Goal: Information Seeking & Learning: Check status

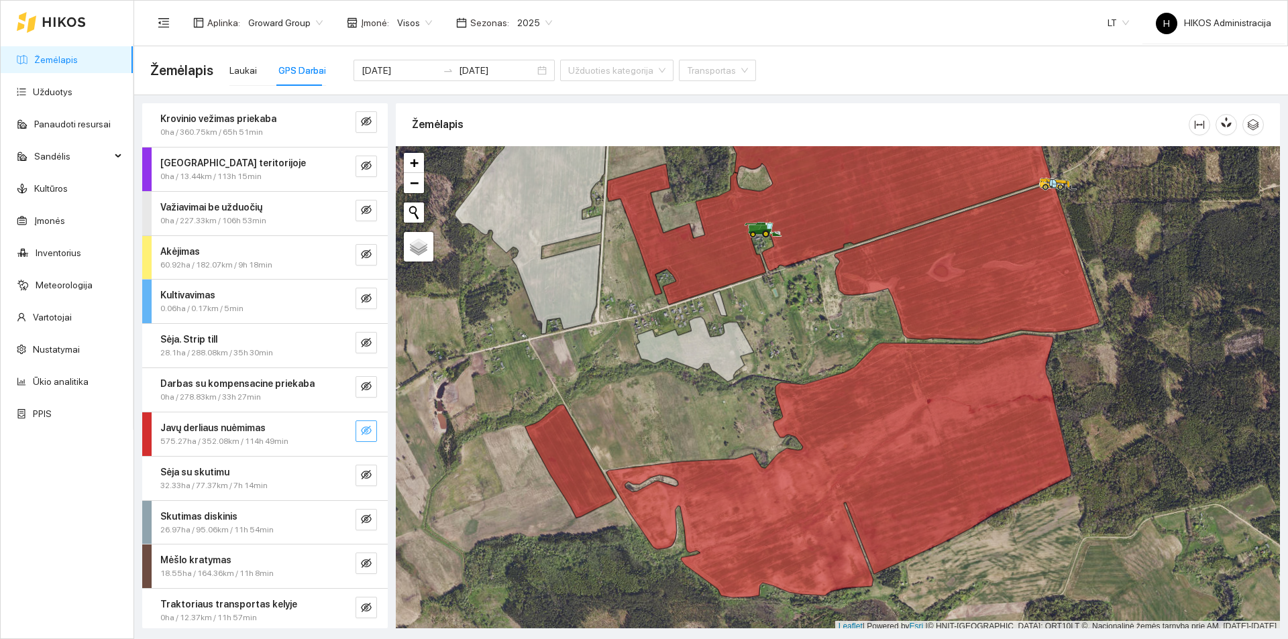
click at [356, 423] on button "button" at bounding box center [366, 431] width 21 height 21
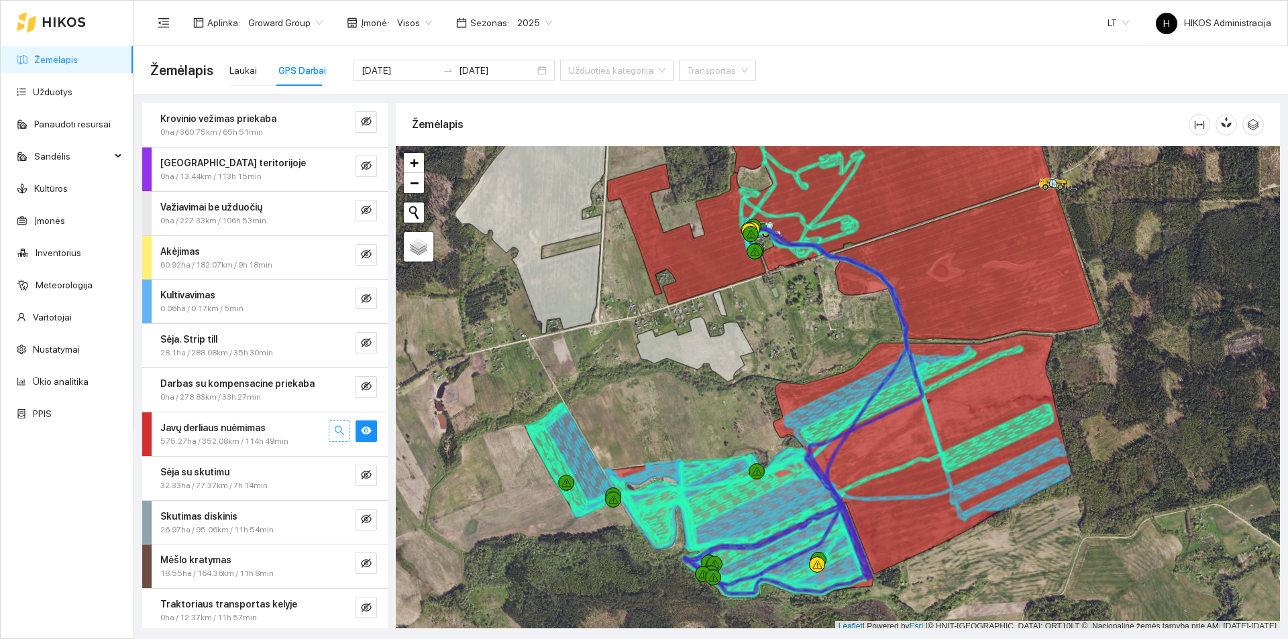
click at [334, 430] on icon "search" at bounding box center [339, 430] width 11 height 11
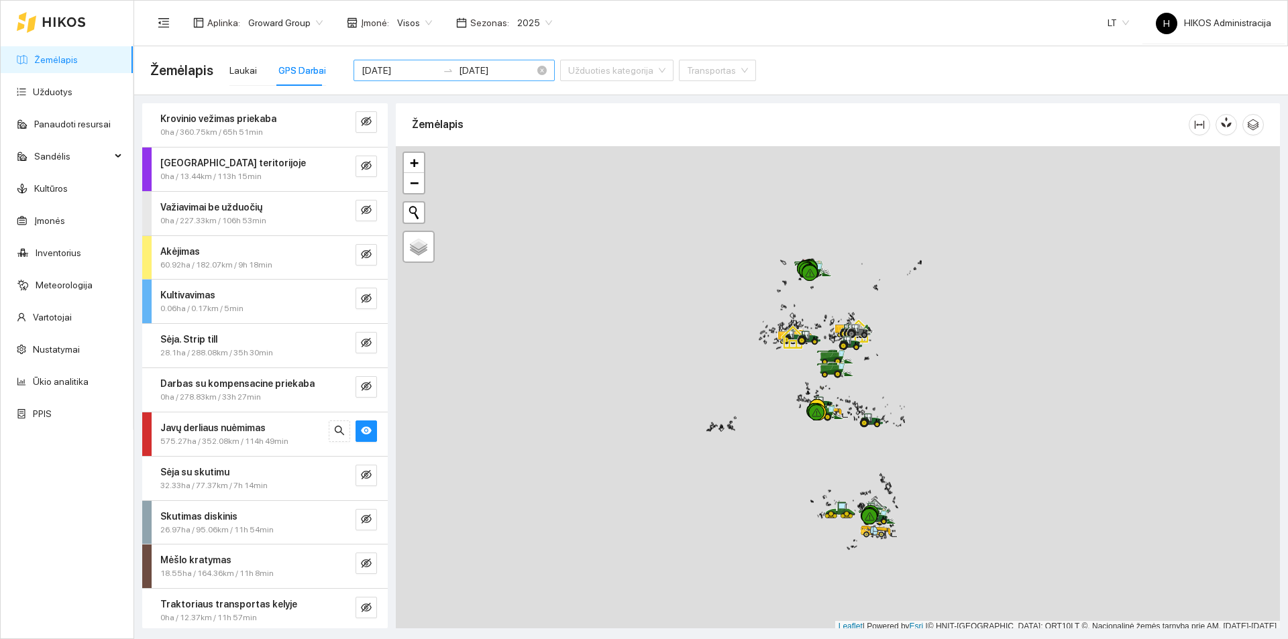
click at [491, 79] on div "[DATE] [DATE]" at bounding box center [454, 70] width 201 height 21
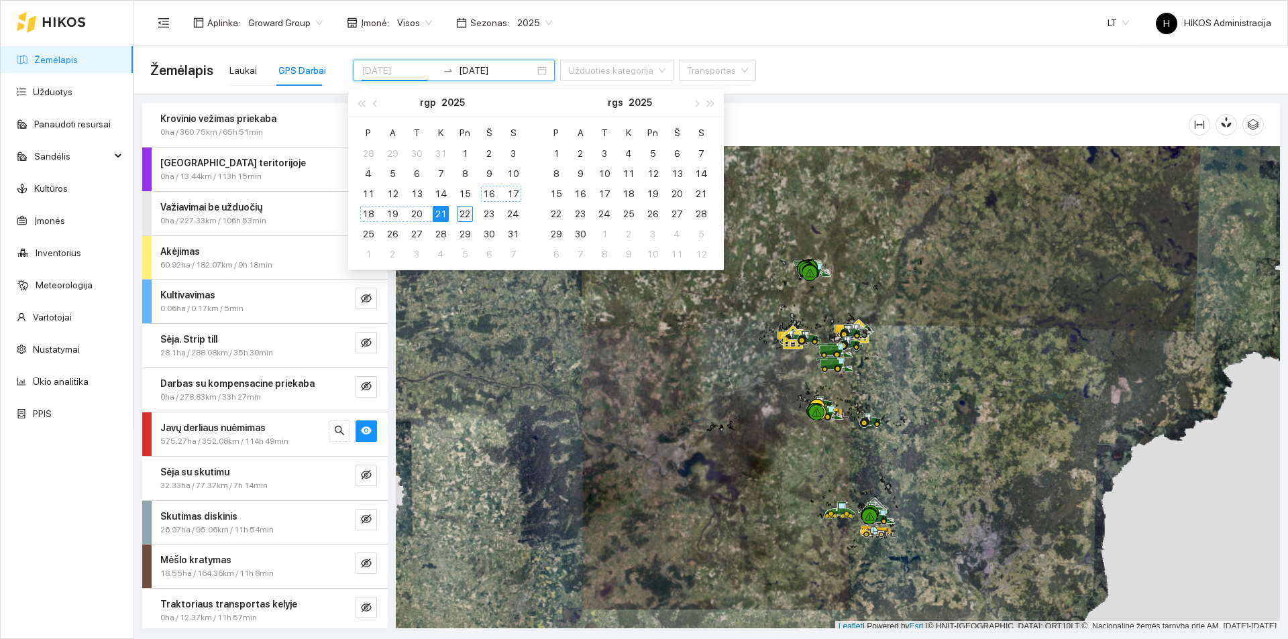
type input "[DATE]"
click at [468, 210] on div "22" at bounding box center [465, 214] width 16 height 16
type input "[DATE]"
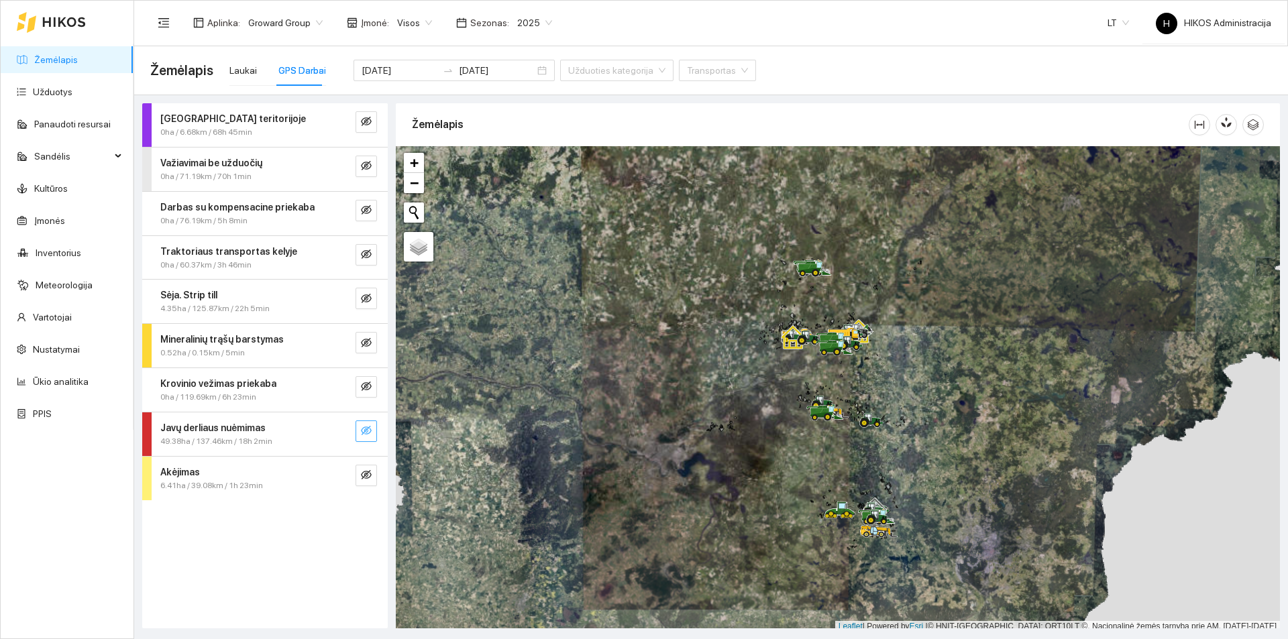
click at [359, 422] on button "button" at bounding box center [366, 431] width 21 height 21
click at [342, 432] on icon "search" at bounding box center [339, 430] width 11 height 11
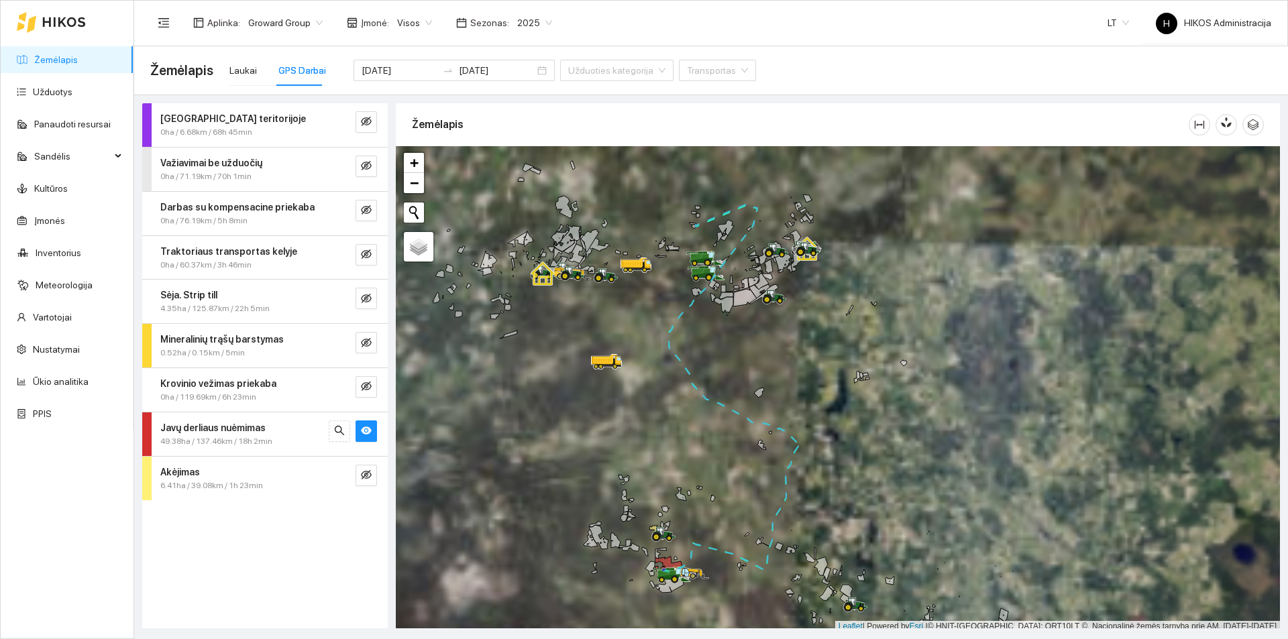
scroll to position [4, 0]
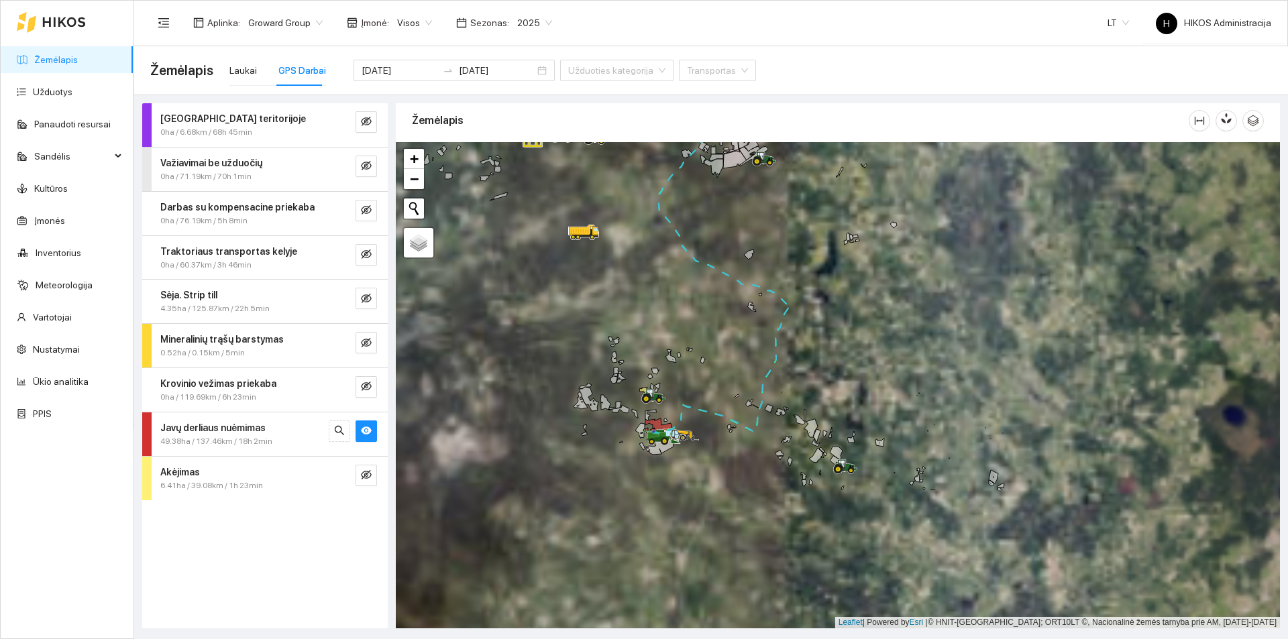
drag, startPoint x: 723, startPoint y: 346, endPoint x: 713, endPoint y: 212, distance: 134.6
click at [713, 212] on div at bounding box center [838, 385] width 884 height 486
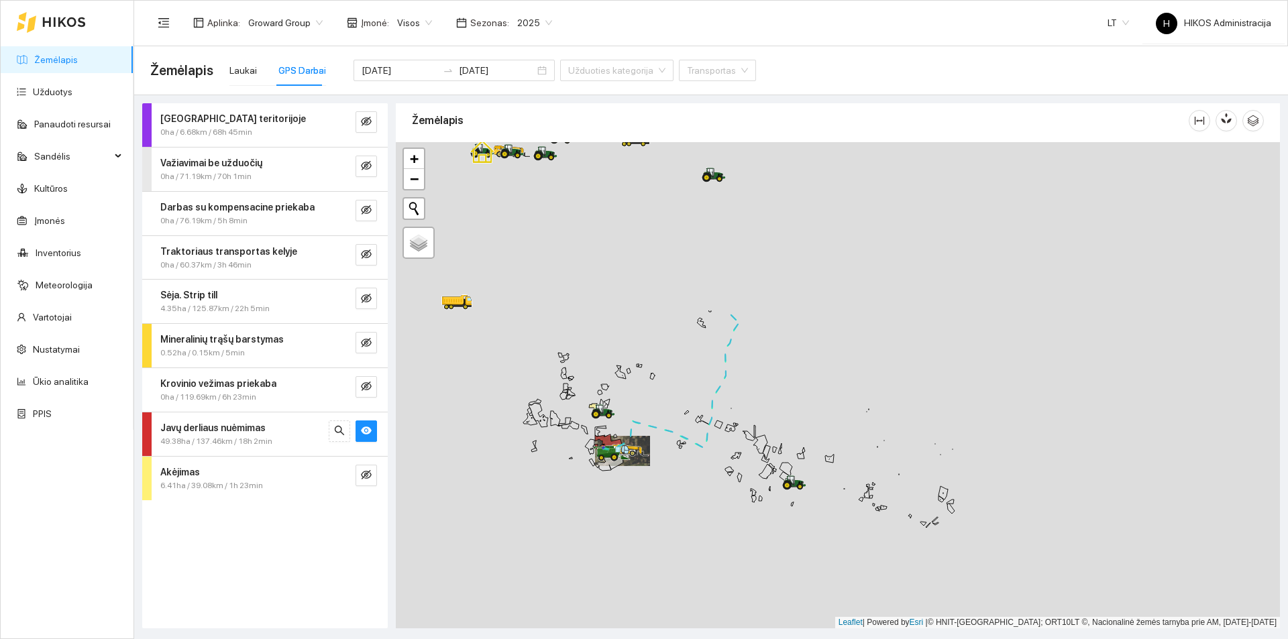
drag, startPoint x: 746, startPoint y: 206, endPoint x: 703, endPoint y: 423, distance: 220.9
click at [703, 423] on div at bounding box center [838, 385] width 884 height 486
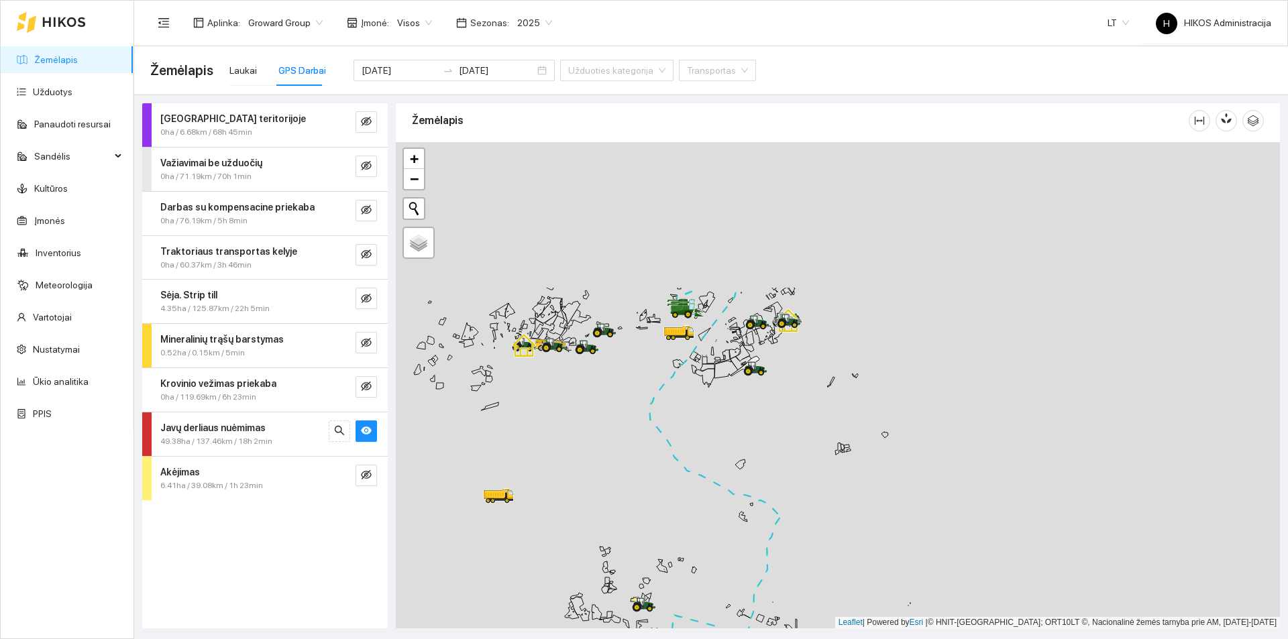
drag, startPoint x: 631, startPoint y: 271, endPoint x: 663, endPoint y: 400, distance: 132.6
click at [662, 403] on div at bounding box center [838, 385] width 884 height 486
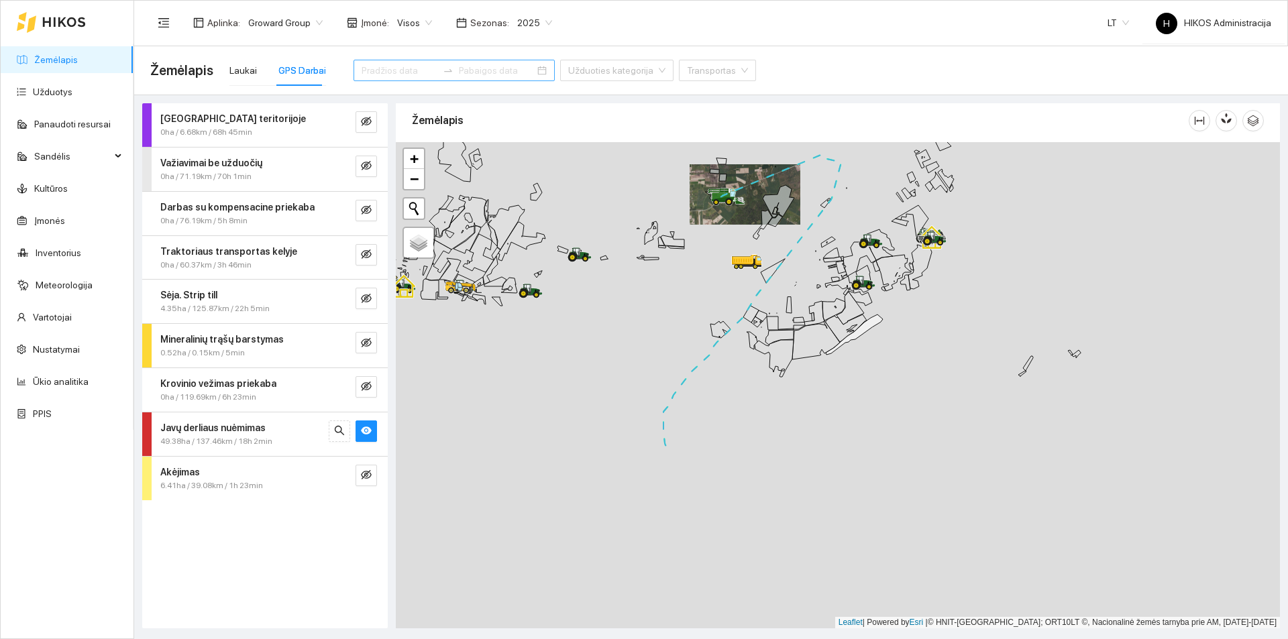
drag, startPoint x: 790, startPoint y: 465, endPoint x: 811, endPoint y: 186, distance: 279.9
click at [811, 186] on div at bounding box center [838, 385] width 884 height 486
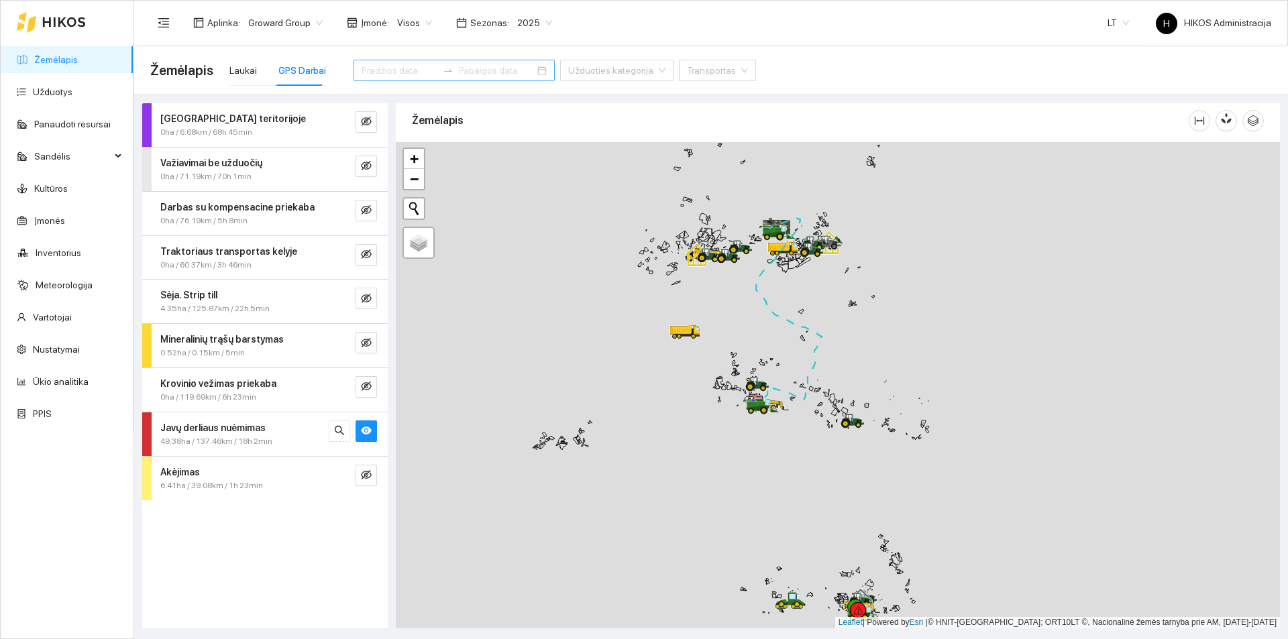
drag, startPoint x: 849, startPoint y: 378, endPoint x: 849, endPoint y: 355, distance: 23.5
click at [849, 355] on div at bounding box center [838, 385] width 884 height 486
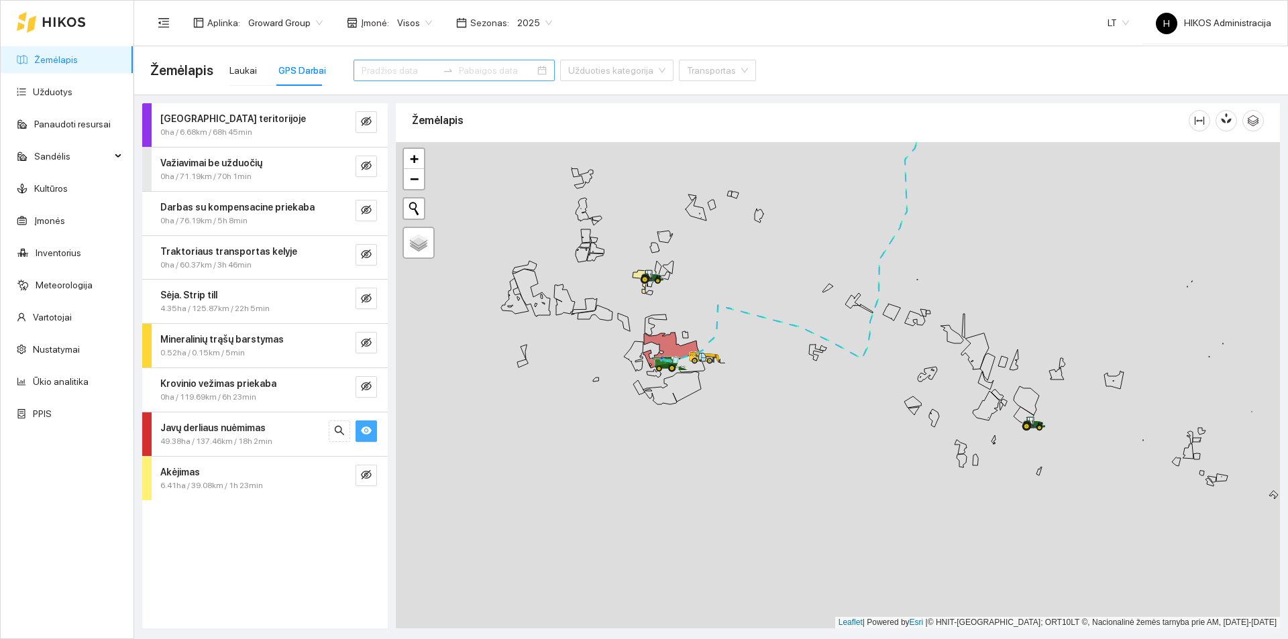
click at [363, 431] on icon "eye" at bounding box center [366, 431] width 11 height 8
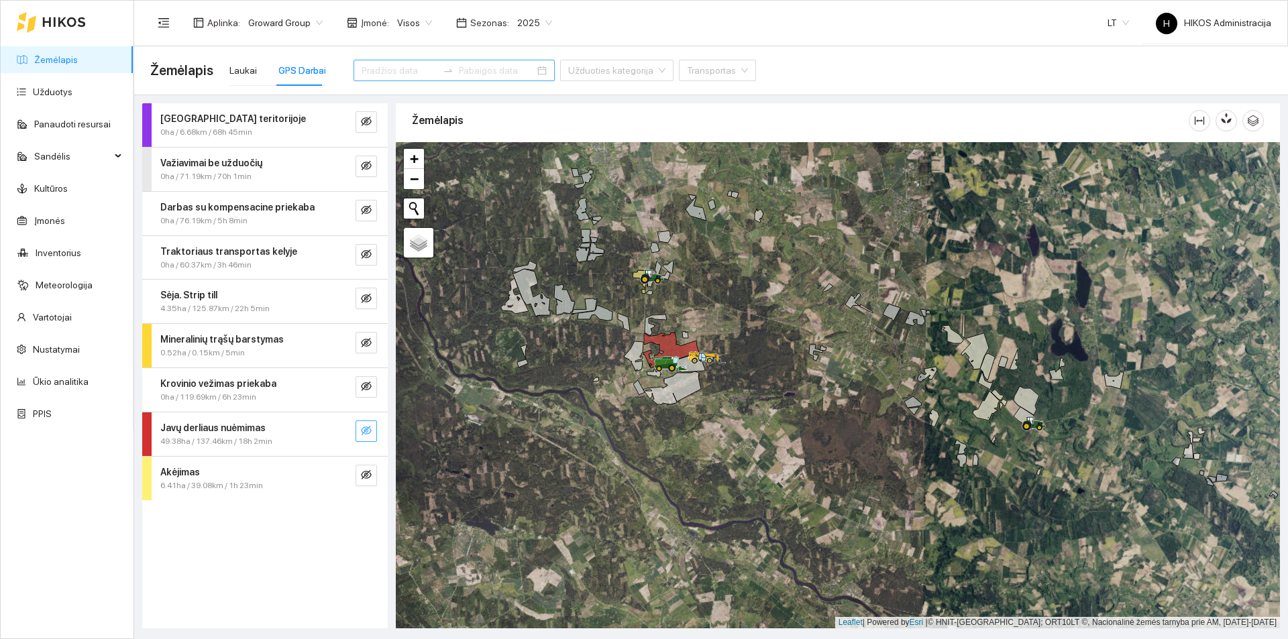
click at [363, 431] on icon "eye-invisible" at bounding box center [366, 430] width 11 height 11
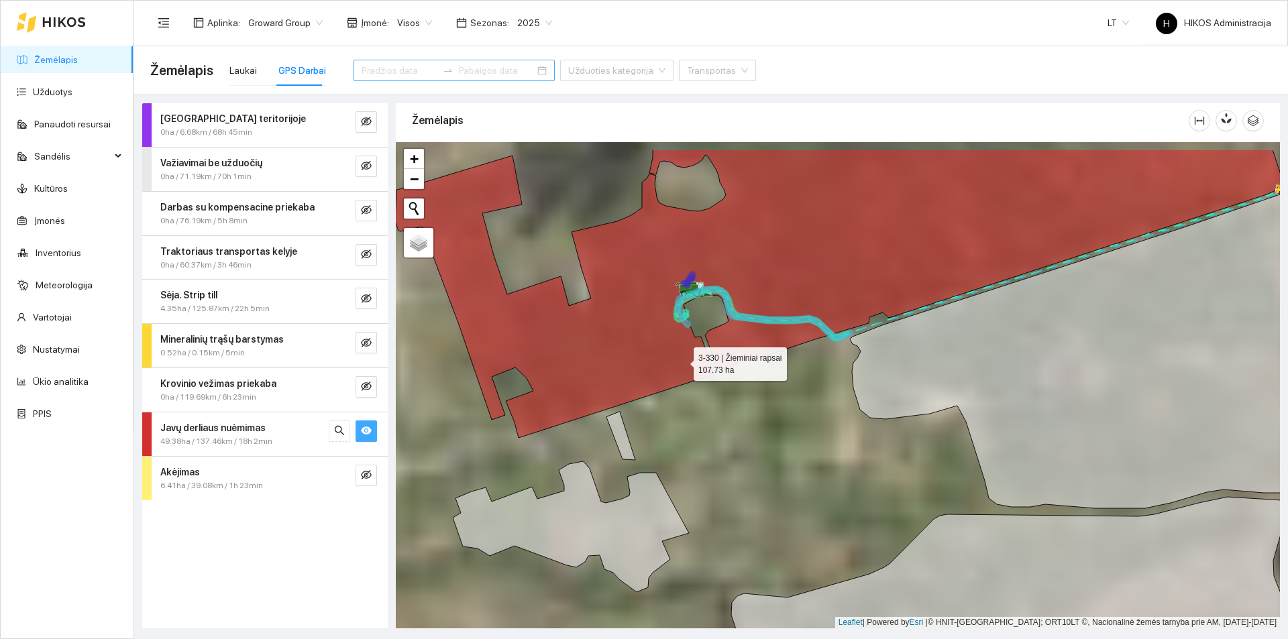
drag, startPoint x: 690, startPoint y: 352, endPoint x: 634, endPoint y: 390, distance: 67.7
click at [634, 390] on icon at bounding box center [839, 294] width 888 height 289
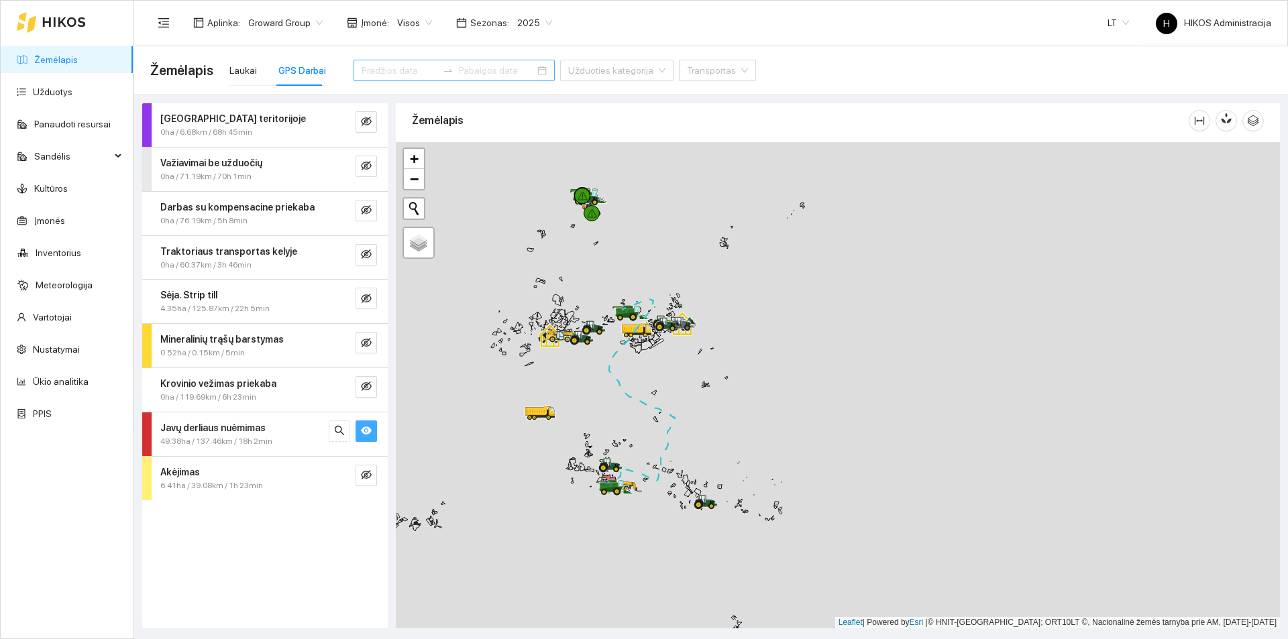
drag, startPoint x: 649, startPoint y: 317, endPoint x: 666, endPoint y: 414, distance: 98.2
click at [666, 414] on div at bounding box center [838, 385] width 884 height 486
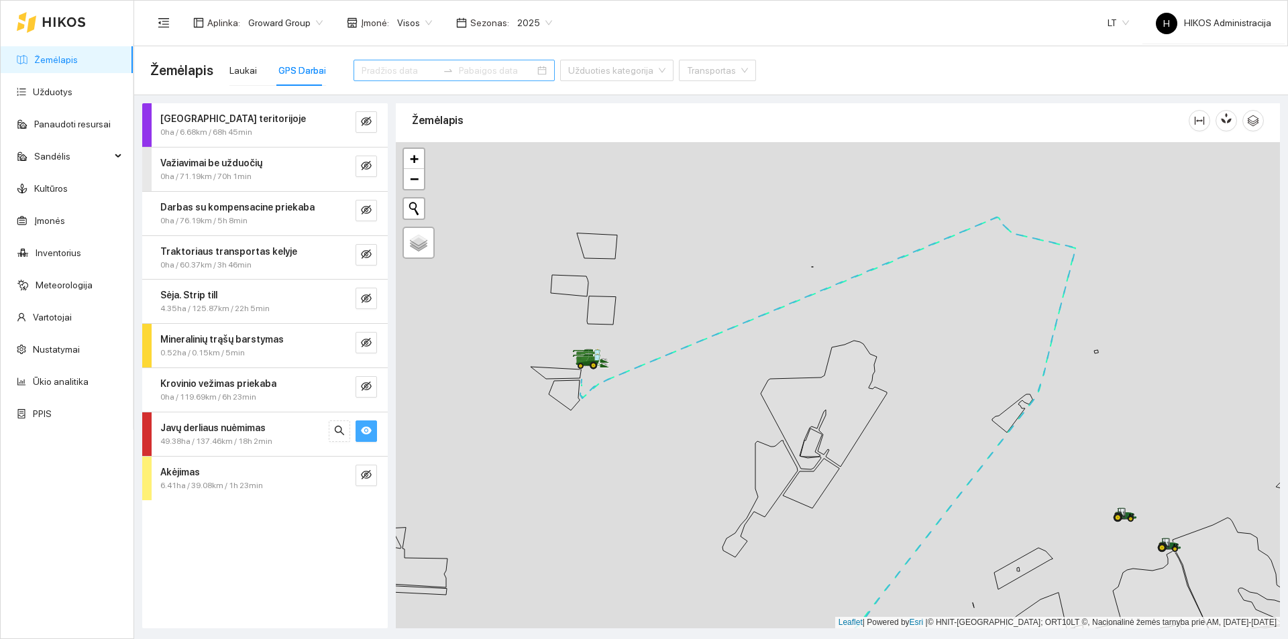
click at [366, 432] on icon "eye" at bounding box center [366, 431] width 11 height 8
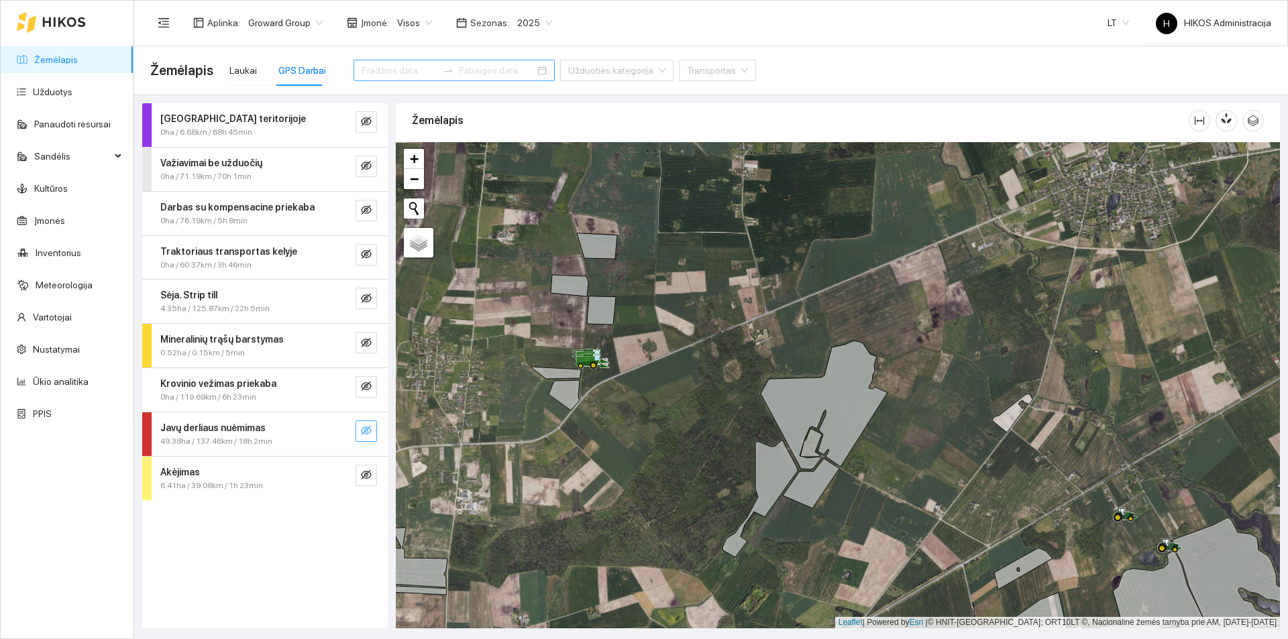
drag, startPoint x: 678, startPoint y: 358, endPoint x: 711, endPoint y: 407, distance: 58.6
click at [711, 407] on div at bounding box center [838, 385] width 884 height 486
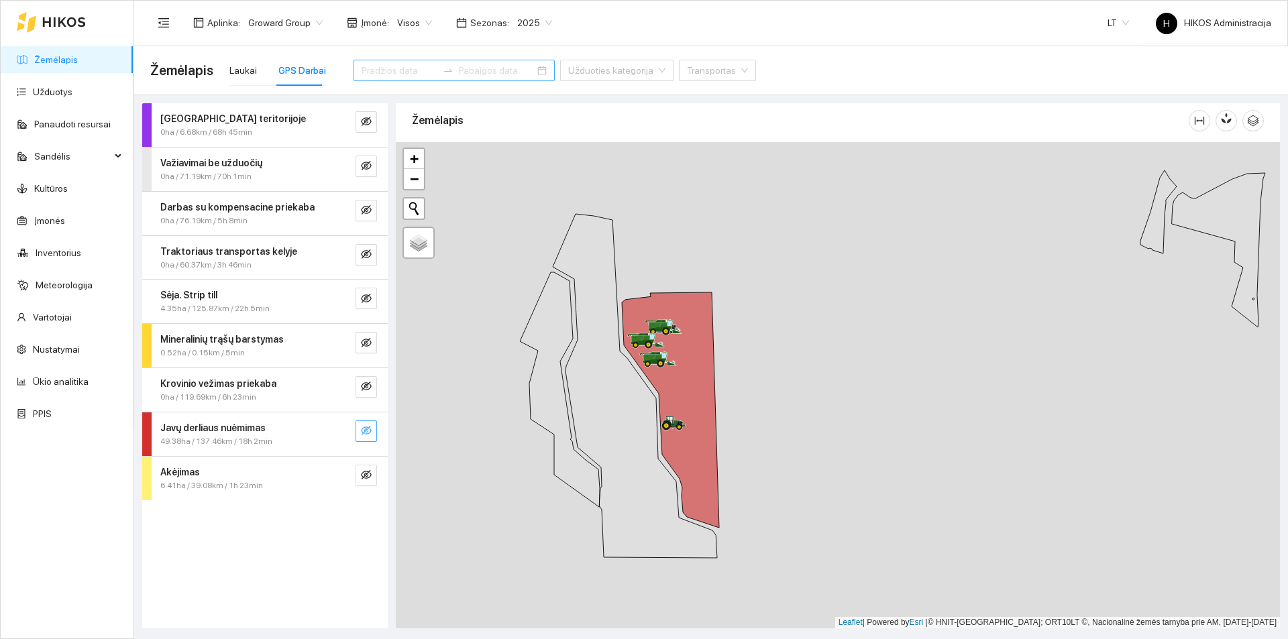
drag, startPoint x: 738, startPoint y: 338, endPoint x: 749, endPoint y: 342, distance: 11.5
click at [749, 342] on div at bounding box center [838, 385] width 884 height 486
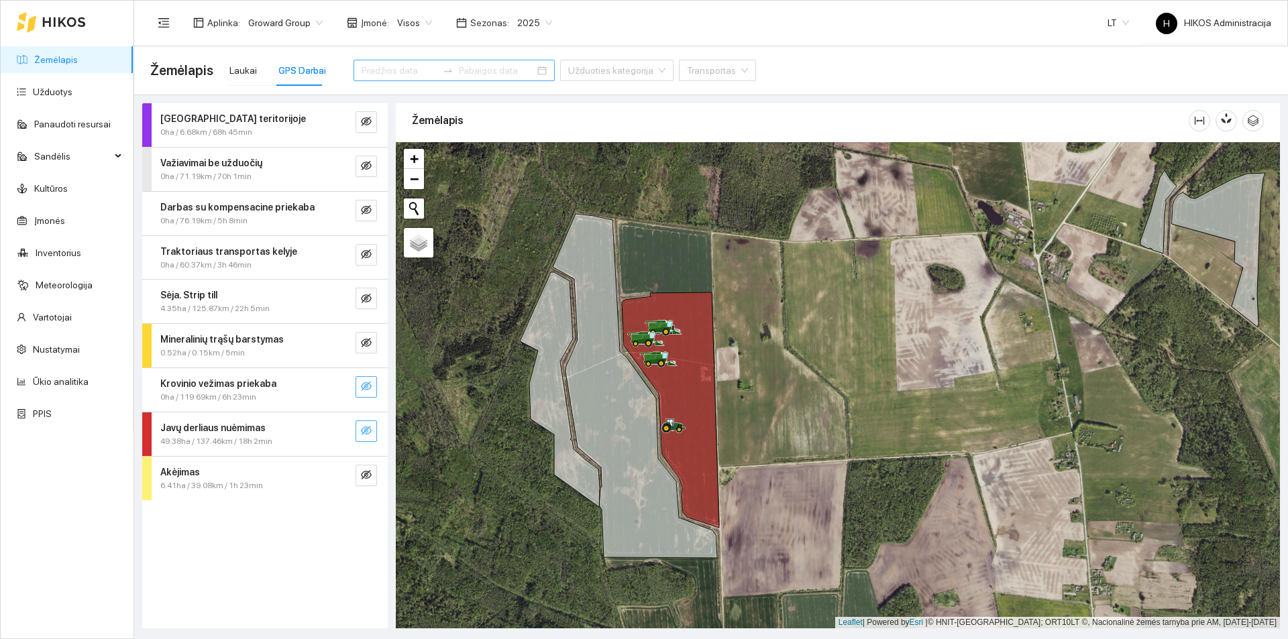
click at [366, 378] on button "button" at bounding box center [366, 386] width 21 height 21
click at [368, 381] on icon "eye" at bounding box center [366, 386] width 11 height 11
click at [373, 428] on button "button" at bounding box center [366, 431] width 21 height 21
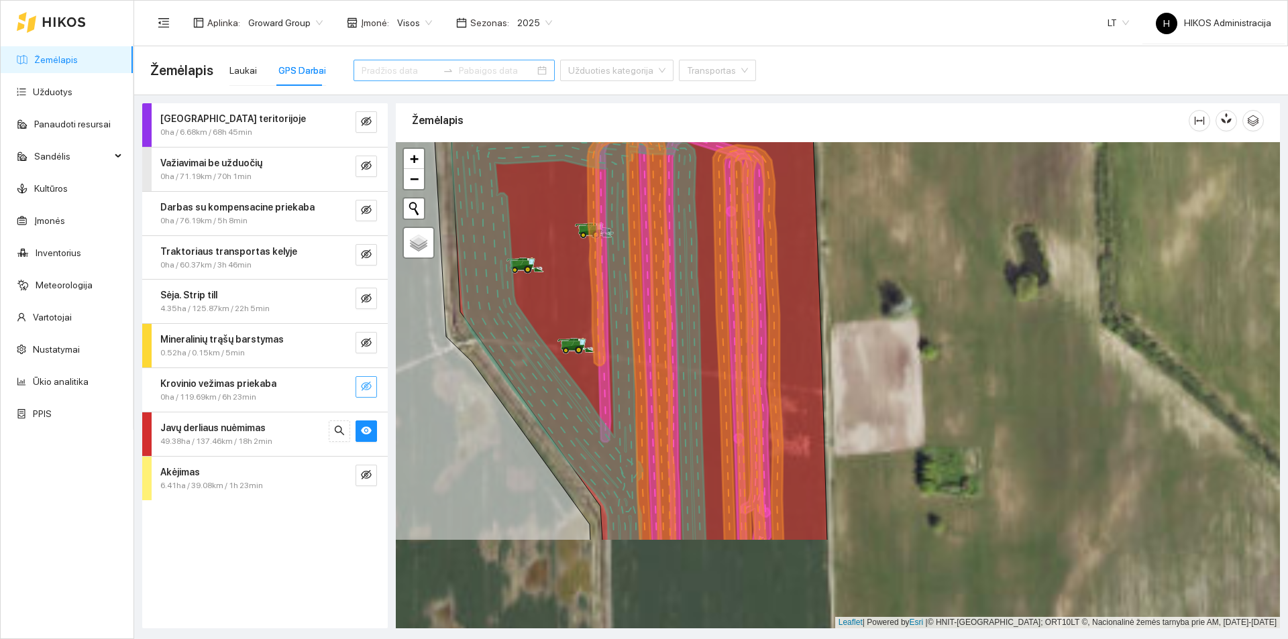
drag, startPoint x: 643, startPoint y: 386, endPoint x: 683, endPoint y: 234, distance: 157.4
click at [683, 240] on icon at bounding box center [579, 331] width 254 height 421
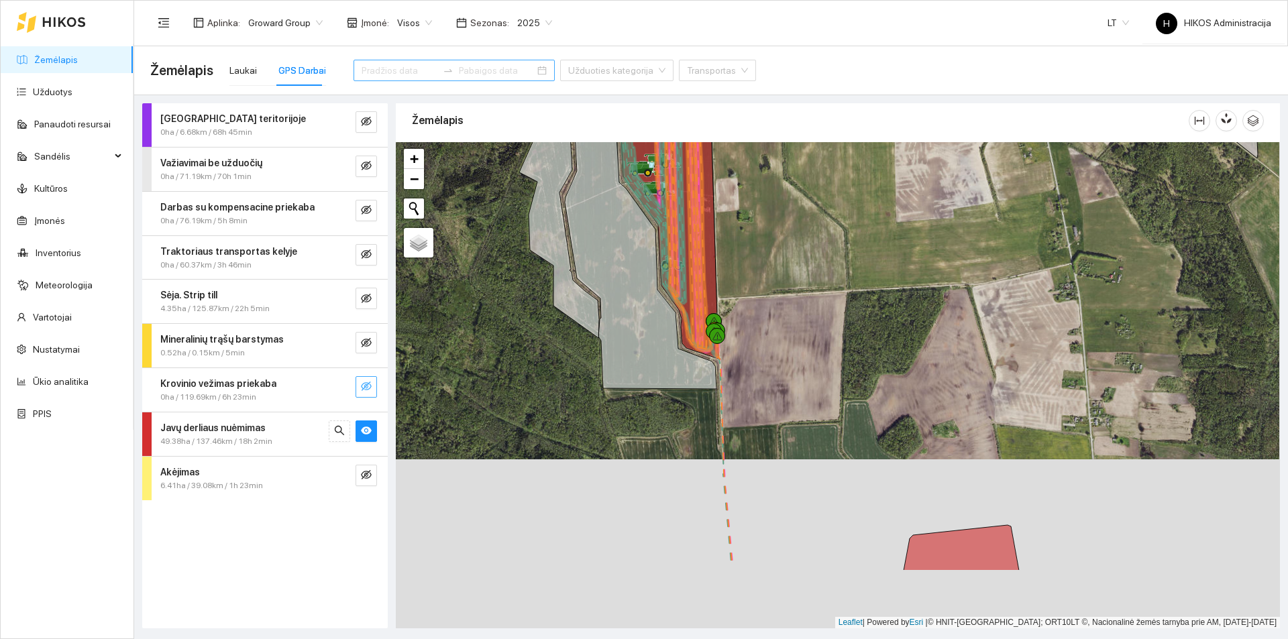
drag, startPoint x: 734, startPoint y: 381, endPoint x: 718, endPoint y: 274, distance: 108.6
click at [718, 274] on div at bounding box center [838, 385] width 884 height 486
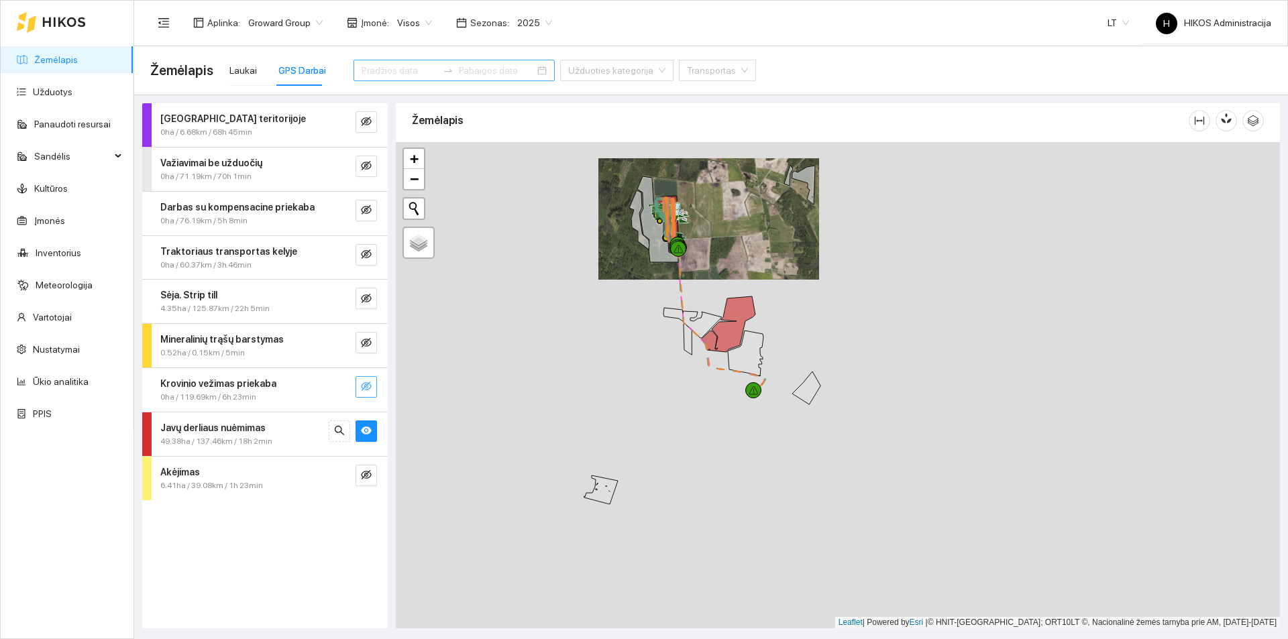
drag, startPoint x: 782, startPoint y: 426, endPoint x: 705, endPoint y: 299, distance: 149.4
click at [706, 301] on div at bounding box center [838, 385] width 884 height 486
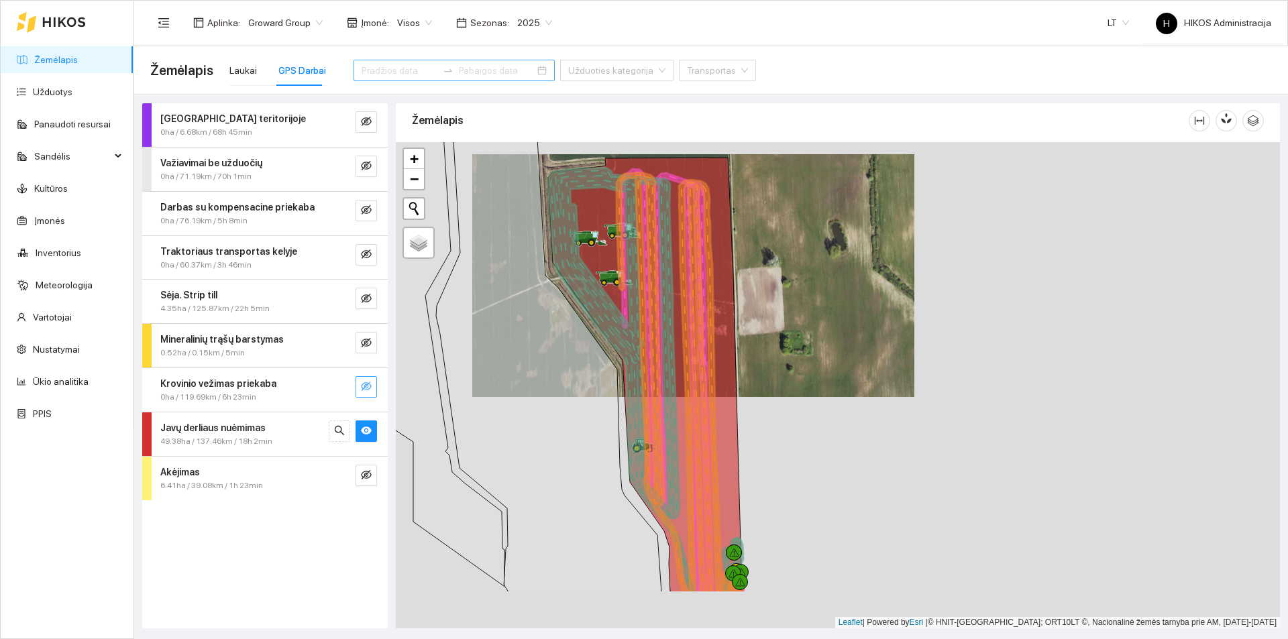
drag, startPoint x: 801, startPoint y: 314, endPoint x: 788, endPoint y: 284, distance: 33.0
click at [788, 284] on div at bounding box center [838, 385] width 884 height 486
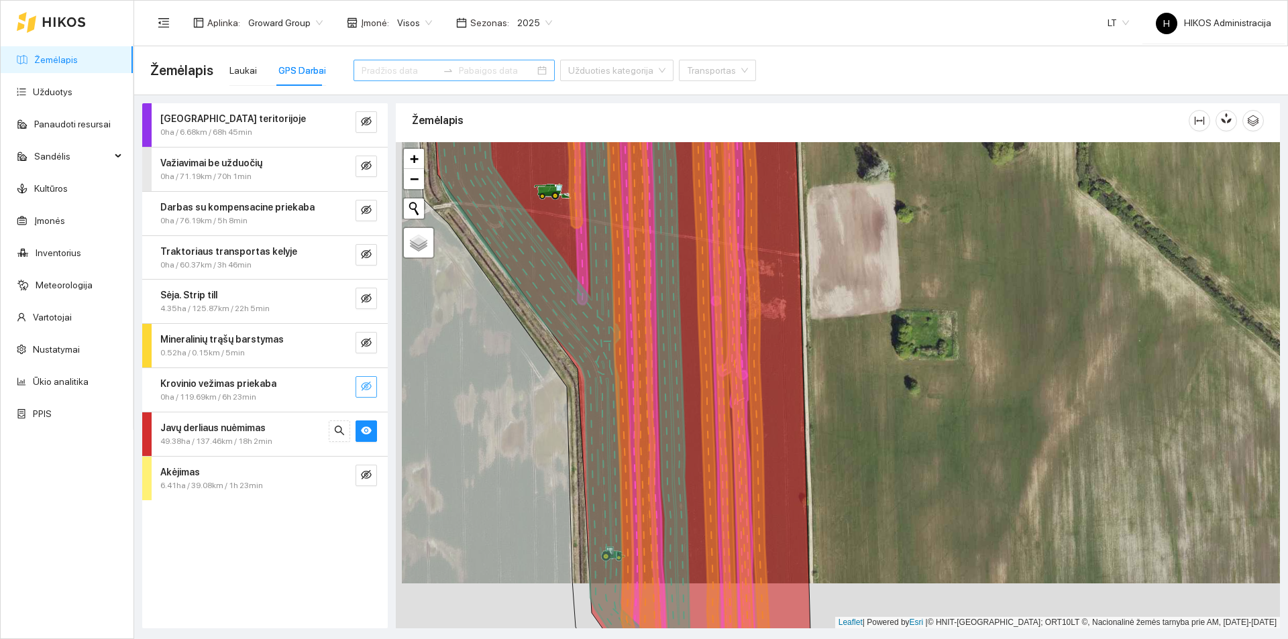
drag, startPoint x: 756, startPoint y: 331, endPoint x: 756, endPoint y: 136, distance: 195.3
click at [756, 136] on div "Žemėlapis" at bounding box center [838, 361] width 884 height 525
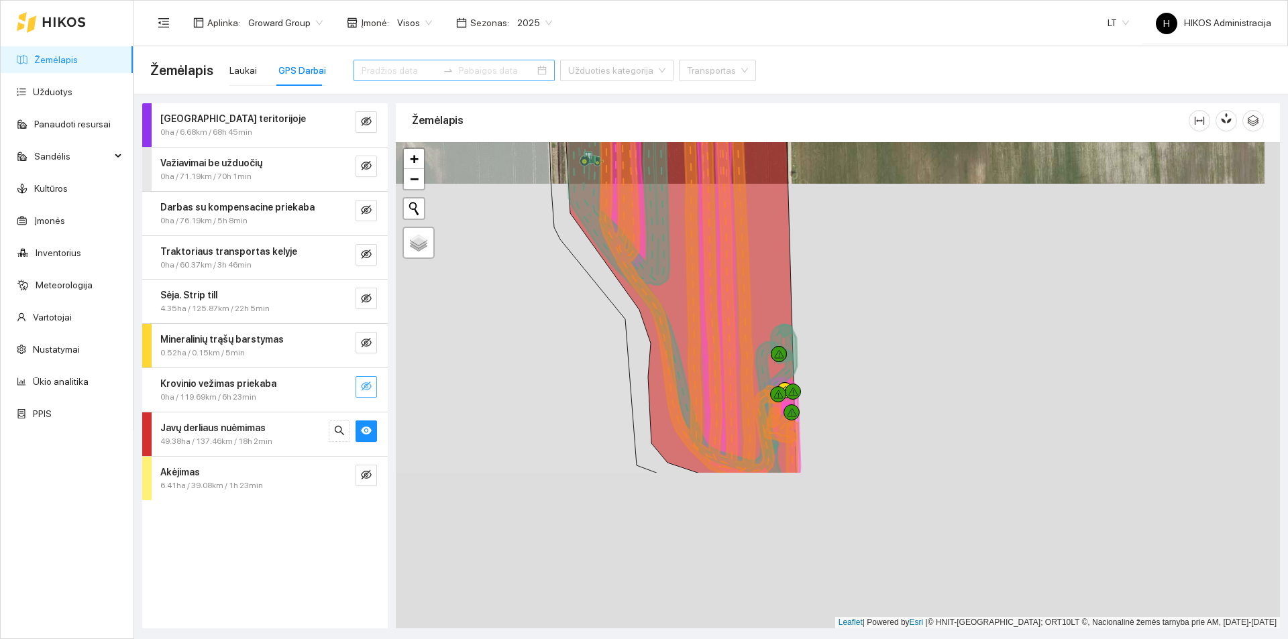
drag, startPoint x: 758, startPoint y: 394, endPoint x: 735, endPoint y: 217, distance: 177.9
click at [735, 217] on icon at bounding box center [686, 181] width 189 height 588
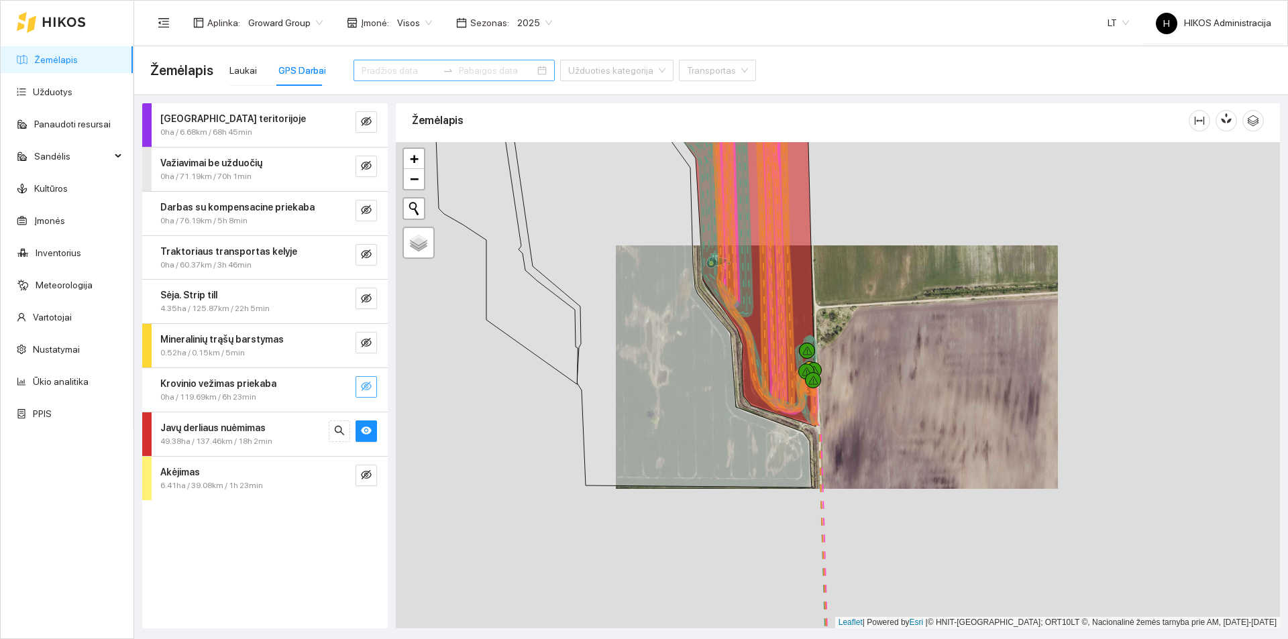
drag, startPoint x: 868, startPoint y: 384, endPoint x: 786, endPoint y: 290, distance: 125.6
click at [787, 291] on div at bounding box center [838, 385] width 884 height 486
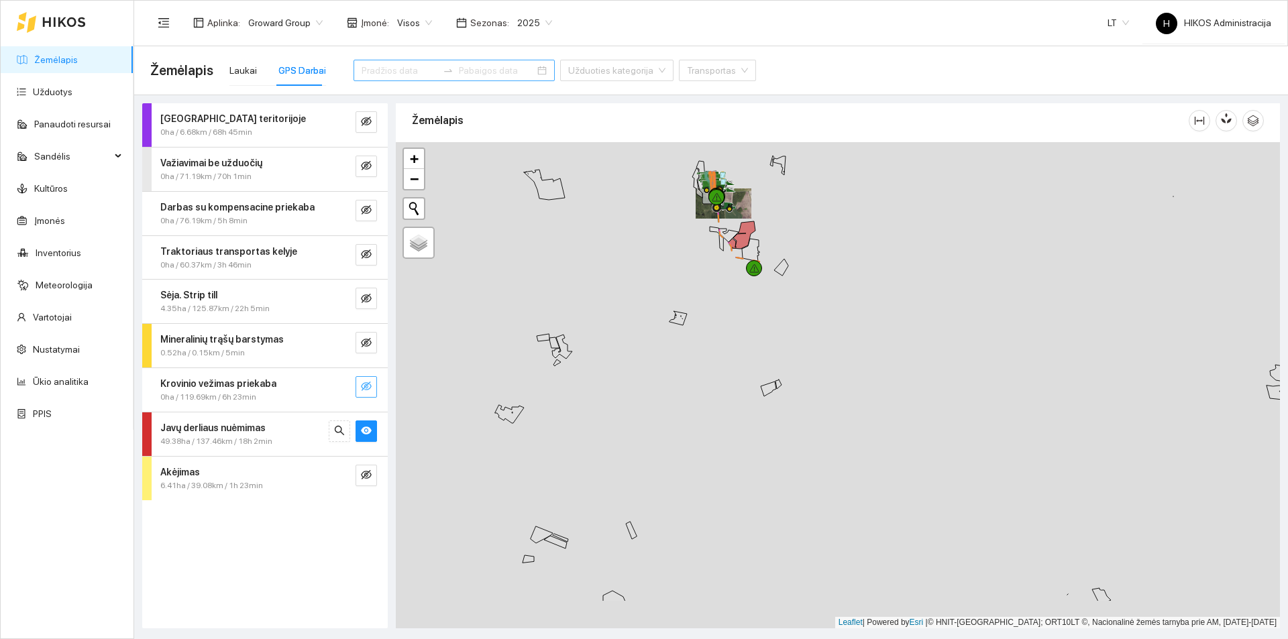
drag, startPoint x: 922, startPoint y: 407, endPoint x: 850, endPoint y: 331, distance: 104.9
click at [850, 331] on div at bounding box center [838, 385] width 884 height 486
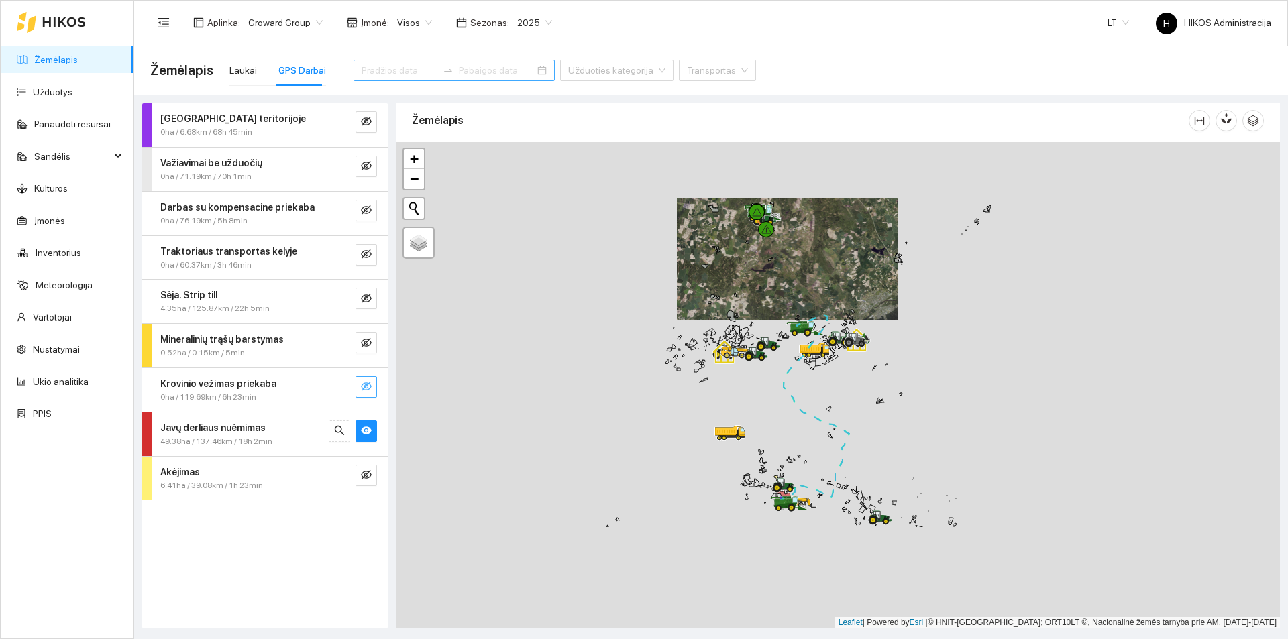
drag, startPoint x: 875, startPoint y: 462, endPoint x: 816, endPoint y: 274, distance: 196.9
click at [816, 274] on div at bounding box center [838, 385] width 884 height 486
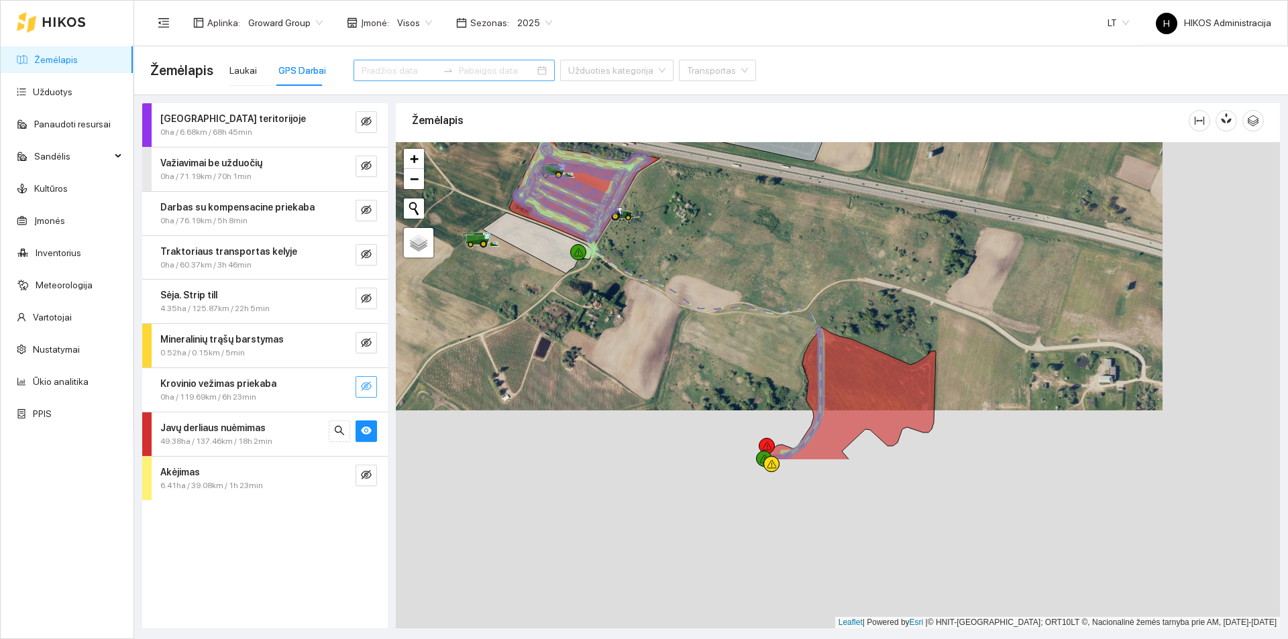
drag, startPoint x: 831, startPoint y: 412, endPoint x: 754, endPoint y: 272, distance: 160.1
click at [754, 272] on div at bounding box center [838, 385] width 884 height 486
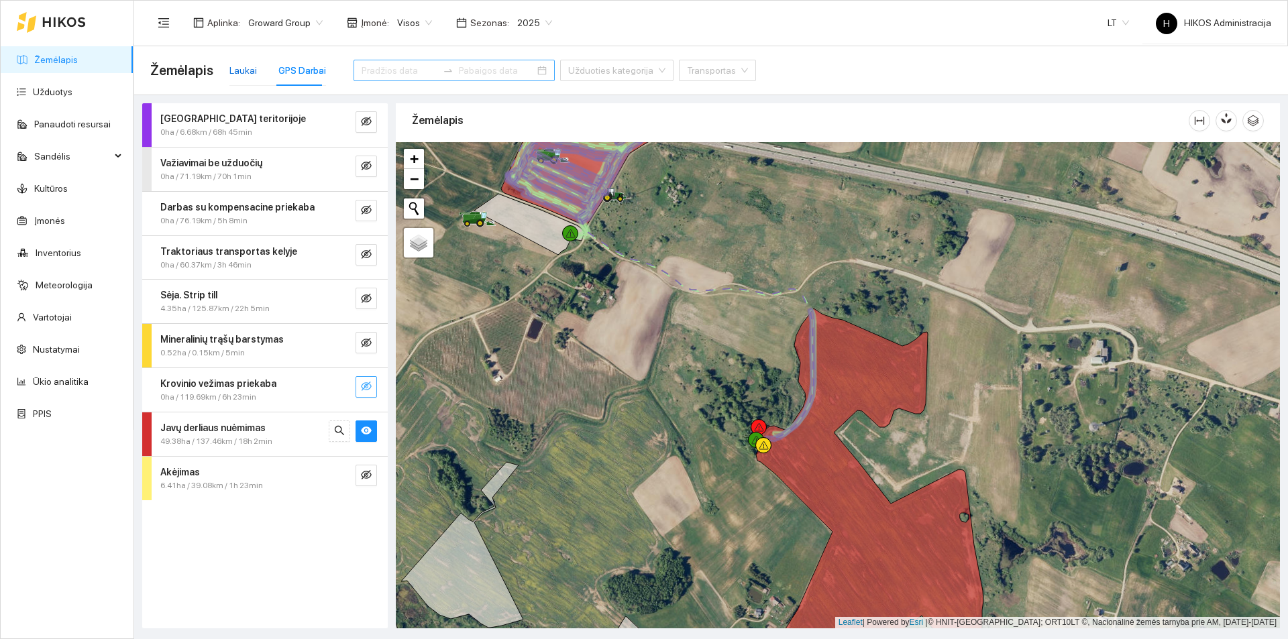
click at [240, 74] on div "Laukai" at bounding box center [243, 70] width 28 height 15
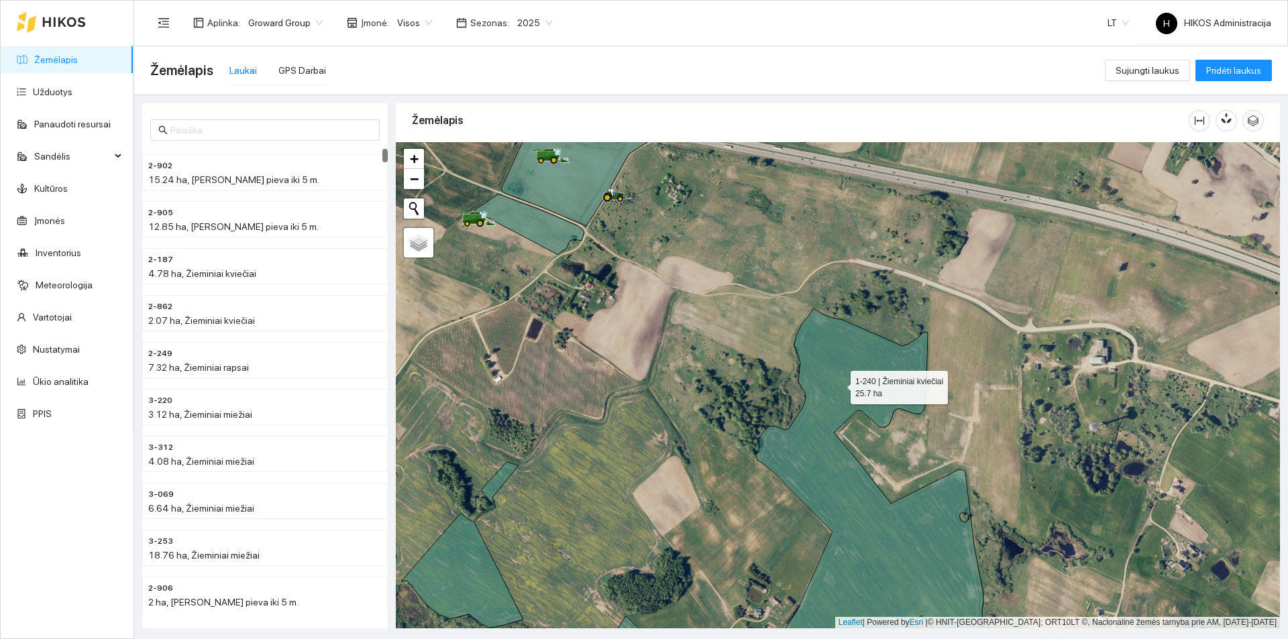
click at [839, 384] on icon at bounding box center [873, 494] width 240 height 371
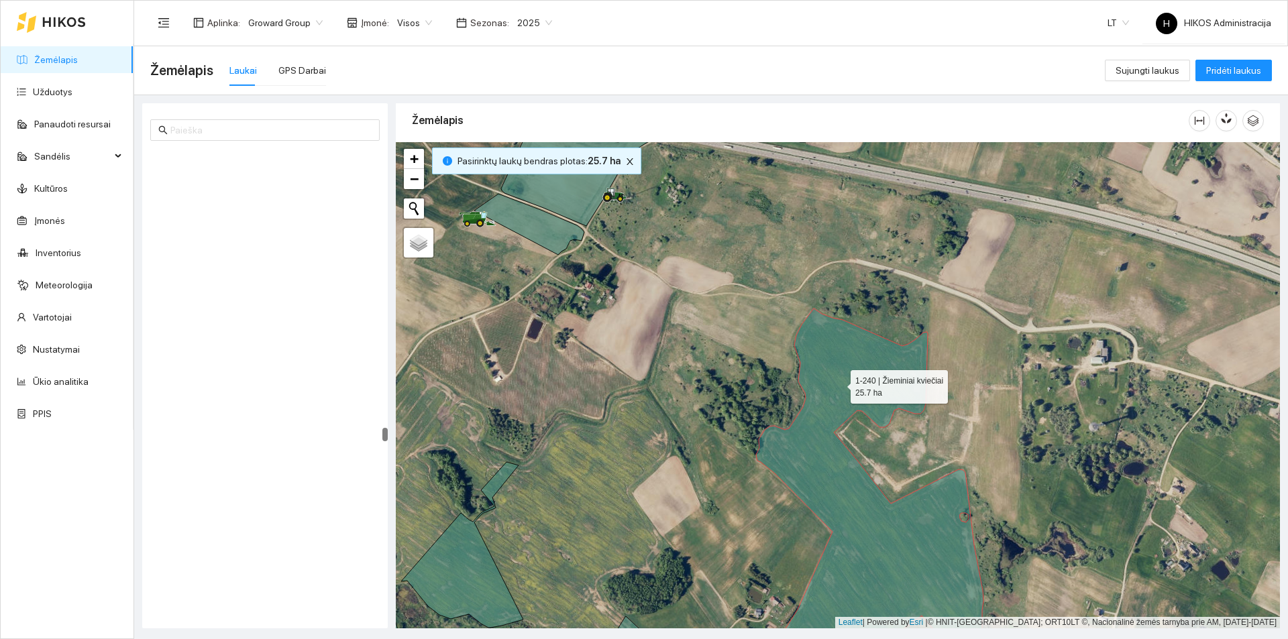
scroll to position [15036, 0]
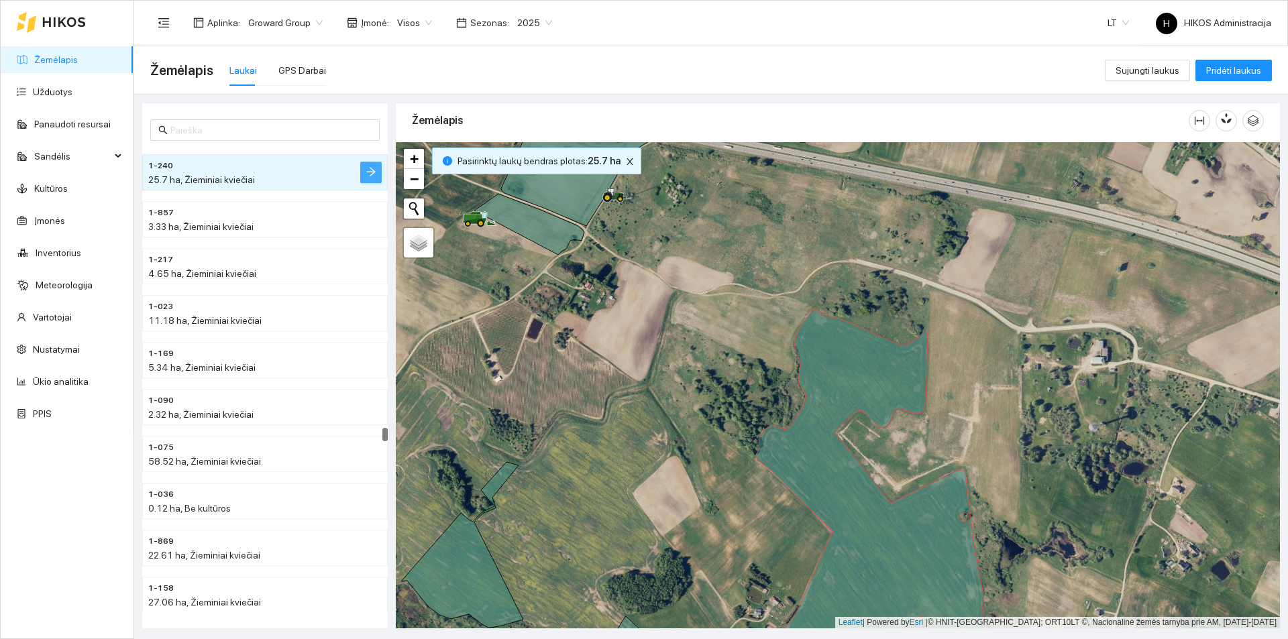
click at [373, 168] on icon "arrow-right" at bounding box center [371, 171] width 11 height 11
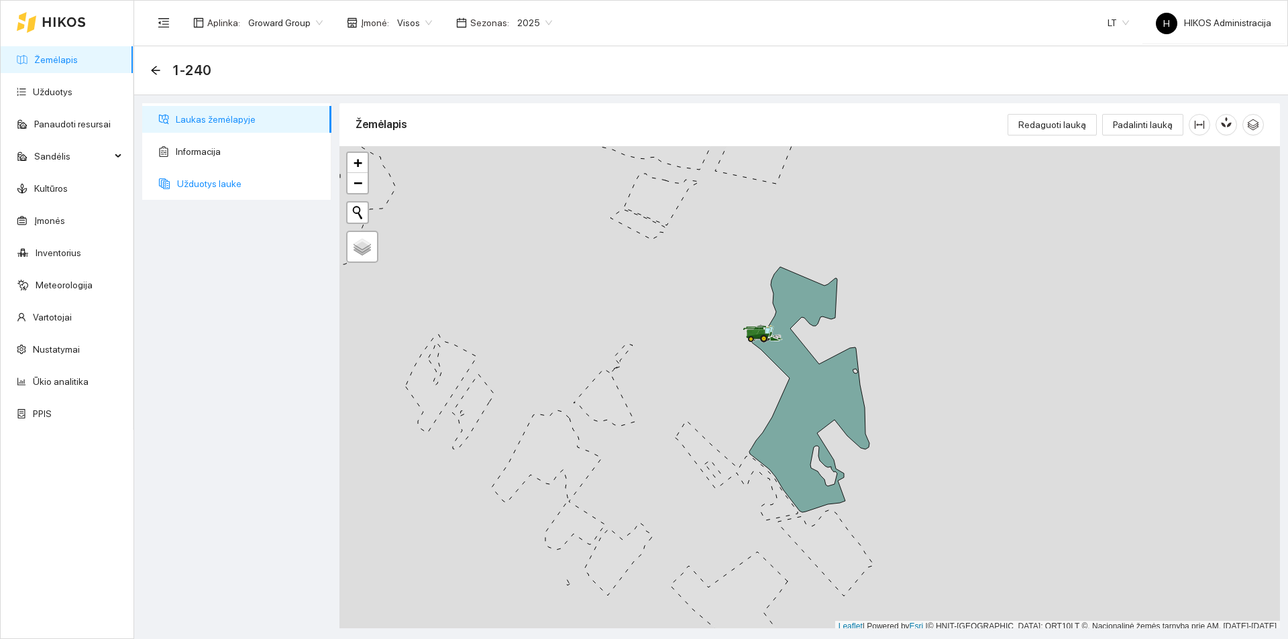
click at [222, 196] on span "Užduotys lauke" at bounding box center [249, 183] width 144 height 27
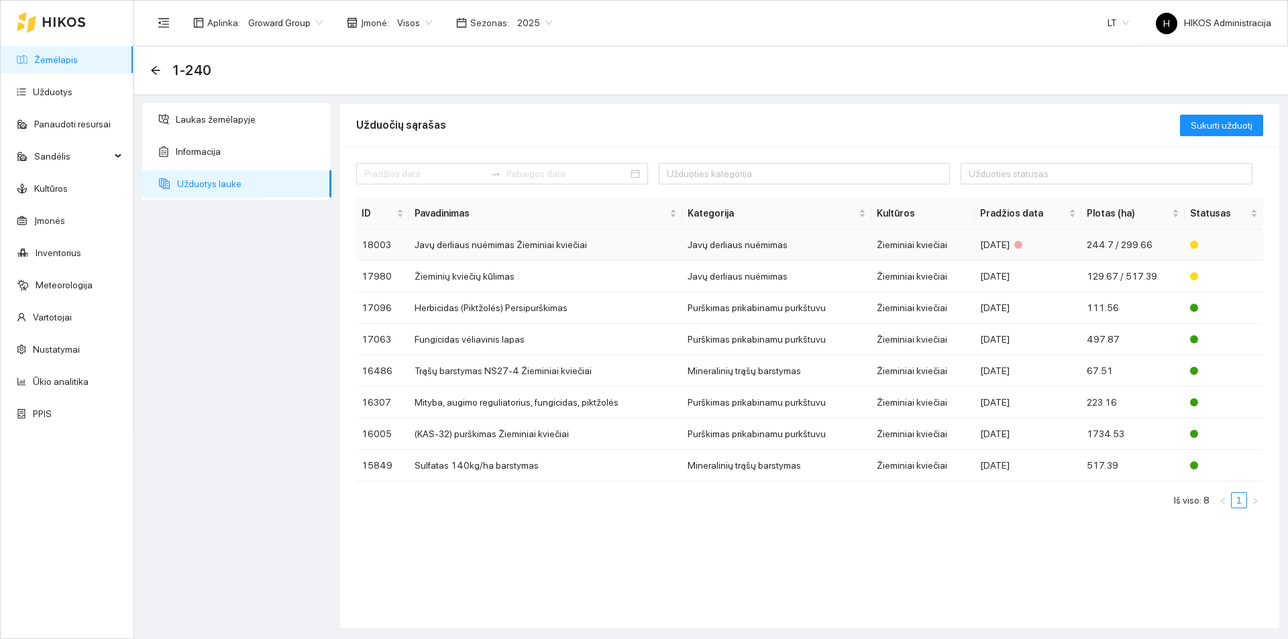
click at [626, 256] on td "Javų derliaus nuėmimas Žieminiai kviečiai" at bounding box center [545, 245] width 273 height 32
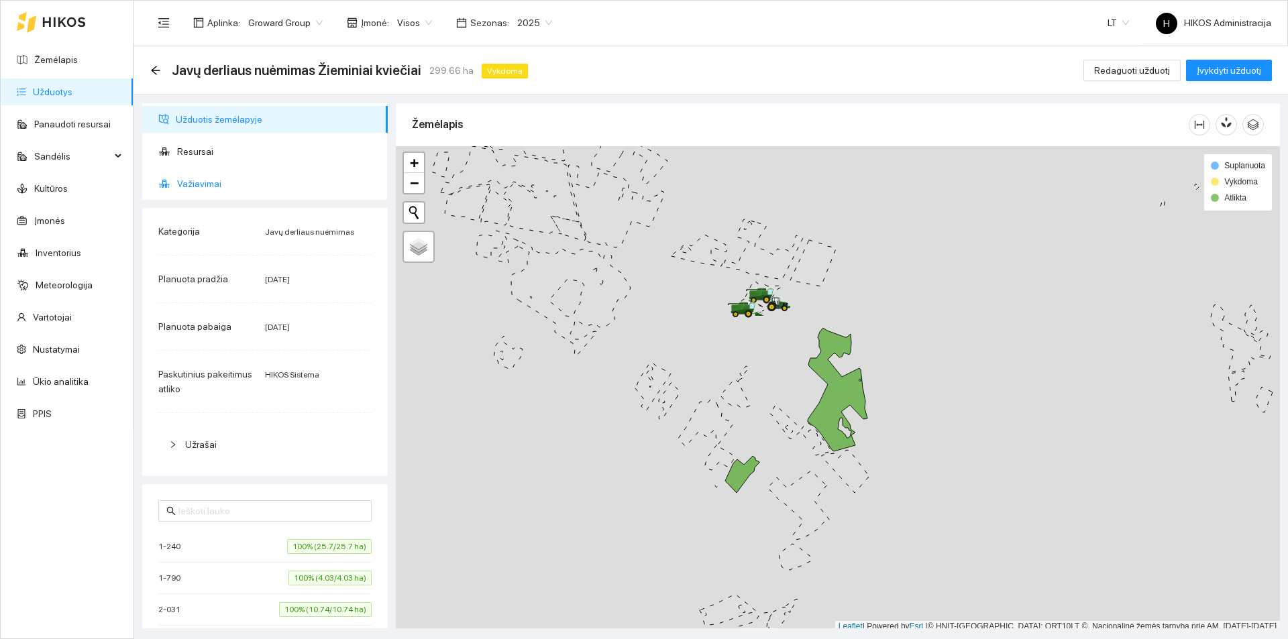
click at [227, 186] on span "Važiavimai" at bounding box center [277, 183] width 200 height 27
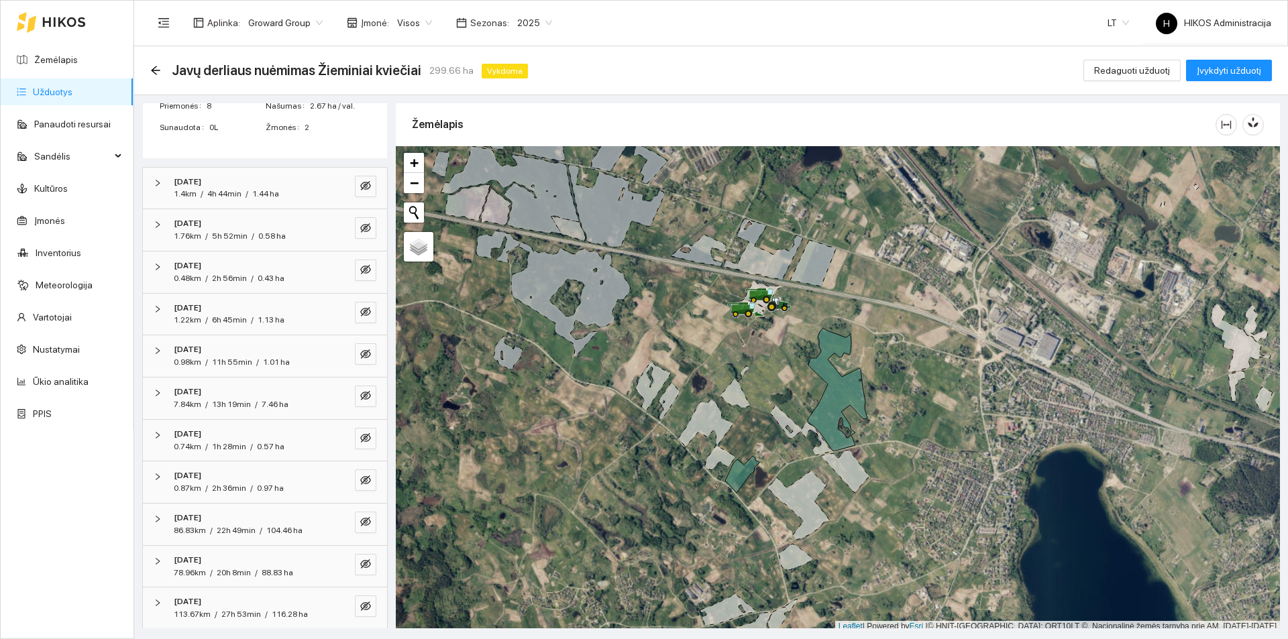
scroll to position [258, 0]
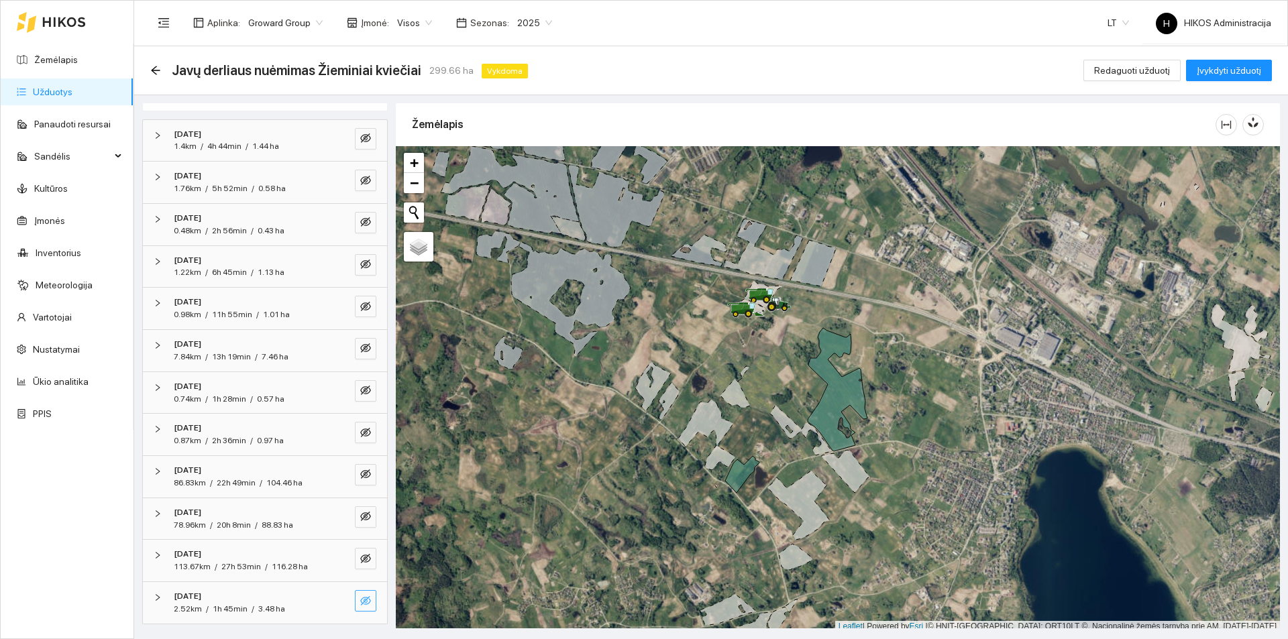
click at [360, 597] on icon "eye-invisible" at bounding box center [365, 601] width 11 height 9
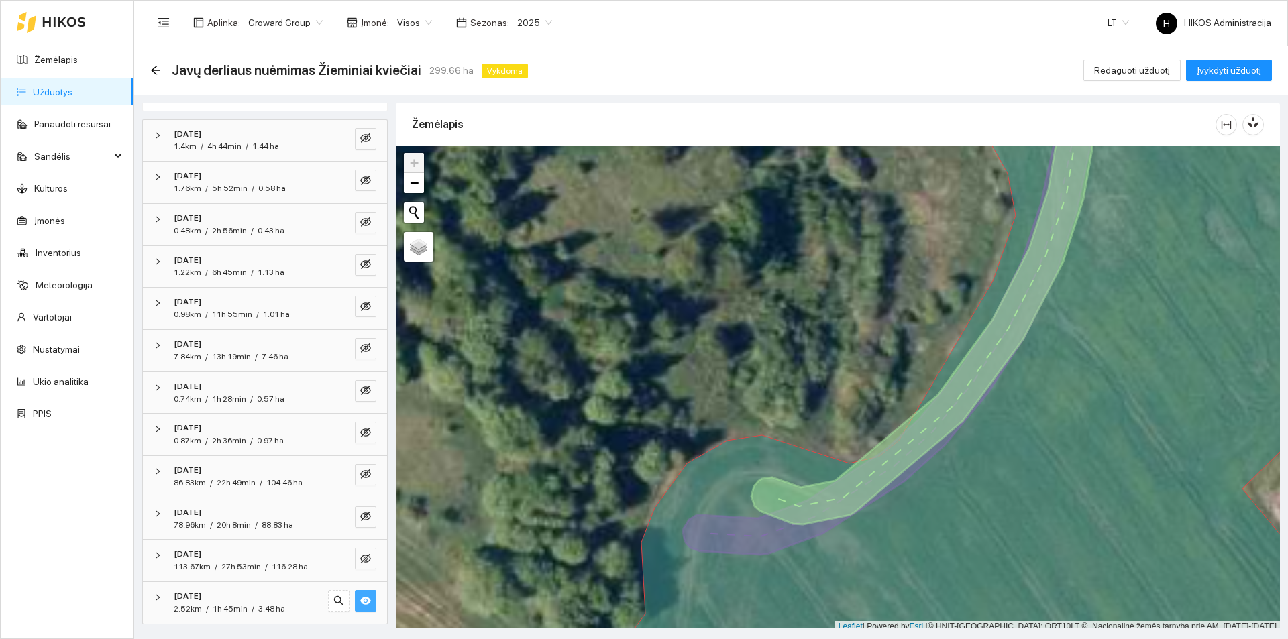
scroll to position [4, 0]
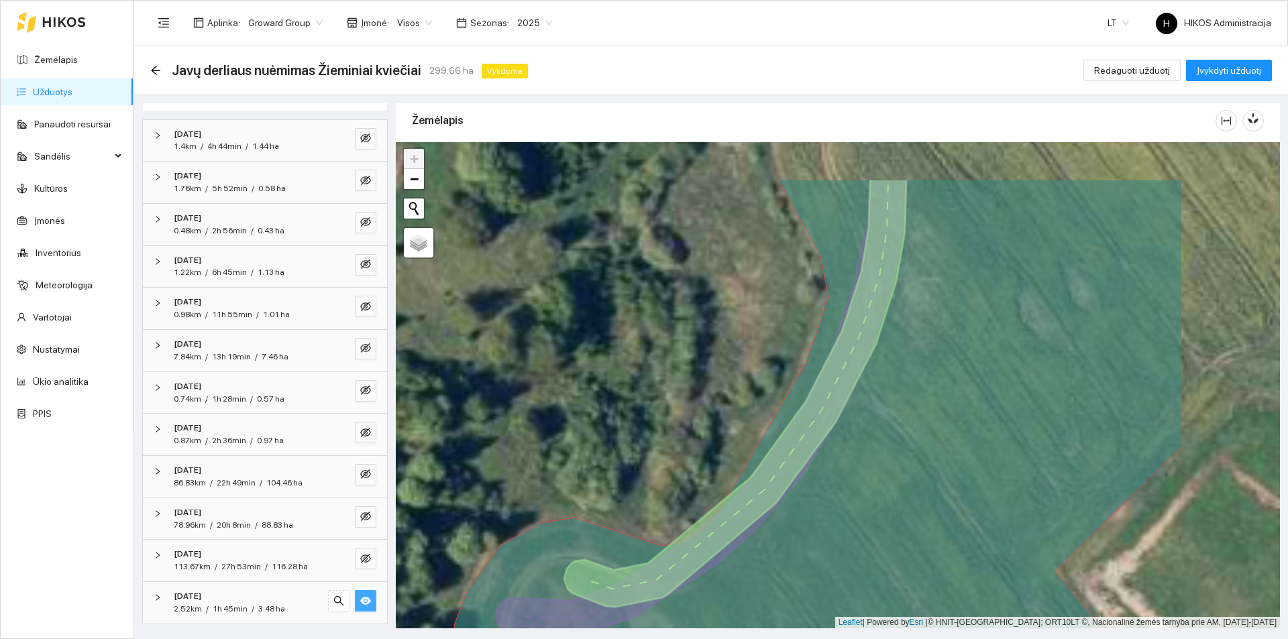
drag, startPoint x: 872, startPoint y: 403, endPoint x: 689, endPoint y: 505, distance: 209.1
click at [689, 505] on icon at bounding box center [735, 392] width 342 height 429
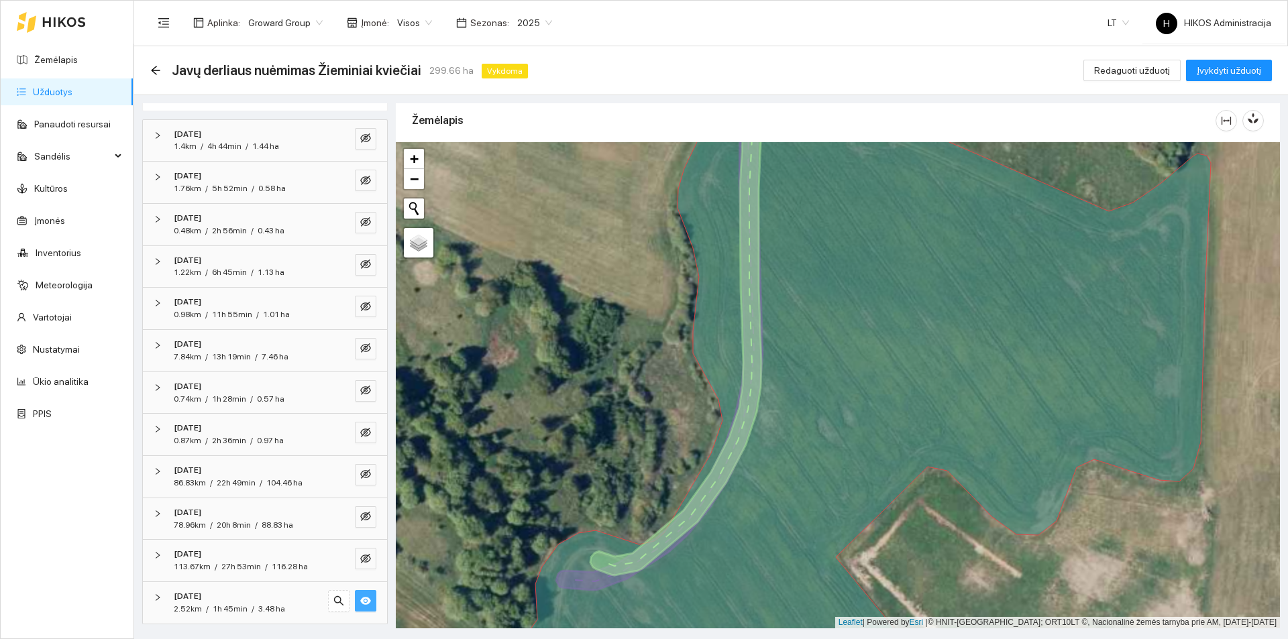
click at [252, 600] on div "[DATE]" at bounding box center [247, 596] width 146 height 13
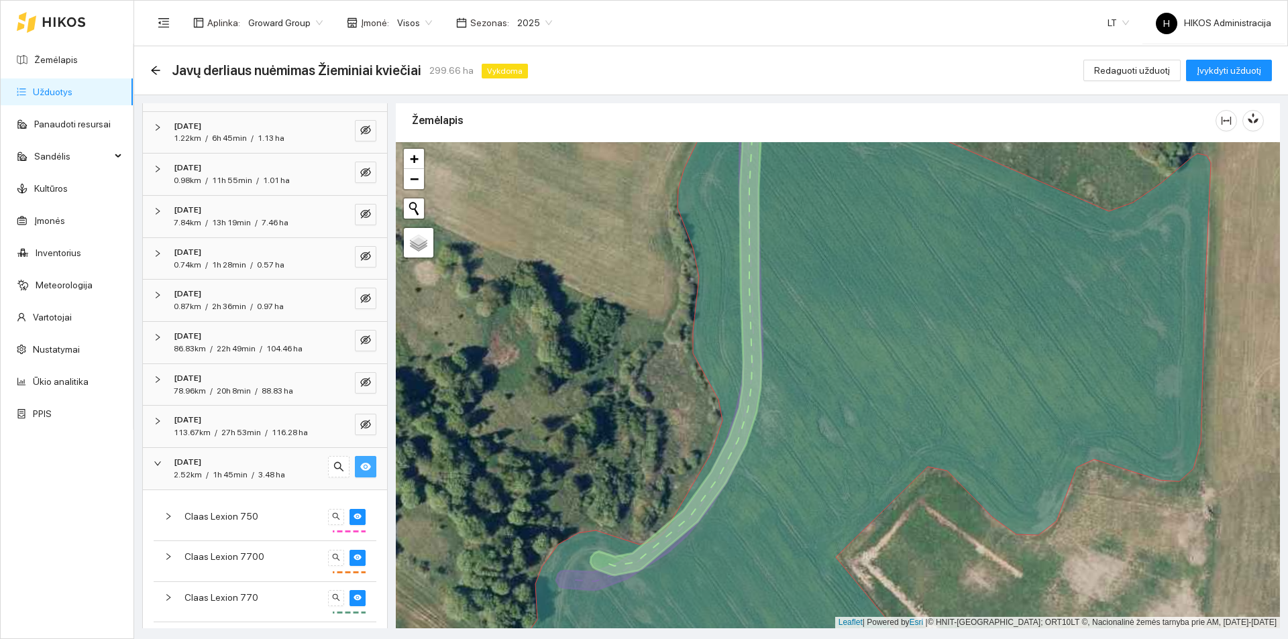
click at [360, 467] on icon "eye" at bounding box center [365, 467] width 11 height 11
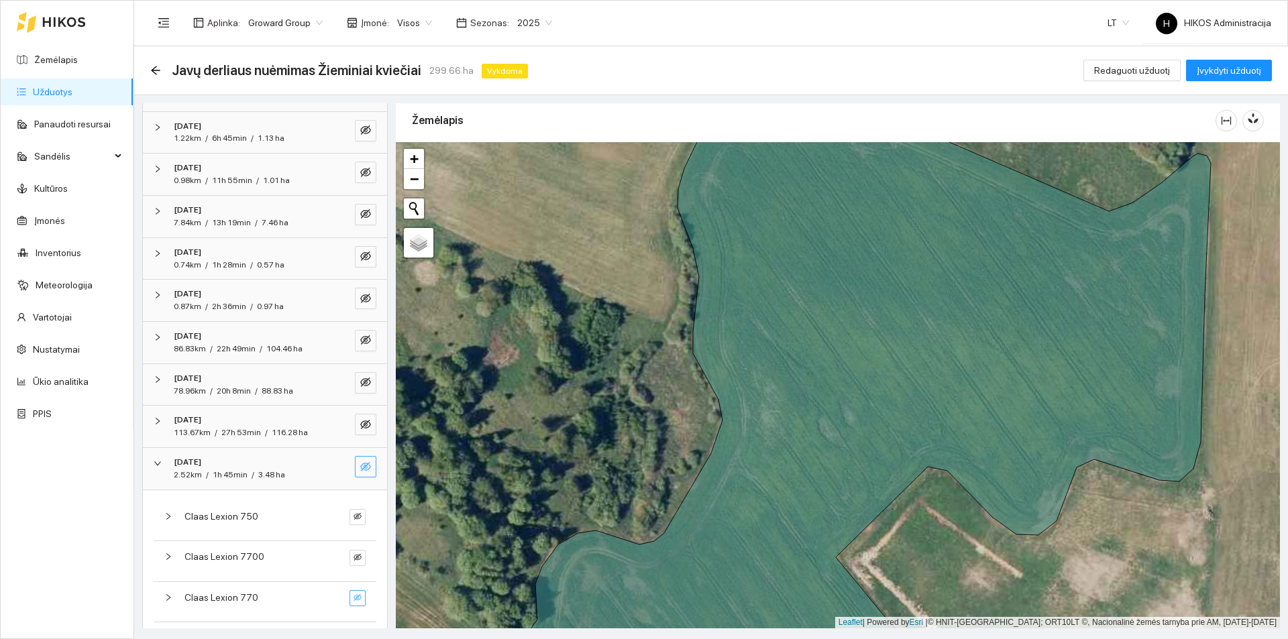
click at [354, 597] on icon "eye-invisible" at bounding box center [358, 598] width 8 height 8
drag, startPoint x: 348, startPoint y: 596, endPoint x: 346, endPoint y: 560, distance: 36.3
click at [354, 595] on icon "eye" at bounding box center [358, 598] width 8 height 6
click at [354, 554] on icon "eye-invisible" at bounding box center [358, 558] width 8 height 8
click at [354, 554] on icon "eye" at bounding box center [358, 558] width 8 height 8
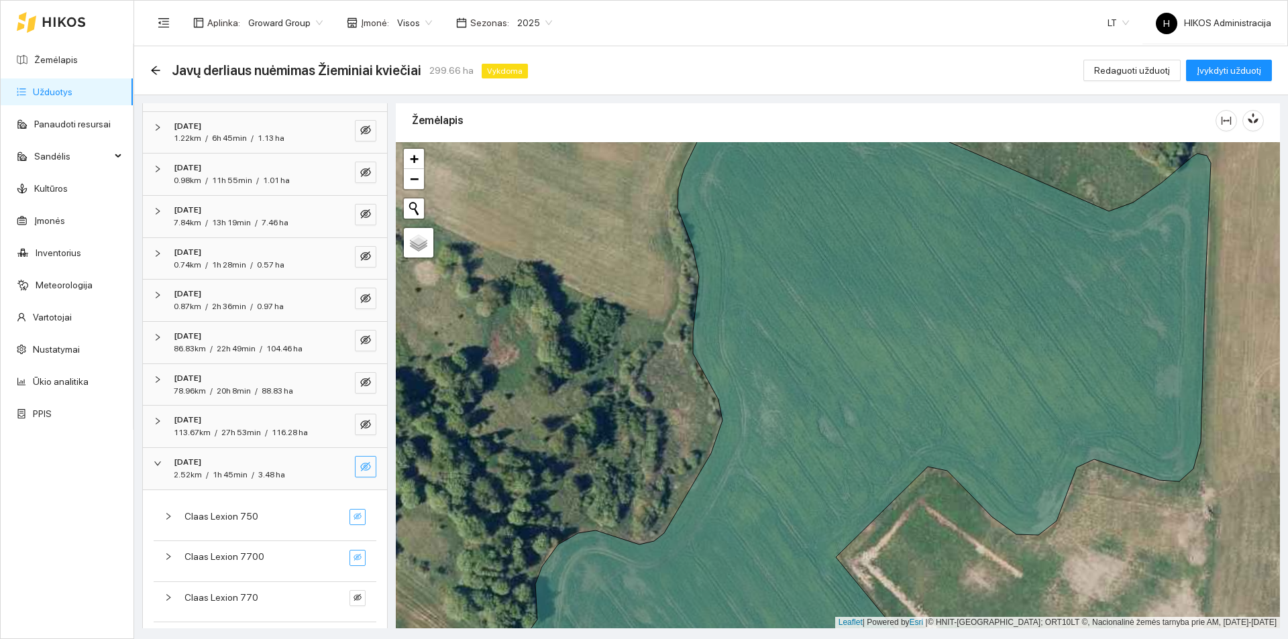
click at [354, 517] on icon "eye-invisible" at bounding box center [358, 517] width 8 height 8
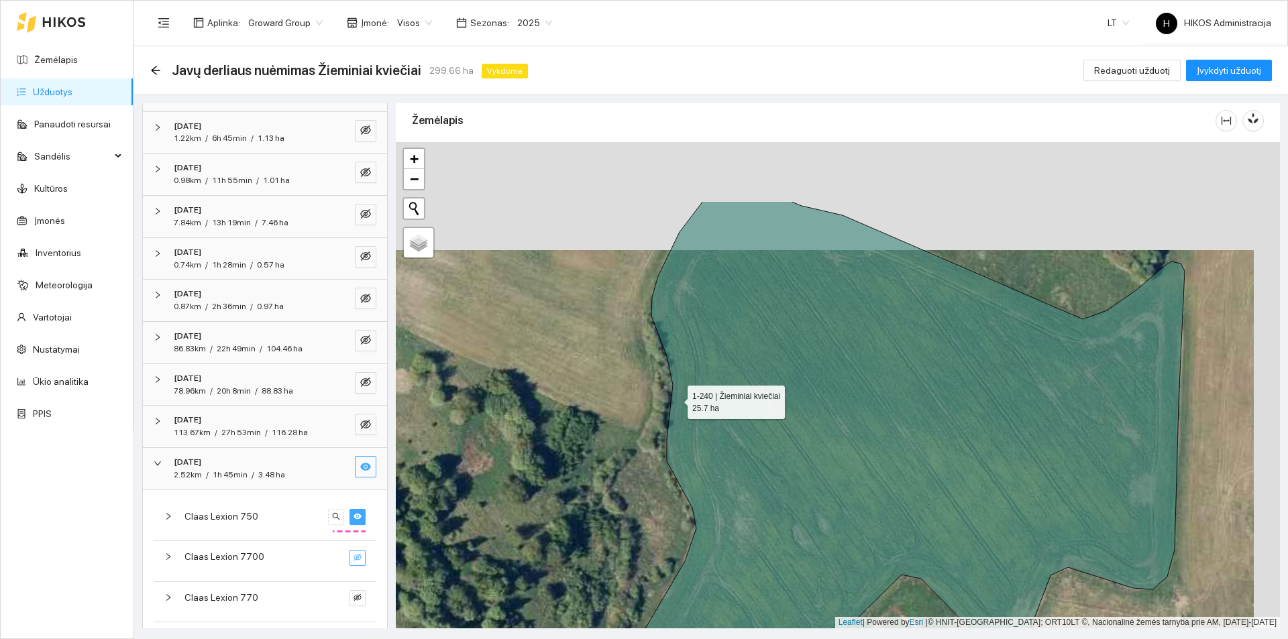
drag, startPoint x: 692, startPoint y: 315, endPoint x: 676, endPoint y: 399, distance: 85.5
click at [676, 399] on icon at bounding box center [841, 493] width 688 height 585
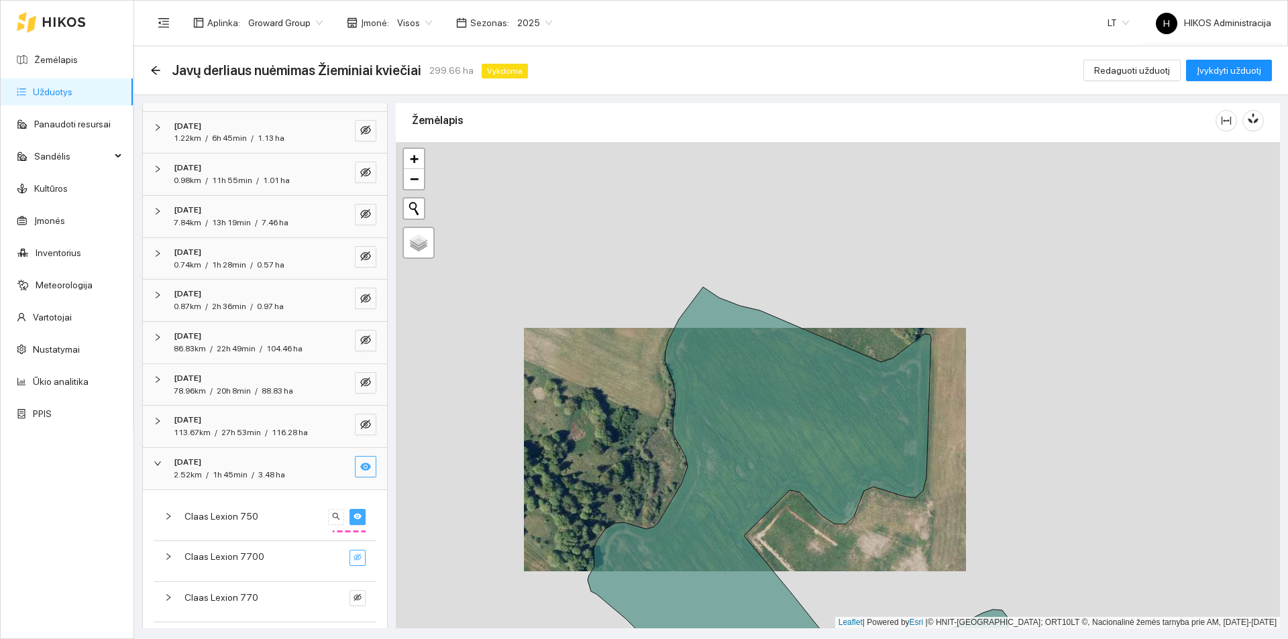
click at [360, 471] on icon "eye" at bounding box center [365, 467] width 11 height 11
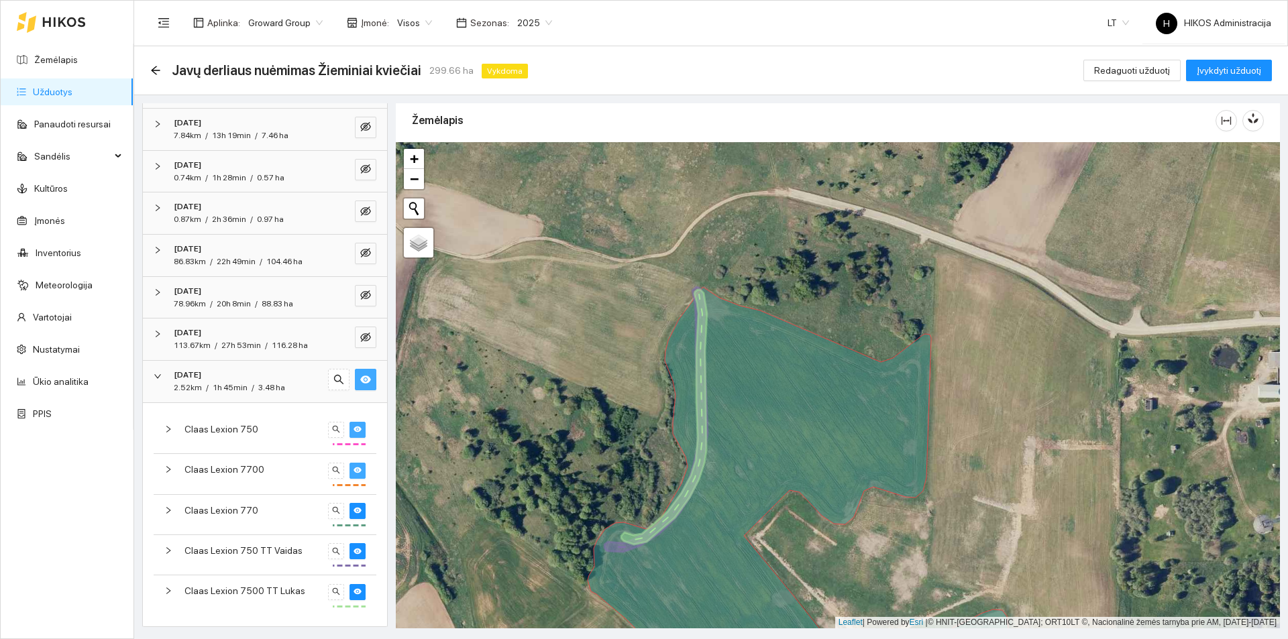
scroll to position [482, 0]
click at [362, 382] on button "button" at bounding box center [365, 376] width 21 height 21
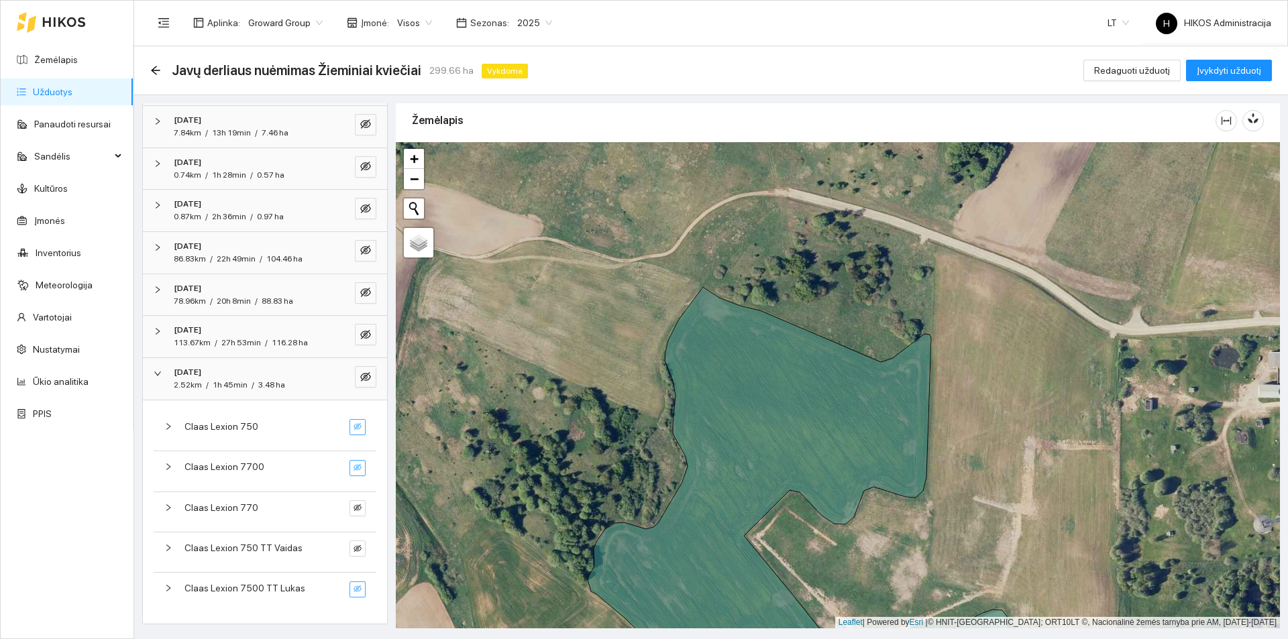
click at [352, 590] on button "button" at bounding box center [358, 590] width 16 height 16
click at [360, 333] on icon "eye-invisible" at bounding box center [365, 334] width 11 height 9
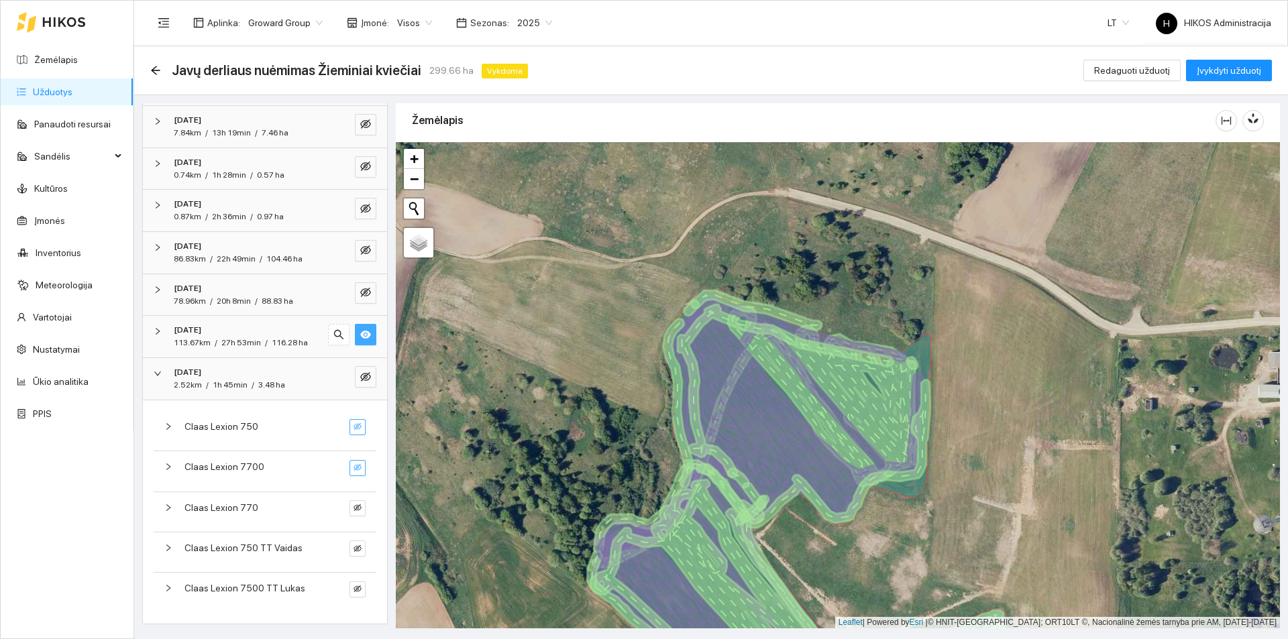
click at [360, 333] on icon "eye" at bounding box center [365, 335] width 11 height 8
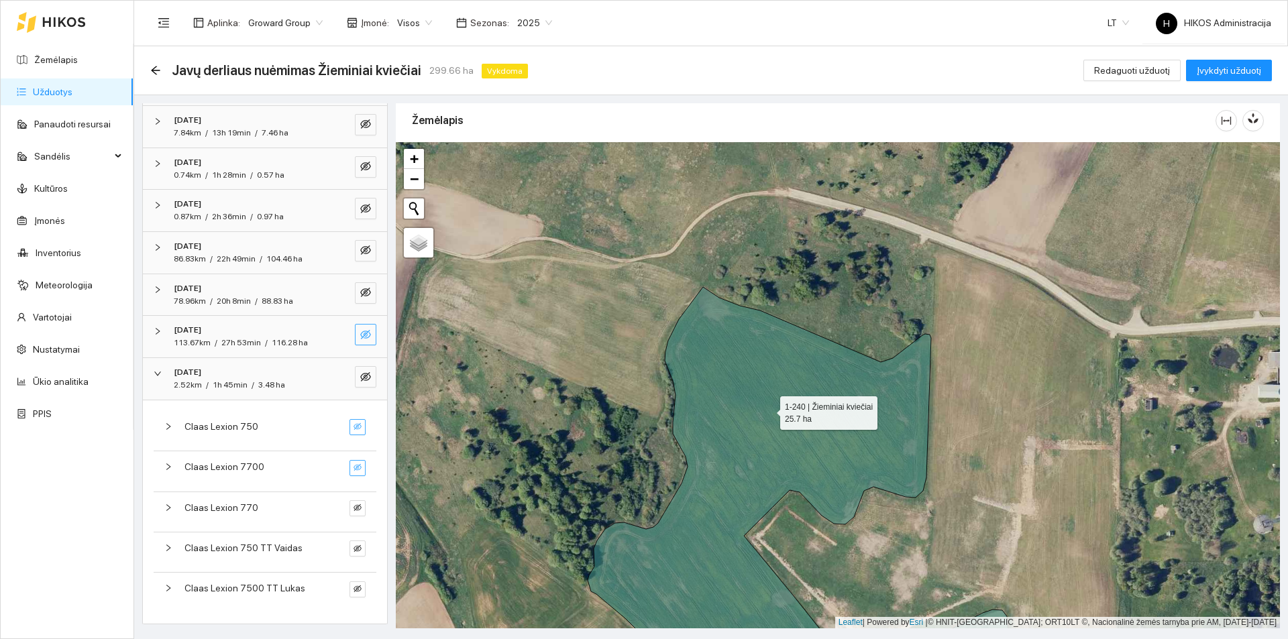
click at [770, 408] on icon at bounding box center [801, 482] width 426 height 391
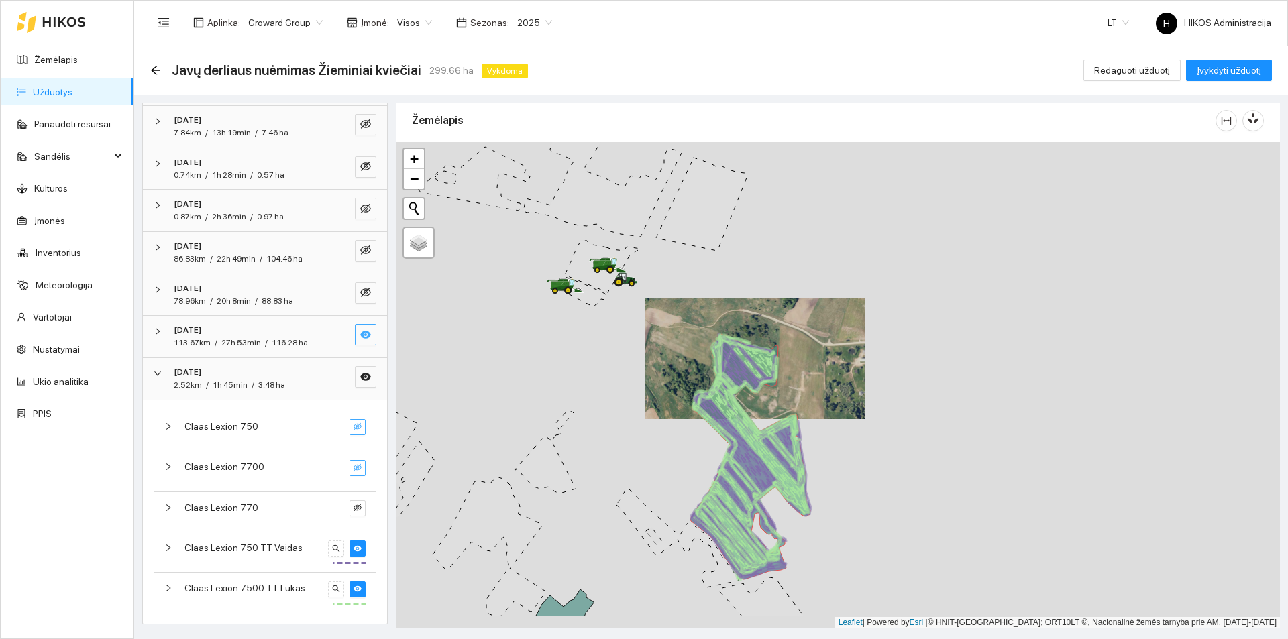
drag, startPoint x: 792, startPoint y: 462, endPoint x: 756, endPoint y: 391, distance: 80.4
click at [756, 391] on div at bounding box center [838, 385] width 884 height 486
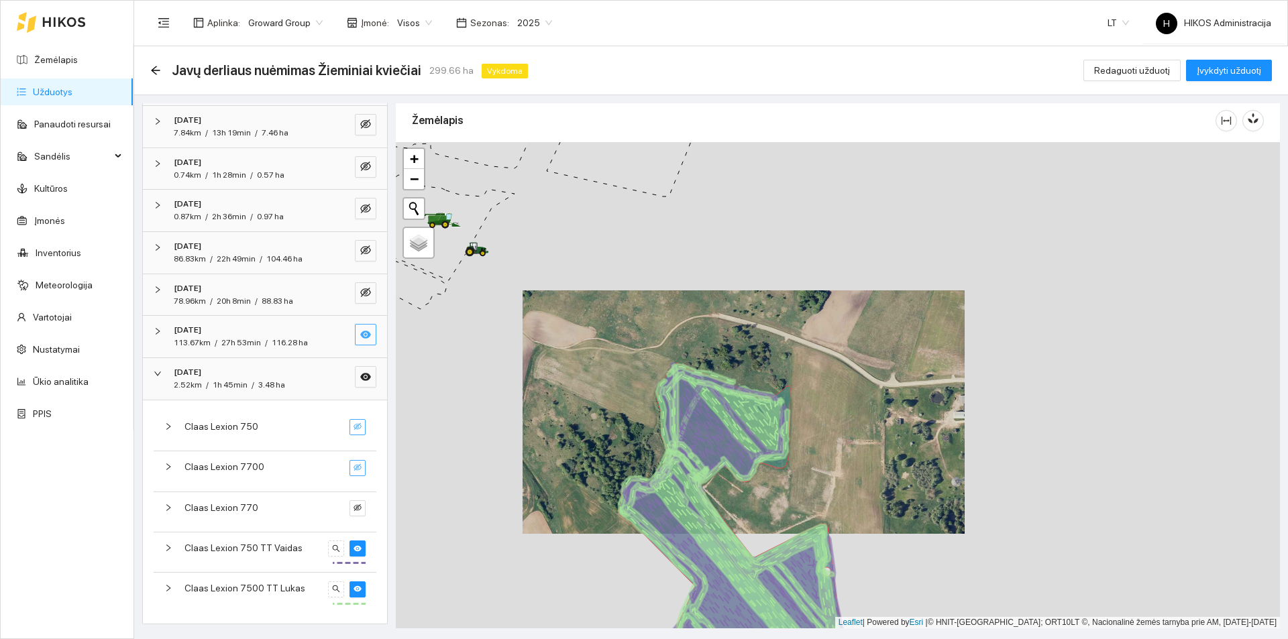
click at [686, 409] on icon at bounding box center [703, 434] width 165 height 119
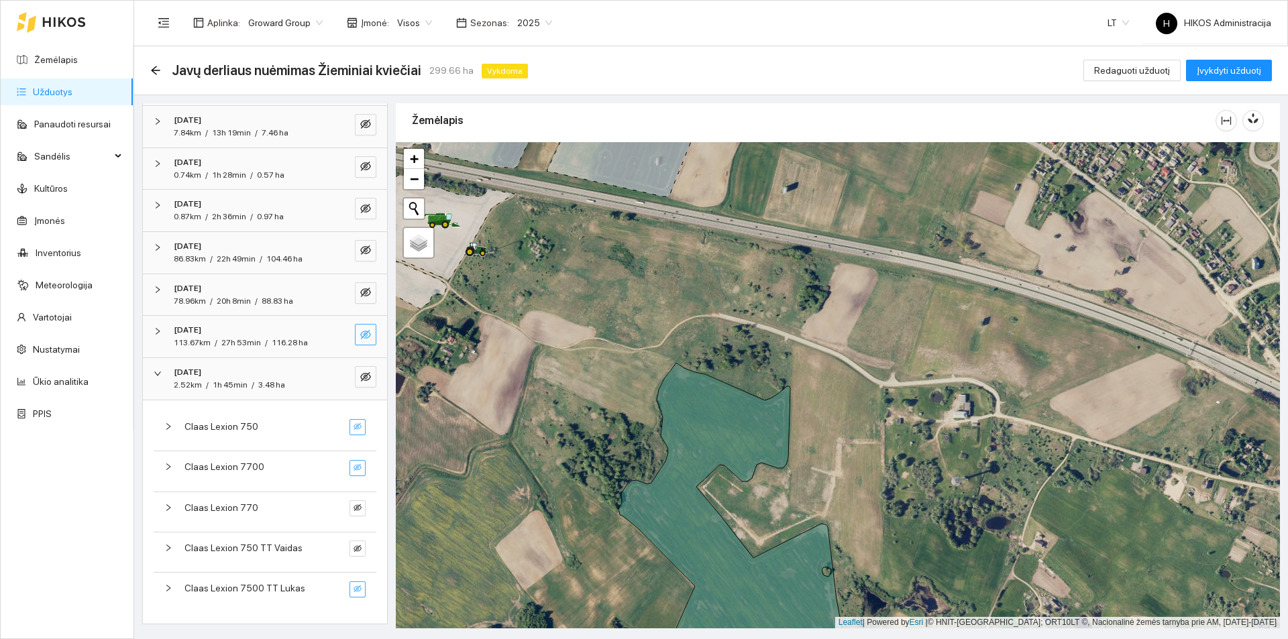
click at [353, 587] on button "button" at bounding box center [358, 590] width 16 height 16
click at [354, 590] on icon "eye-invisible" at bounding box center [358, 589] width 8 height 8
click at [78, 61] on link "Žemėlapis" at bounding box center [56, 59] width 44 height 11
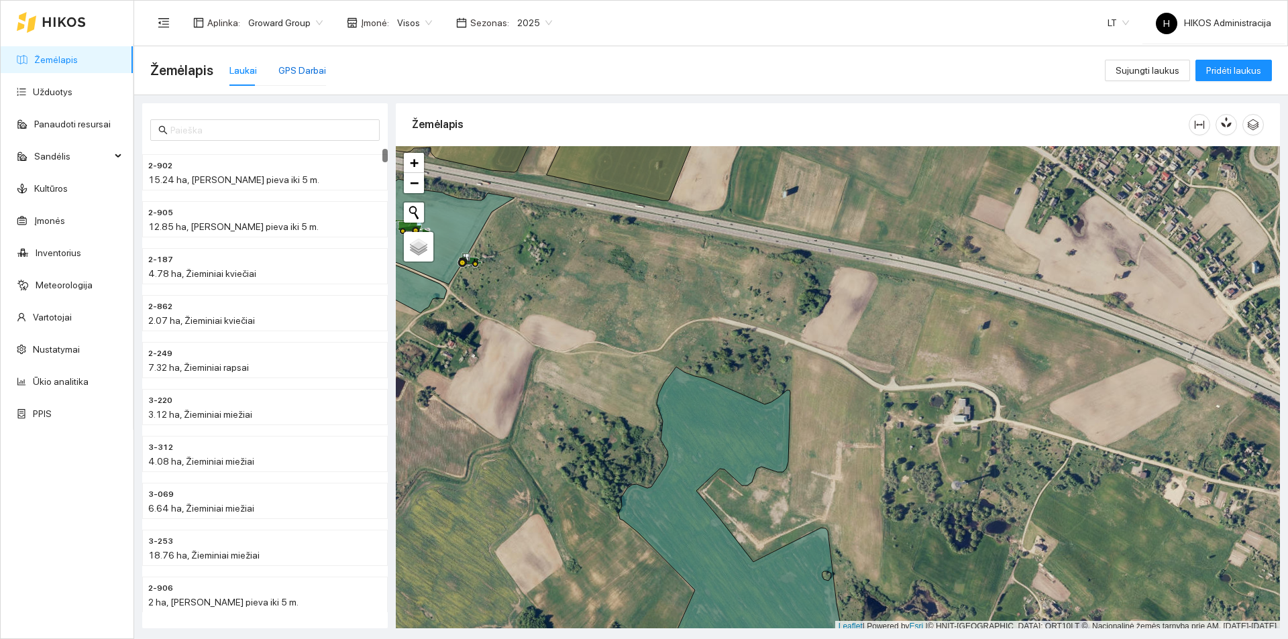
click at [320, 74] on div "GPS Darbai" at bounding box center [302, 70] width 48 height 15
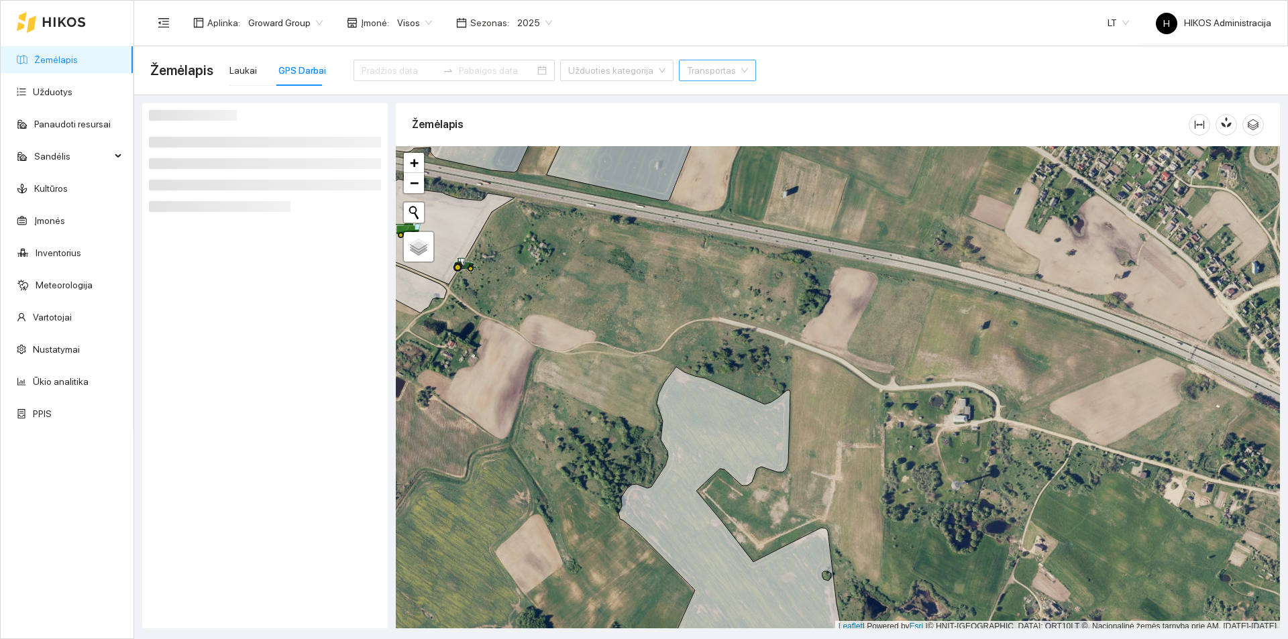
click at [697, 67] on input "search" at bounding box center [713, 70] width 52 height 20
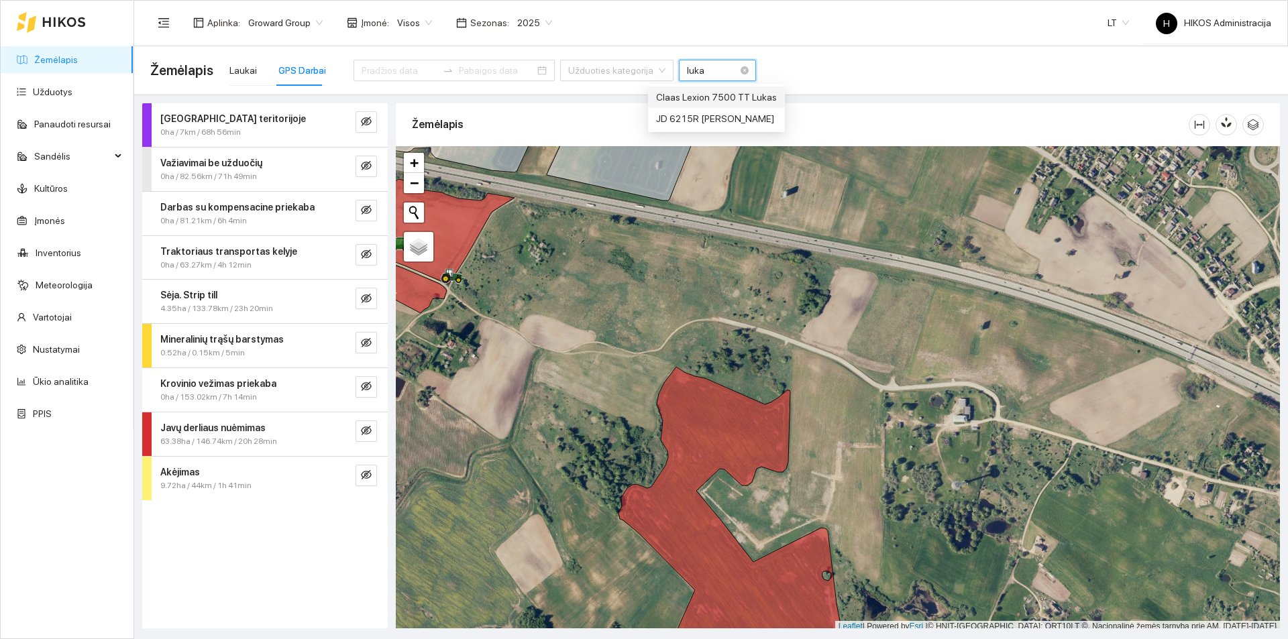
type input "[PERSON_NAME]"
click at [728, 96] on div "Claas Lexion 7500 TT Lukas" at bounding box center [716, 97] width 121 height 15
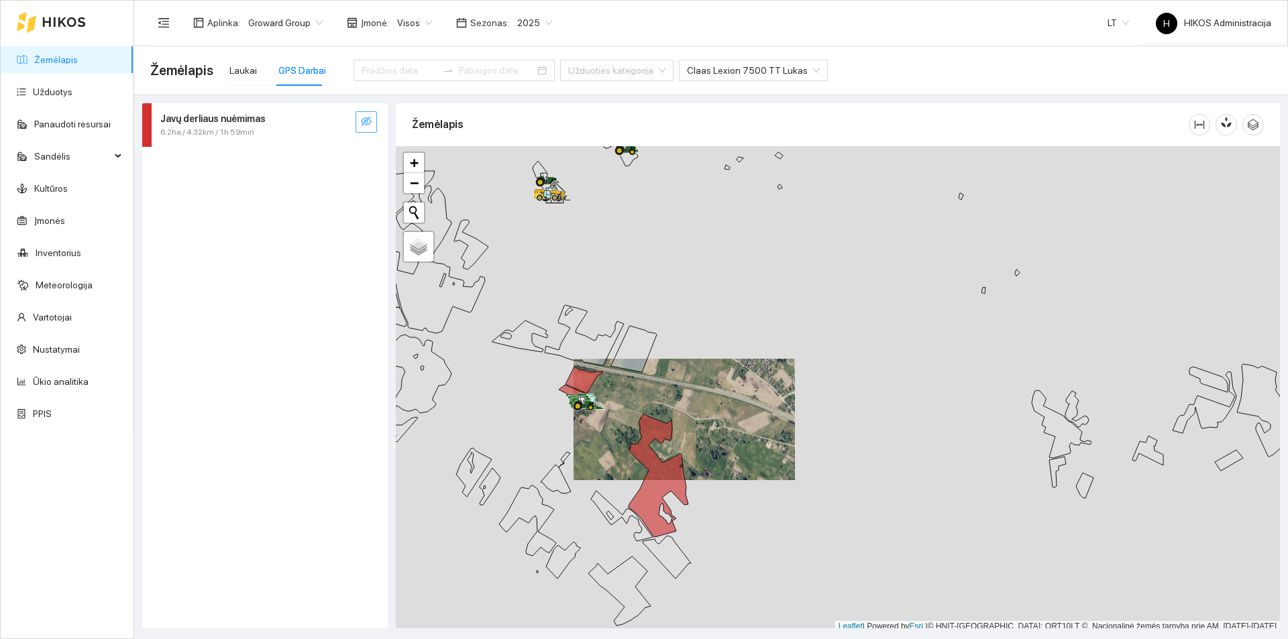
click at [362, 114] on button "button" at bounding box center [366, 121] width 21 height 21
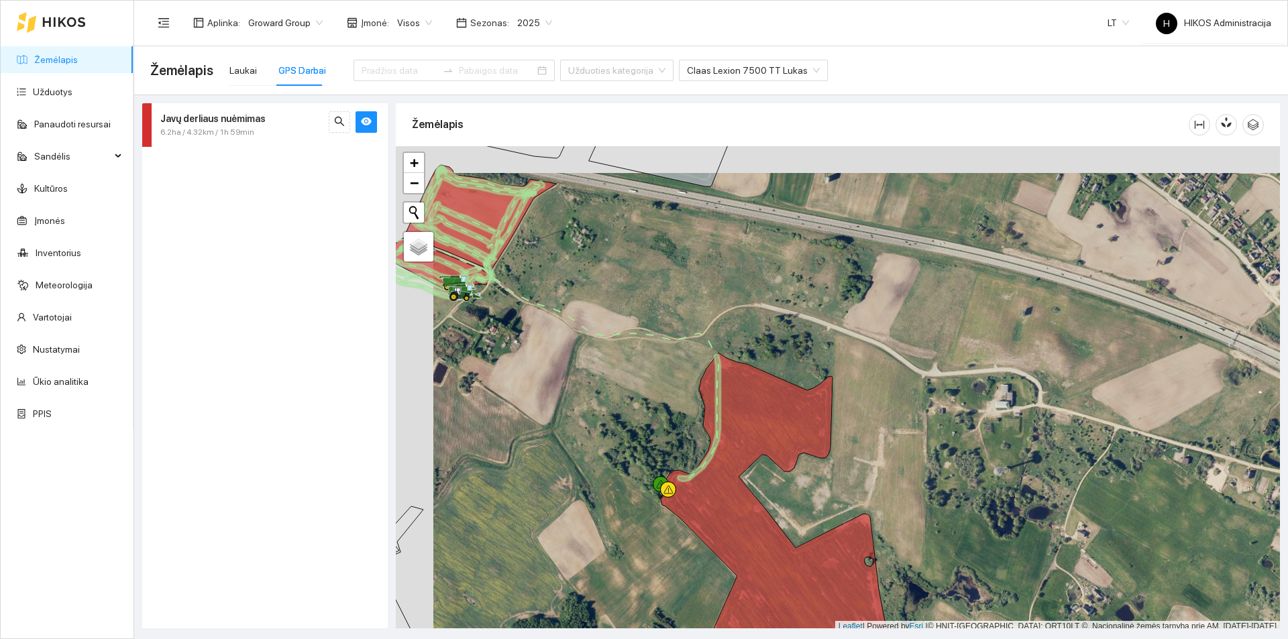
scroll to position [4, 0]
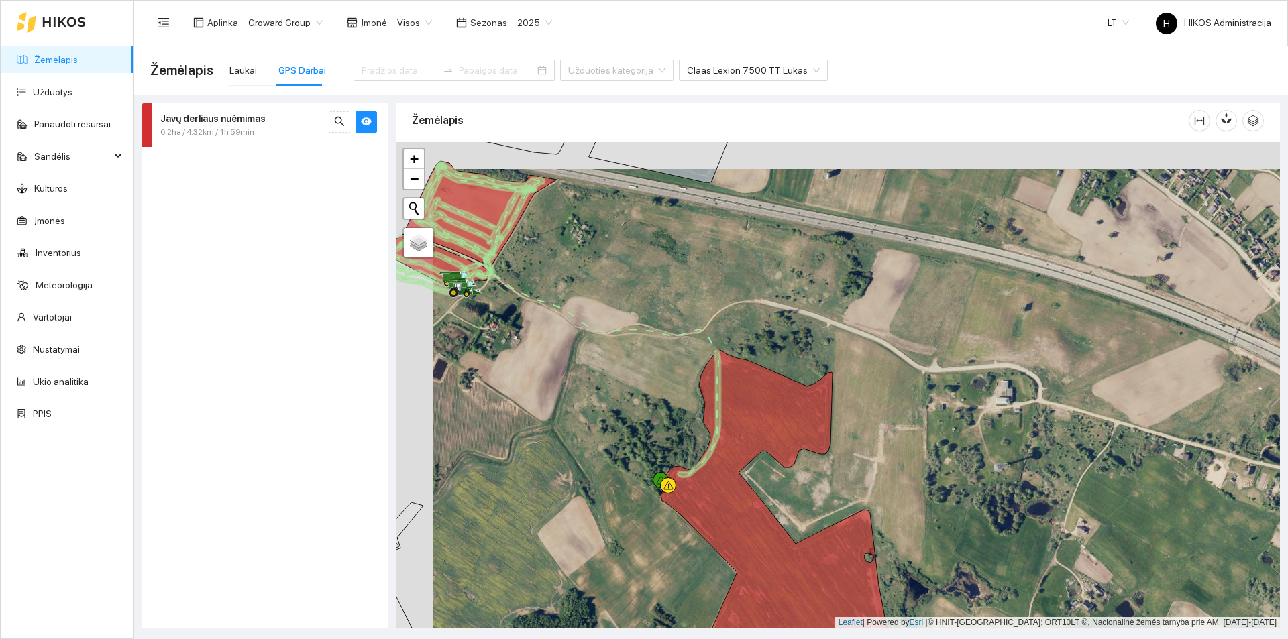
drag, startPoint x: 591, startPoint y: 482, endPoint x: 607, endPoint y: 483, distance: 15.5
click at [607, 483] on div at bounding box center [838, 385] width 884 height 486
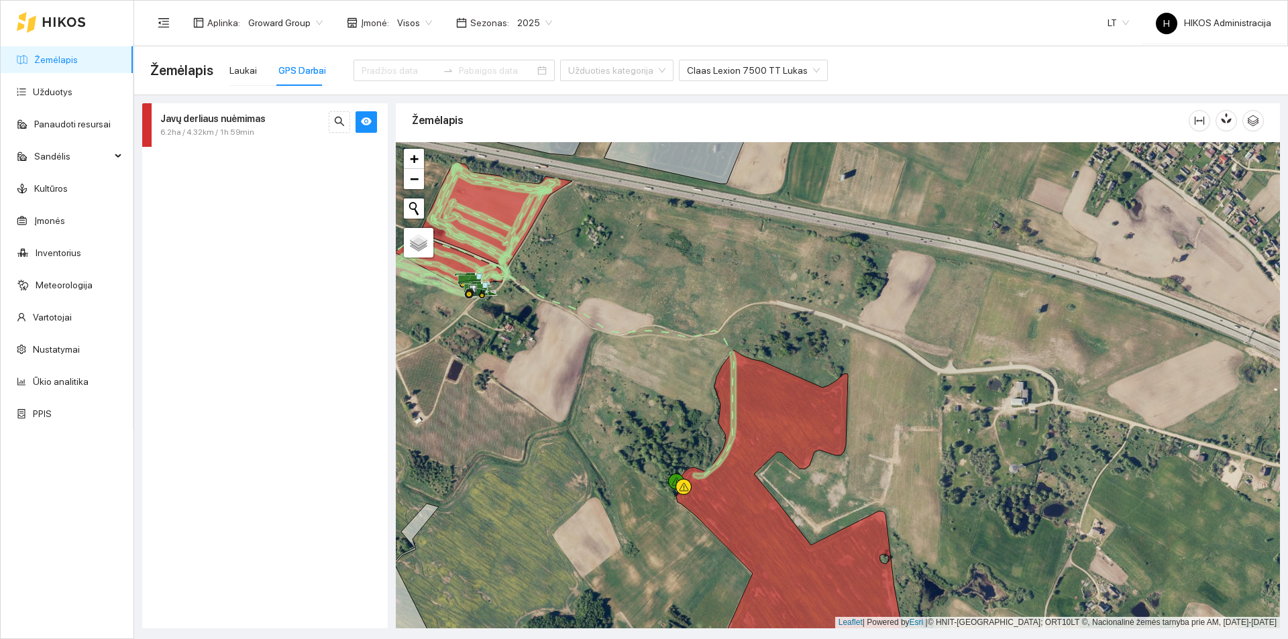
click at [319, 48] on div "Žemėlapis Laukai GPS Darbai Užduoties kategorija Claas Lexion 7500 TT Lukas" at bounding box center [711, 70] width 1122 height 48
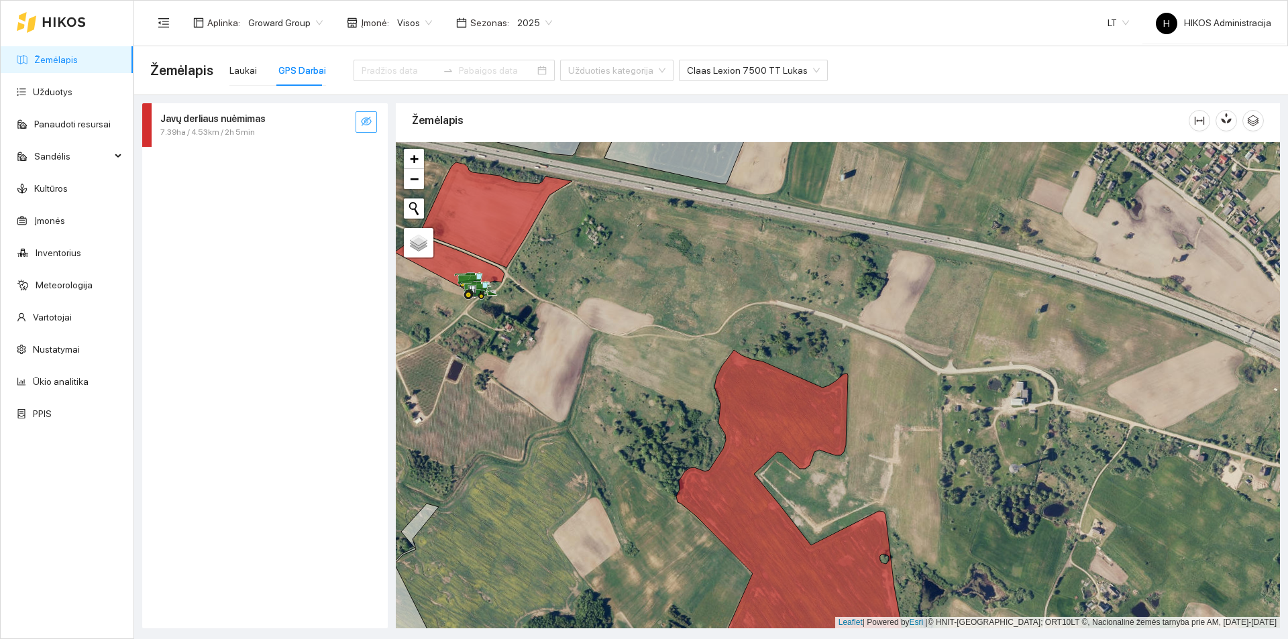
click at [364, 121] on icon "eye-invisible" at bounding box center [366, 121] width 11 height 9
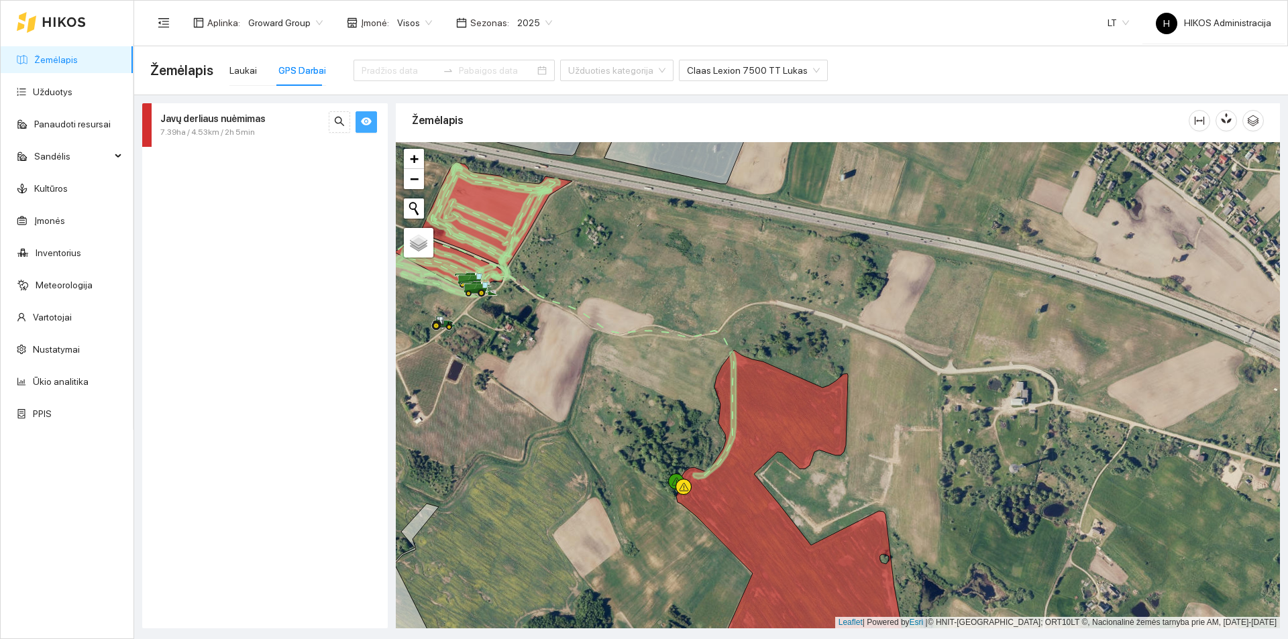
click at [364, 121] on icon "eye" at bounding box center [366, 121] width 11 height 11
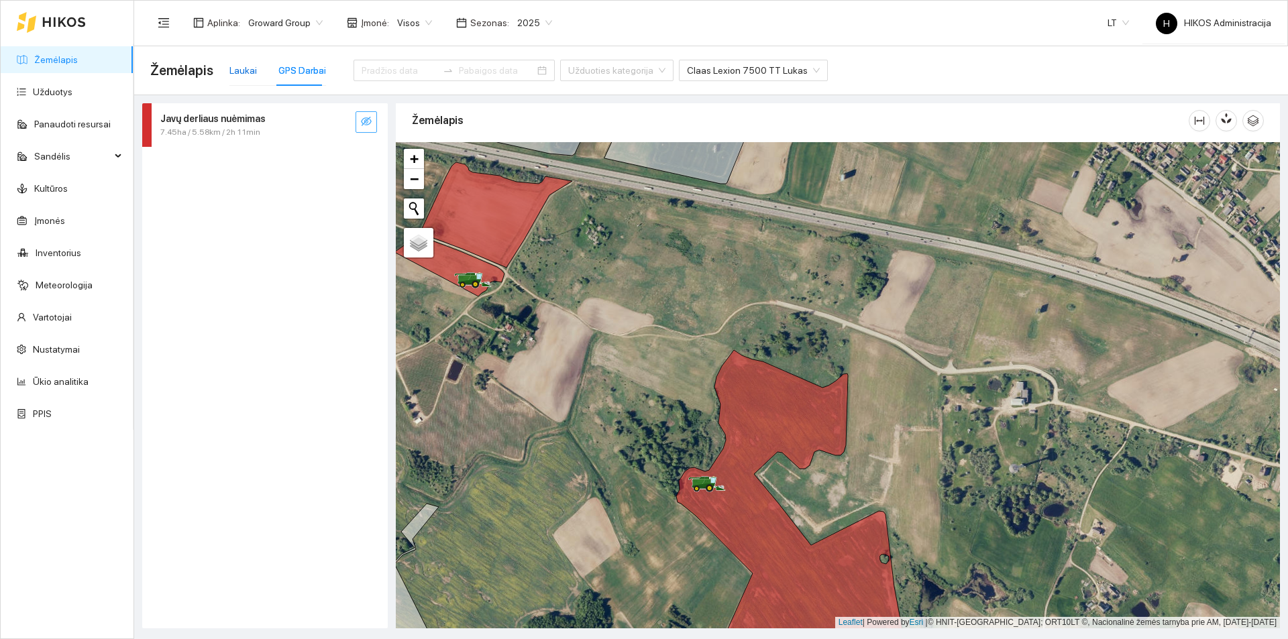
click at [232, 68] on div "Laukai" at bounding box center [243, 70] width 28 height 15
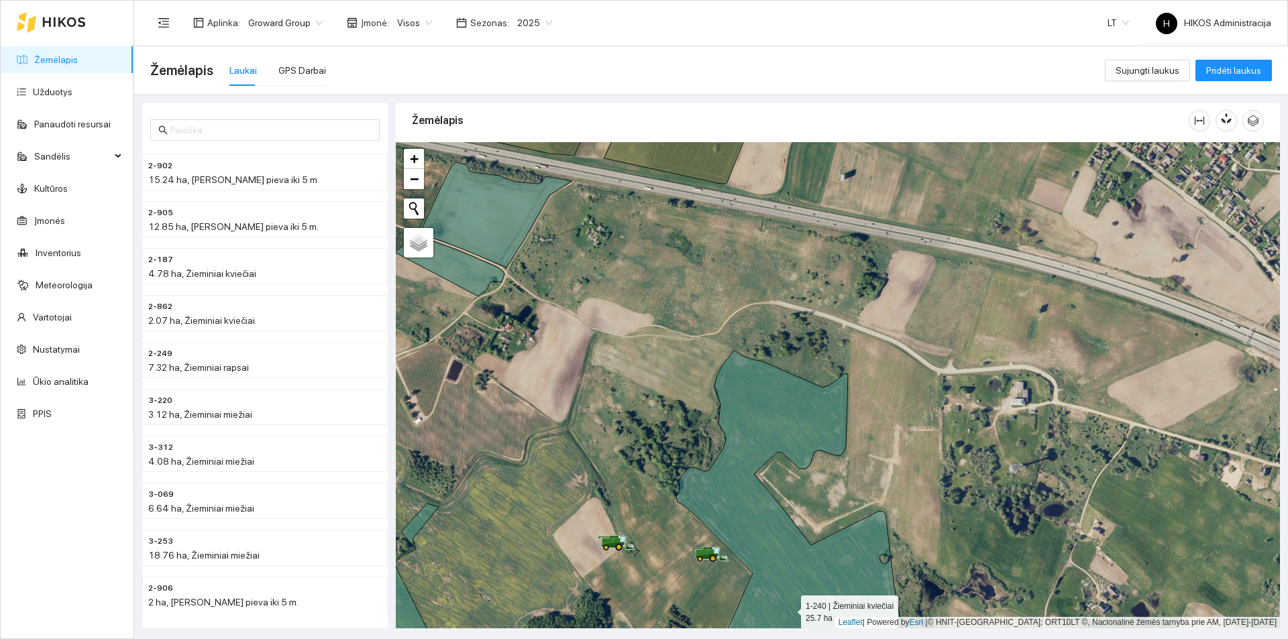
click at [743, 459] on icon at bounding box center [789, 514] width 227 height 329
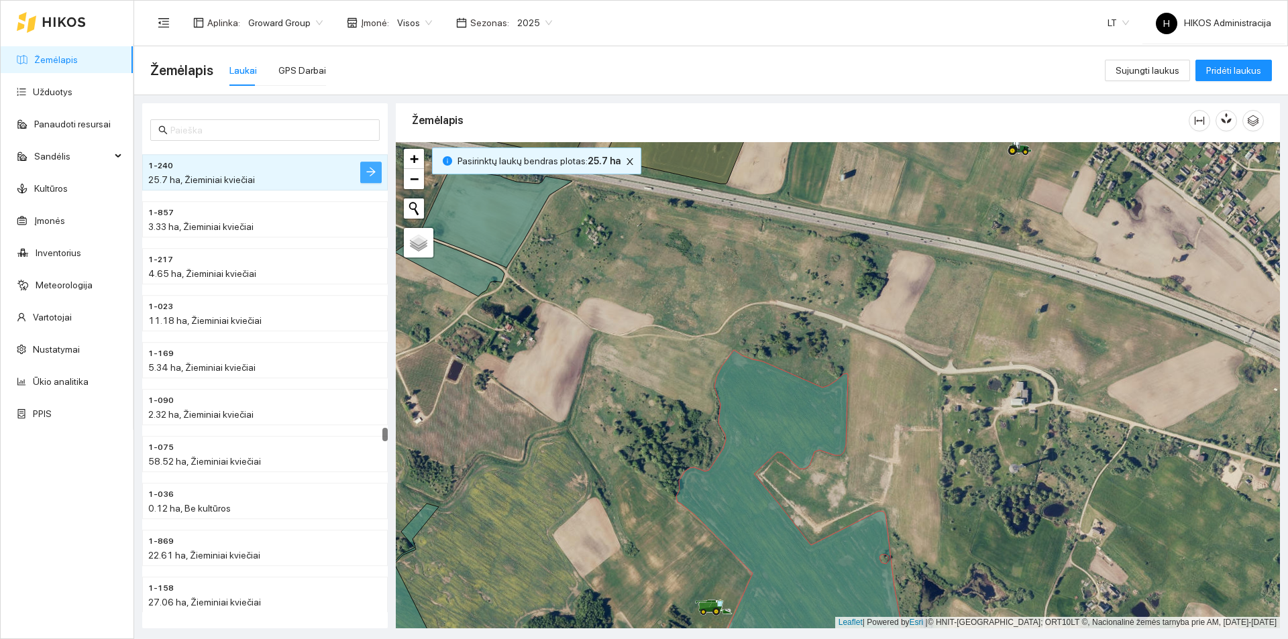
click at [372, 168] on icon "arrow-right" at bounding box center [371, 171] width 11 height 11
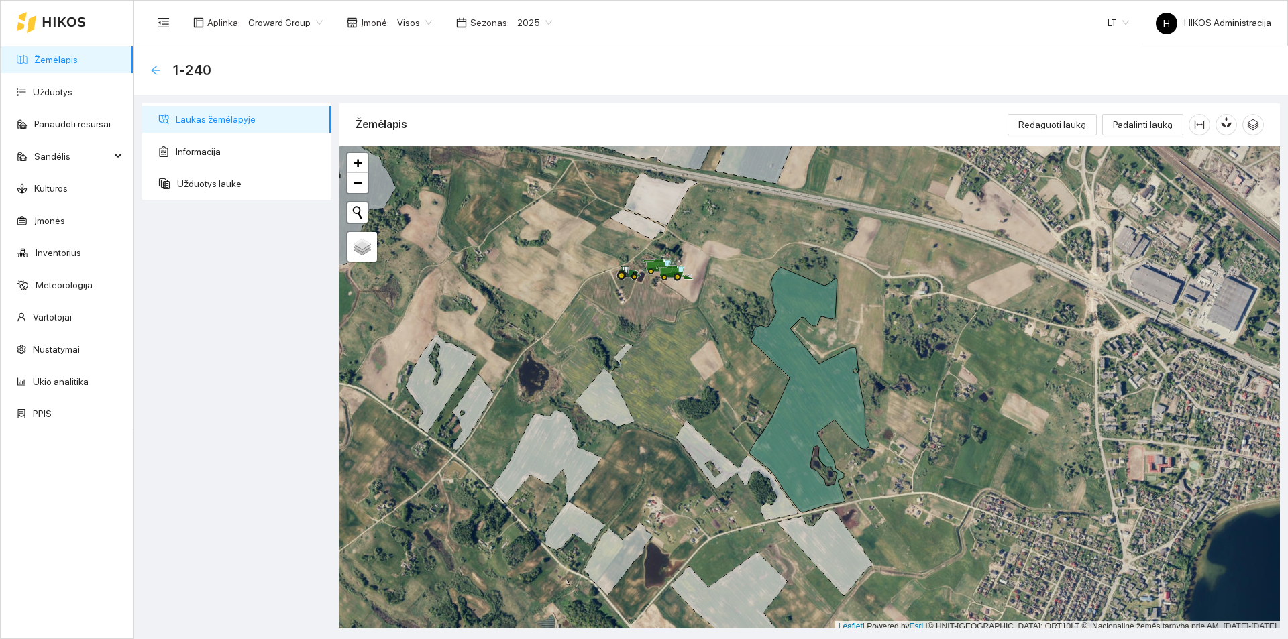
click at [156, 67] on icon "arrow-left" at bounding box center [155, 70] width 11 height 11
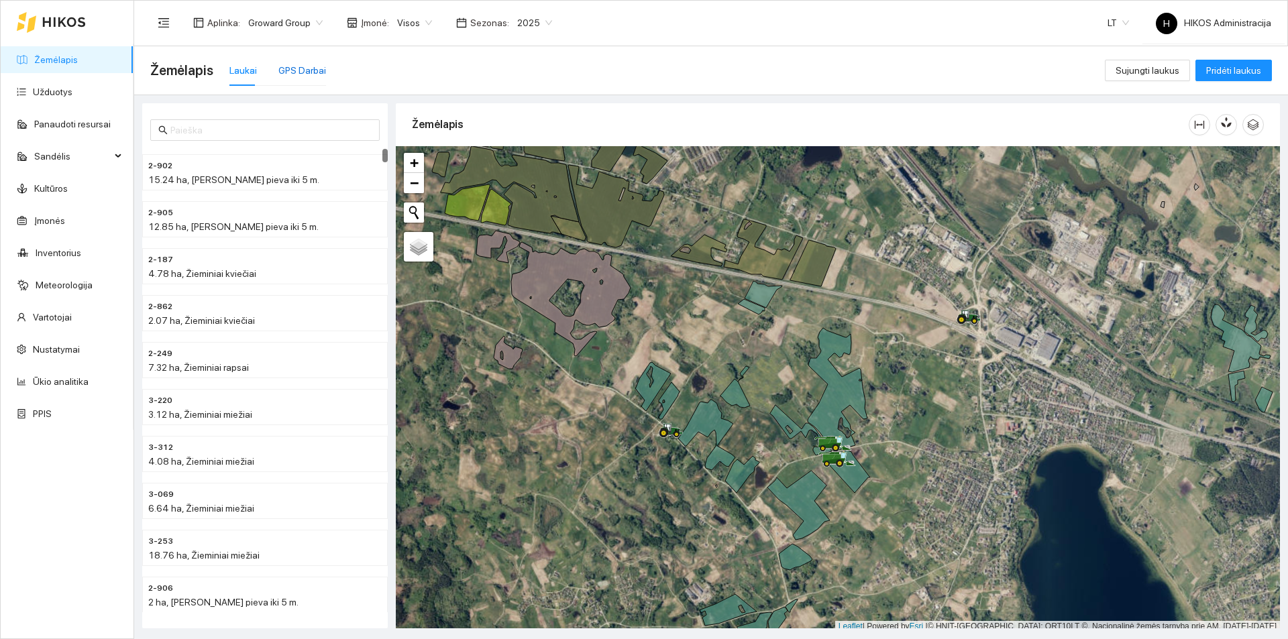
click at [300, 68] on div "GPS Darbai" at bounding box center [302, 70] width 48 height 15
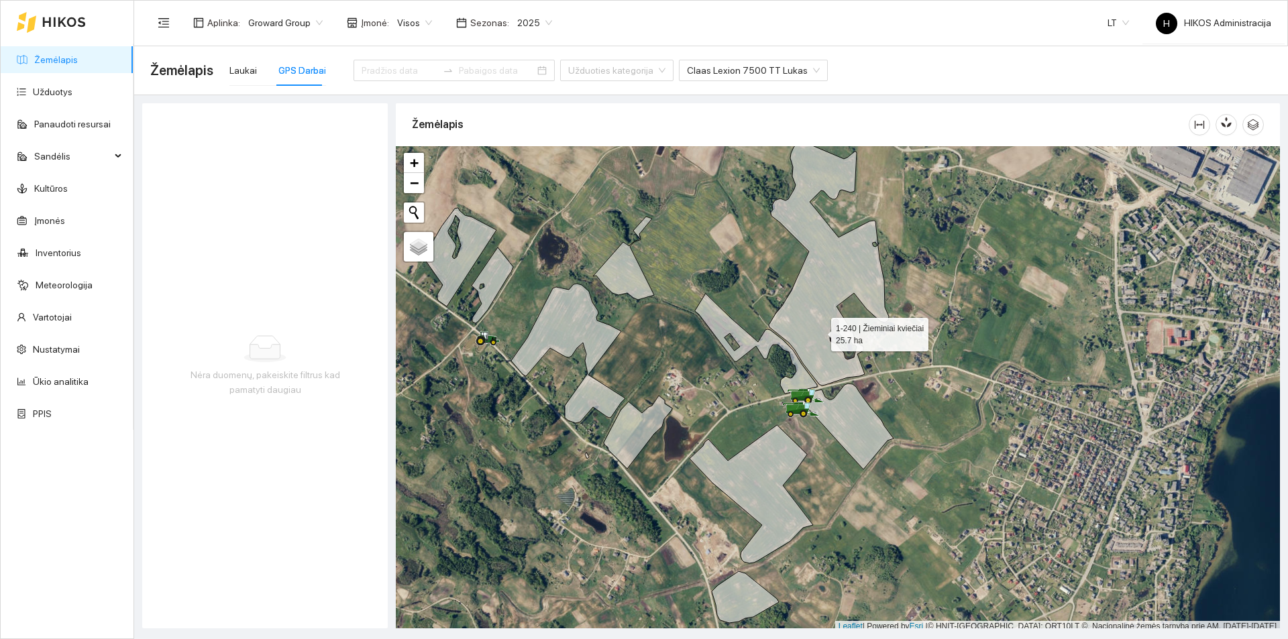
scroll to position [4, 0]
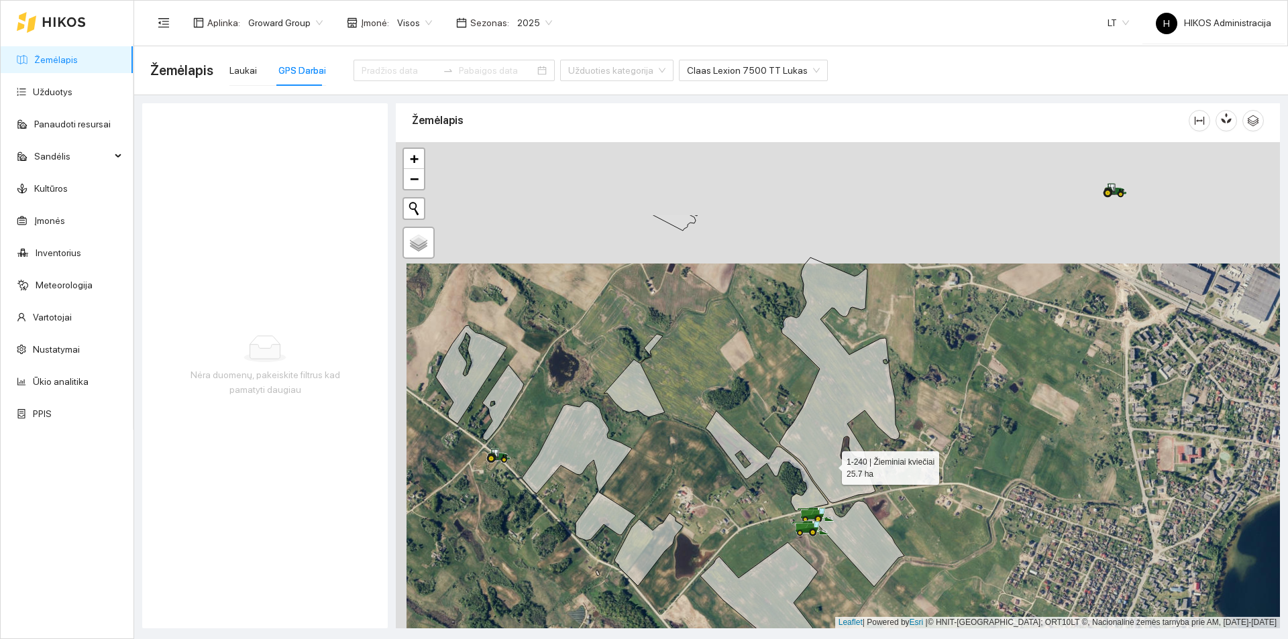
drag, startPoint x: 822, startPoint y: 354, endPoint x: 828, endPoint y: 490, distance: 135.7
click at [828, 490] on icon at bounding box center [840, 381] width 120 height 246
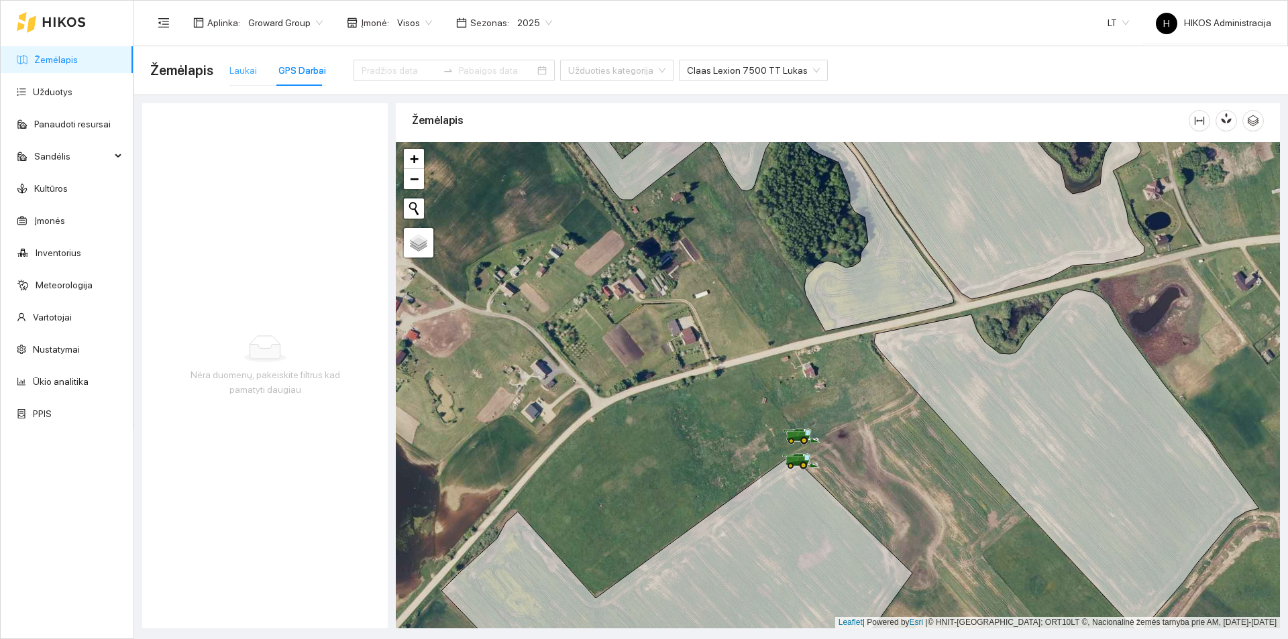
click at [239, 62] on div "Laukai" at bounding box center [243, 70] width 28 height 31
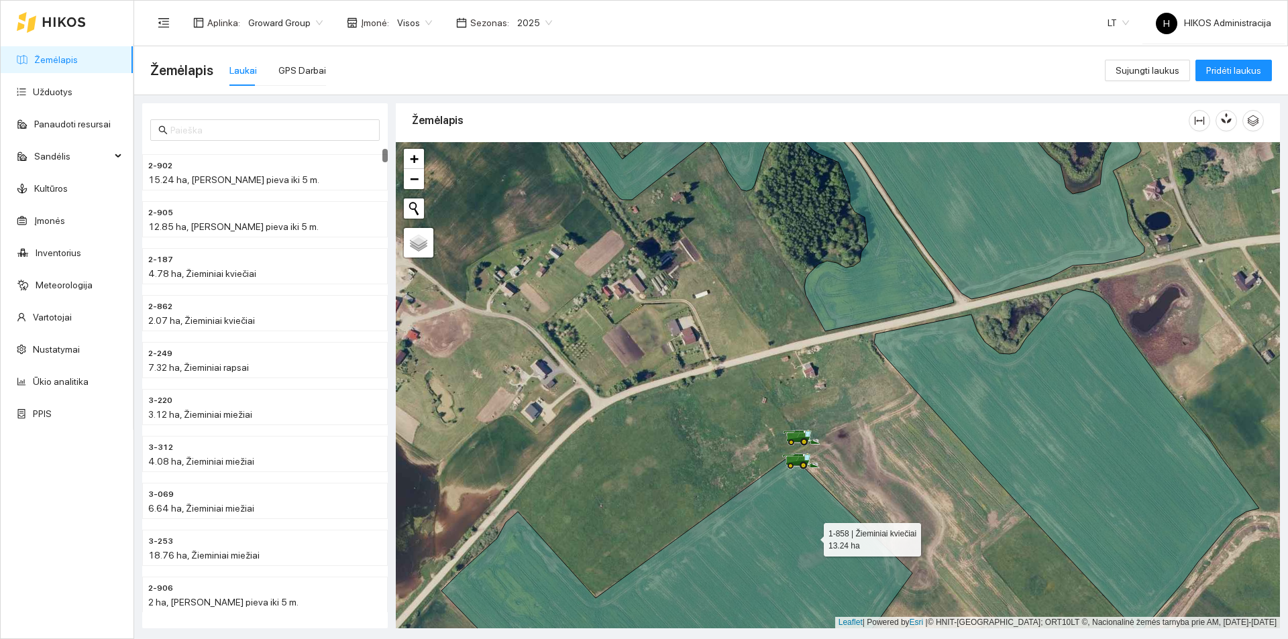
click at [812, 537] on icon at bounding box center [677, 568] width 471 height 224
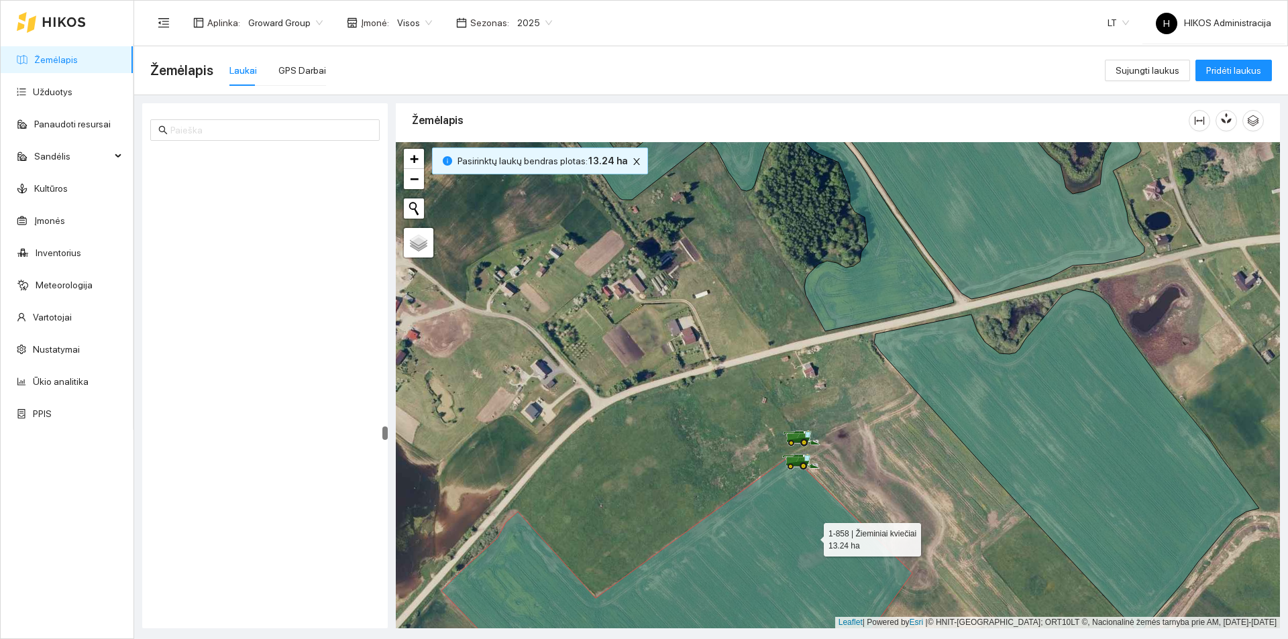
scroll to position [14989, 0]
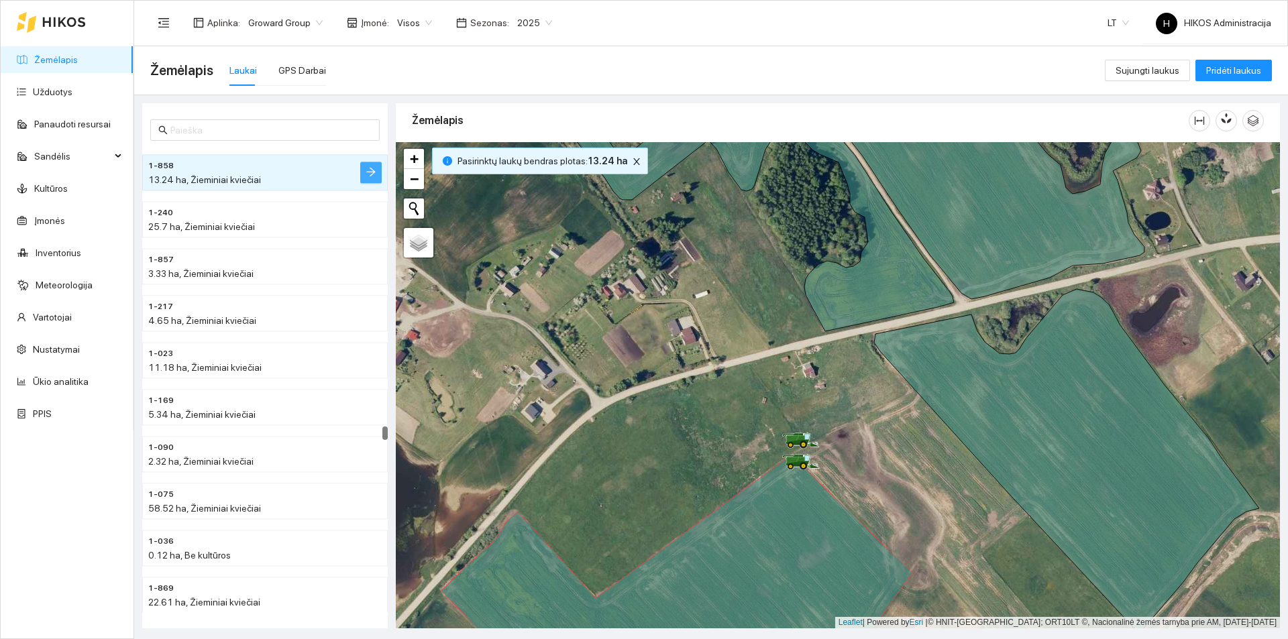
click at [375, 177] on icon "arrow-right" at bounding box center [371, 171] width 11 height 11
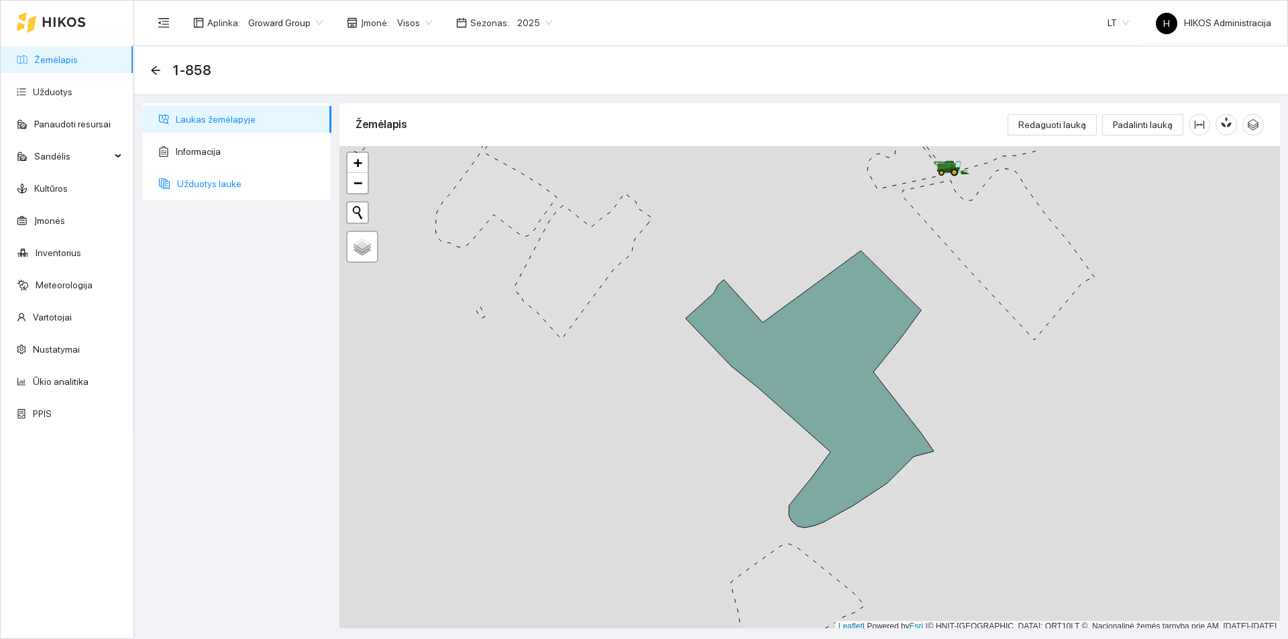
click at [268, 181] on span "Užduotys lauke" at bounding box center [249, 183] width 144 height 27
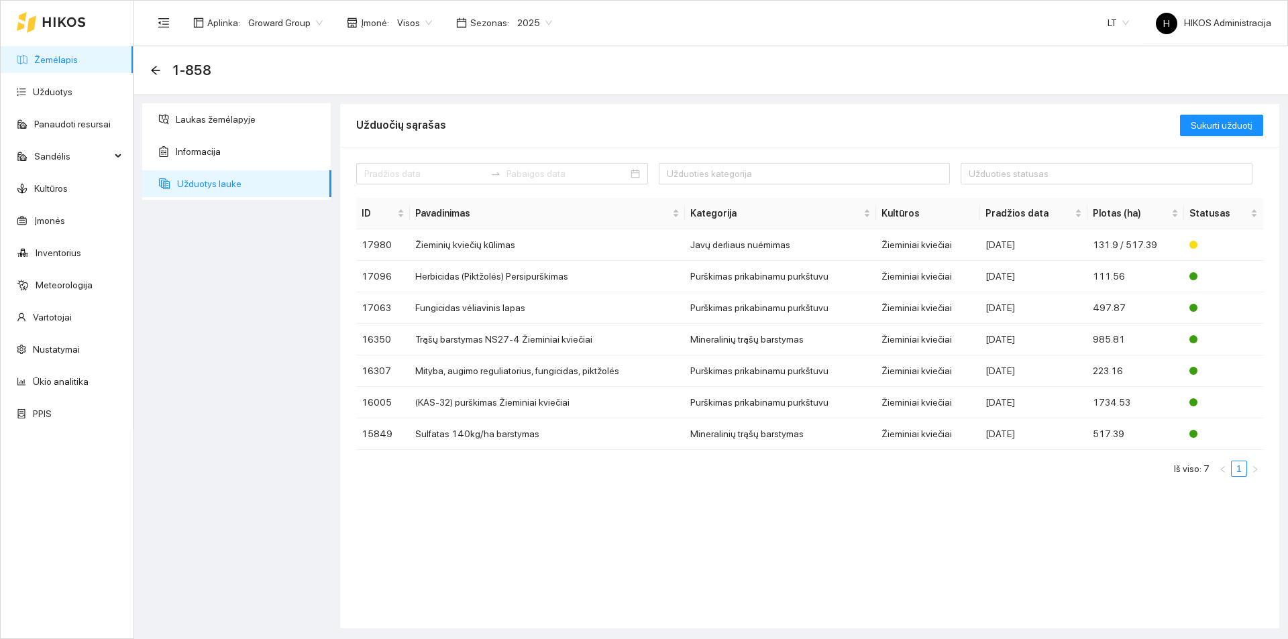
click at [155, 63] on div "1-858" at bounding box center [184, 70] width 69 height 21
click at [155, 70] on icon "arrow-left" at bounding box center [155, 70] width 9 height 9
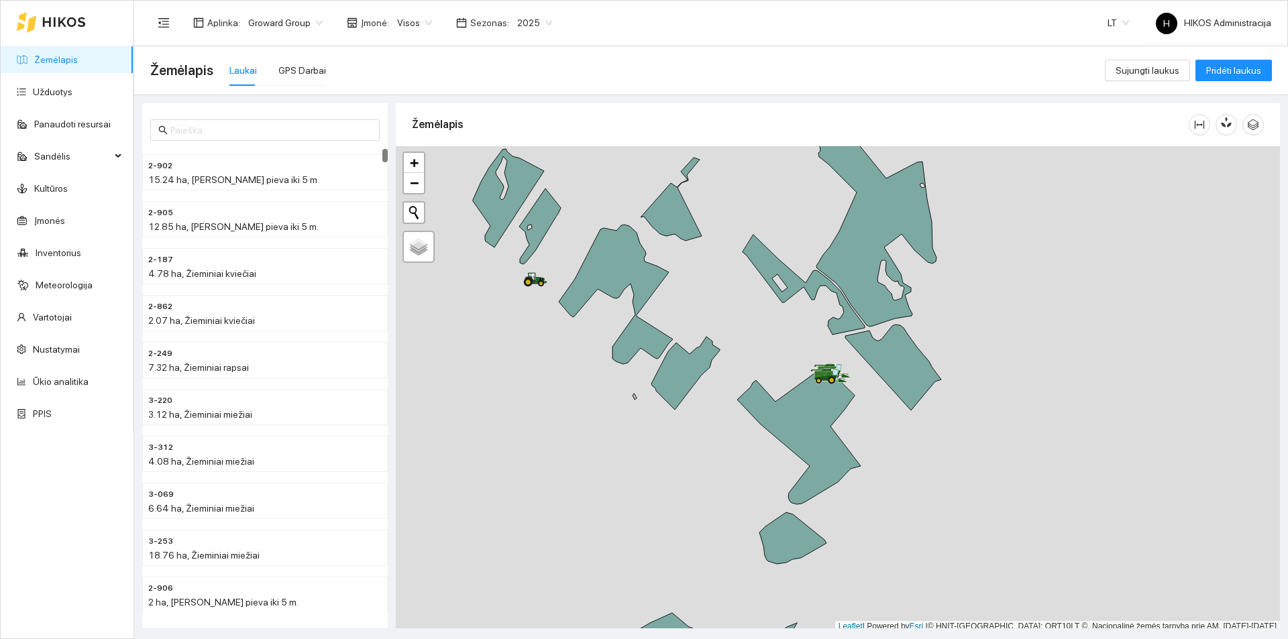
scroll to position [4, 0]
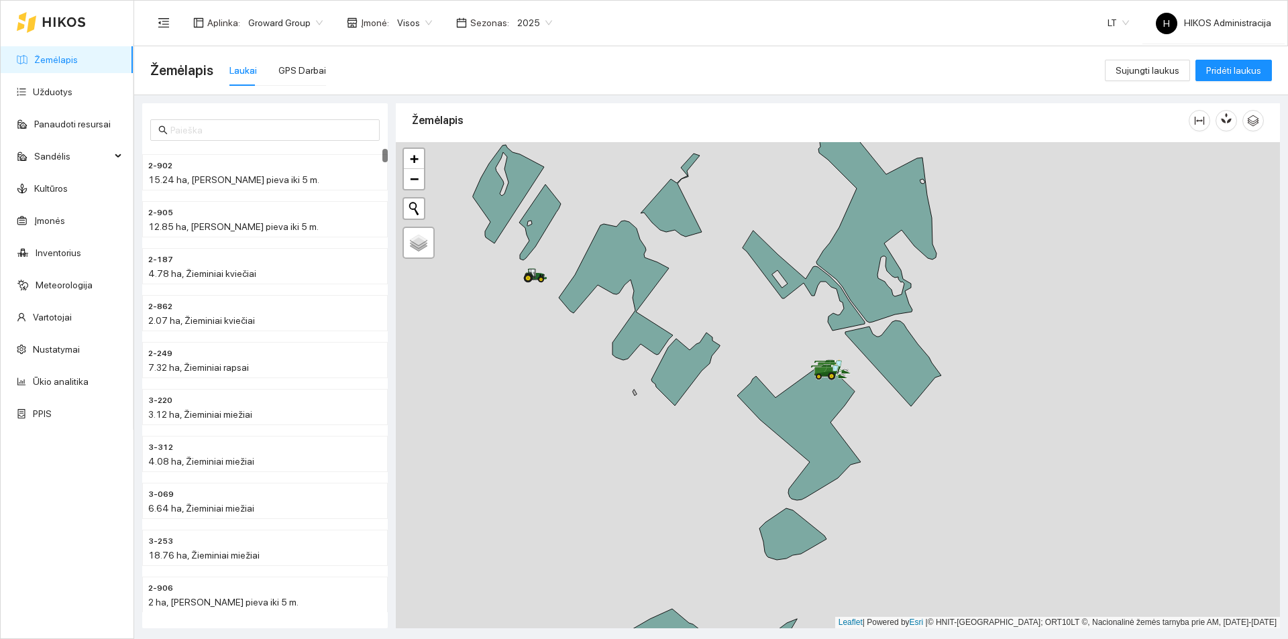
drag, startPoint x: 919, startPoint y: 349, endPoint x: 841, endPoint y: 409, distance: 97.6
click at [841, 409] on div at bounding box center [838, 385] width 884 height 486
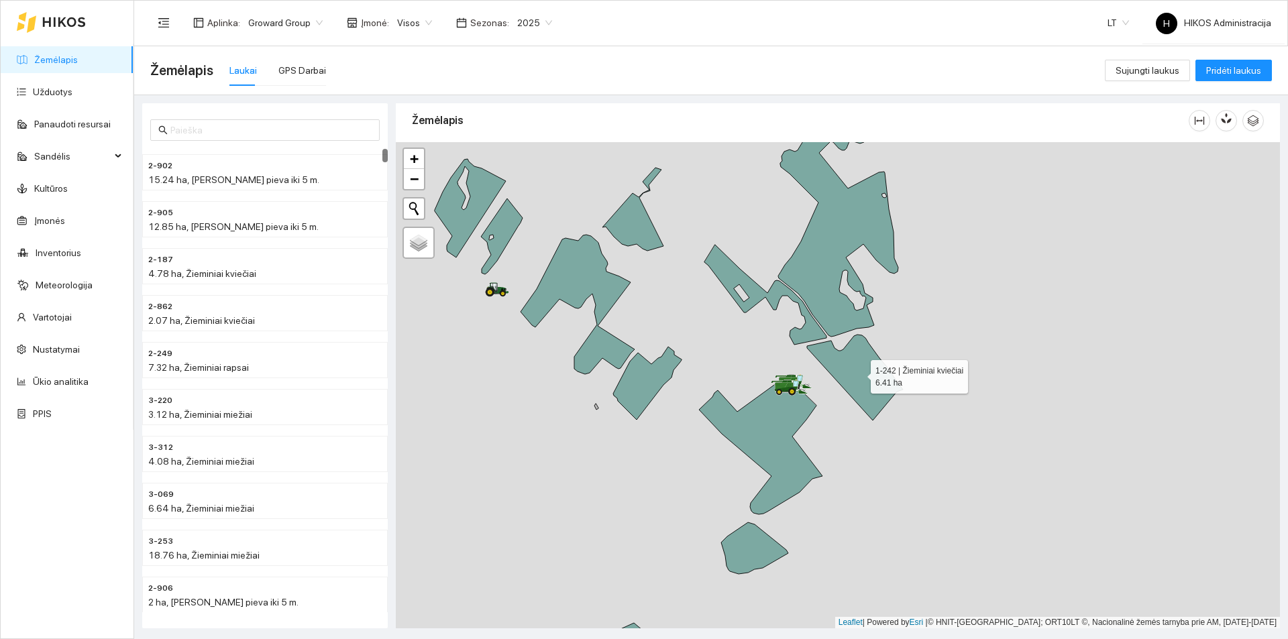
click at [845, 368] on icon at bounding box center [855, 378] width 96 height 86
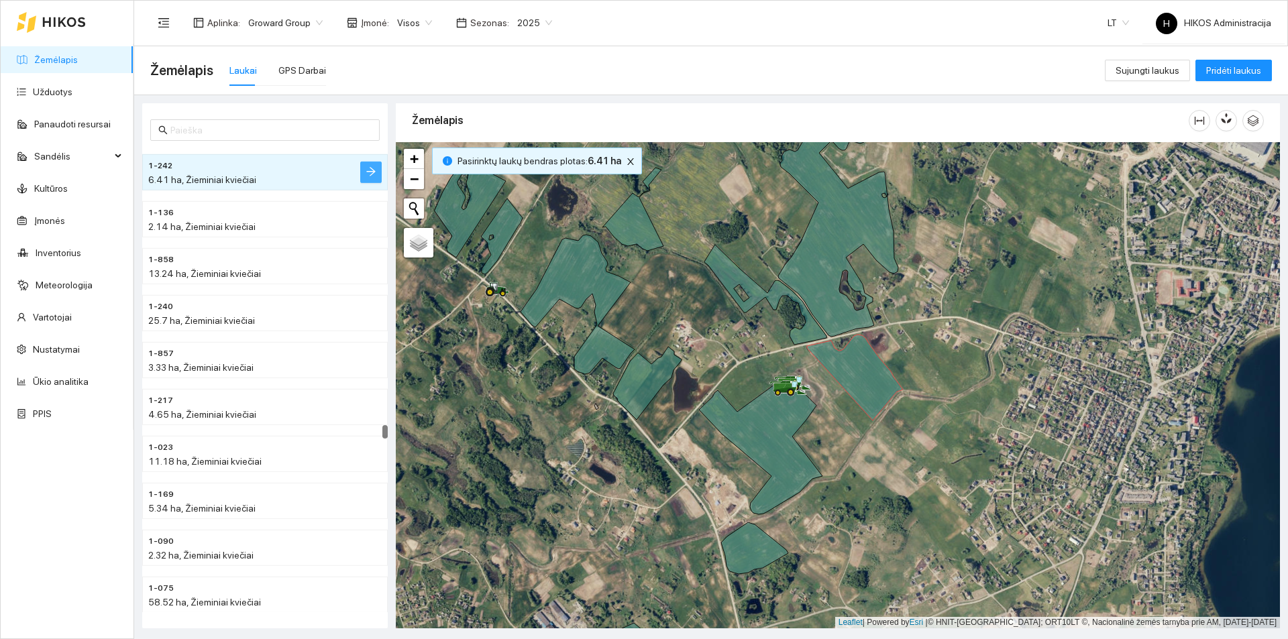
click at [372, 172] on icon "arrow-right" at bounding box center [370, 171] width 9 height 9
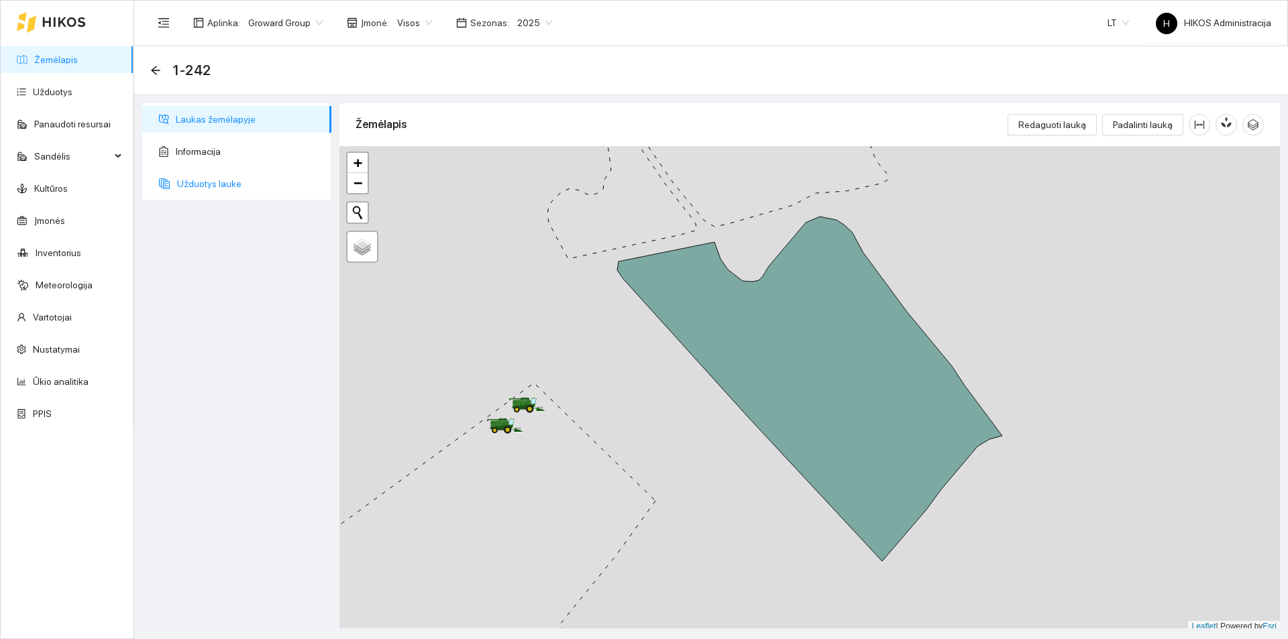
click at [221, 175] on span "Užduotys lauke" at bounding box center [249, 183] width 144 height 27
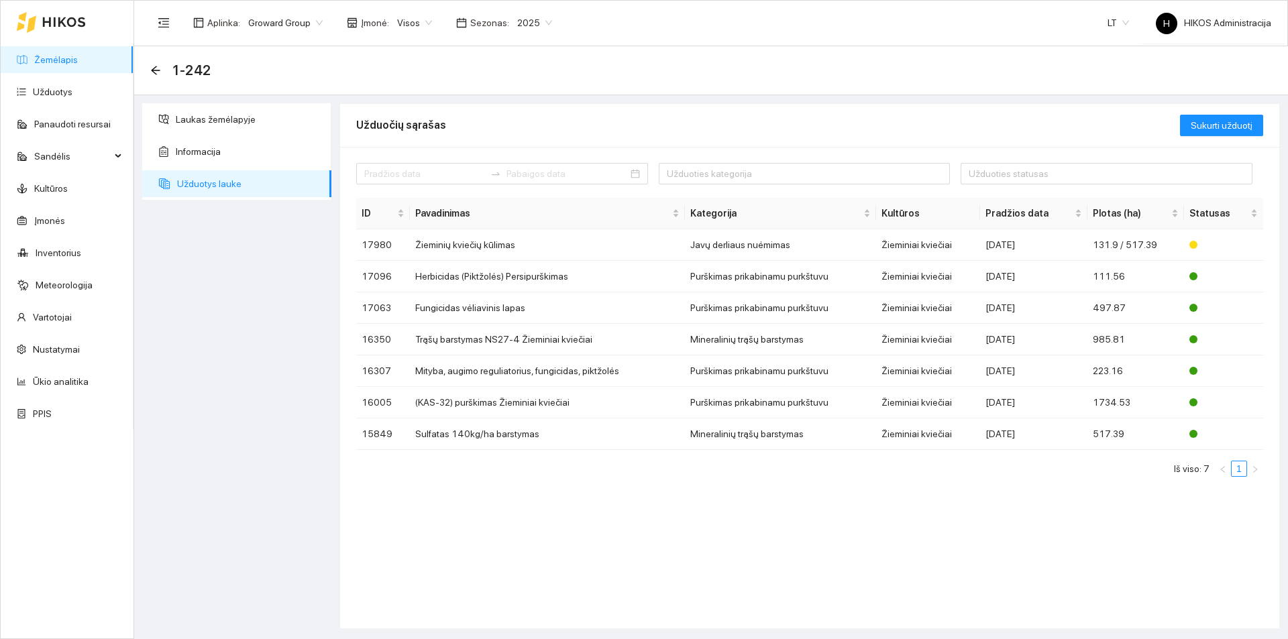
click at [161, 71] on div "1-242" at bounding box center [184, 70] width 69 height 21
click at [153, 70] on icon "arrow-left" at bounding box center [155, 70] width 9 height 9
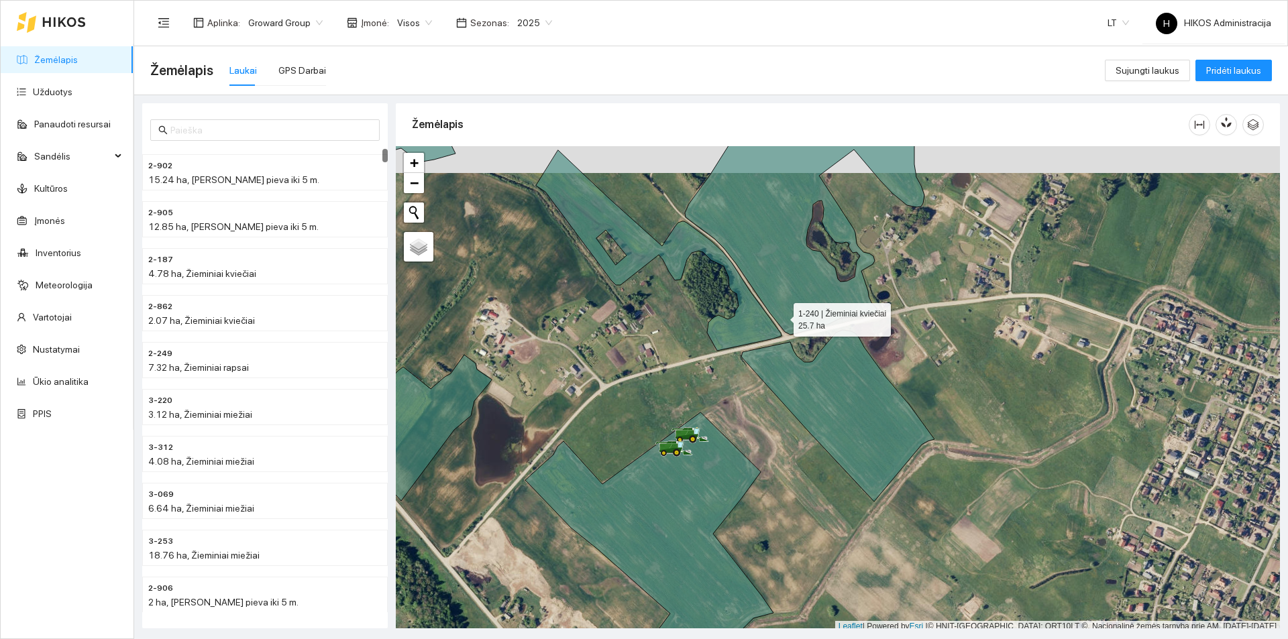
scroll to position [4, 0]
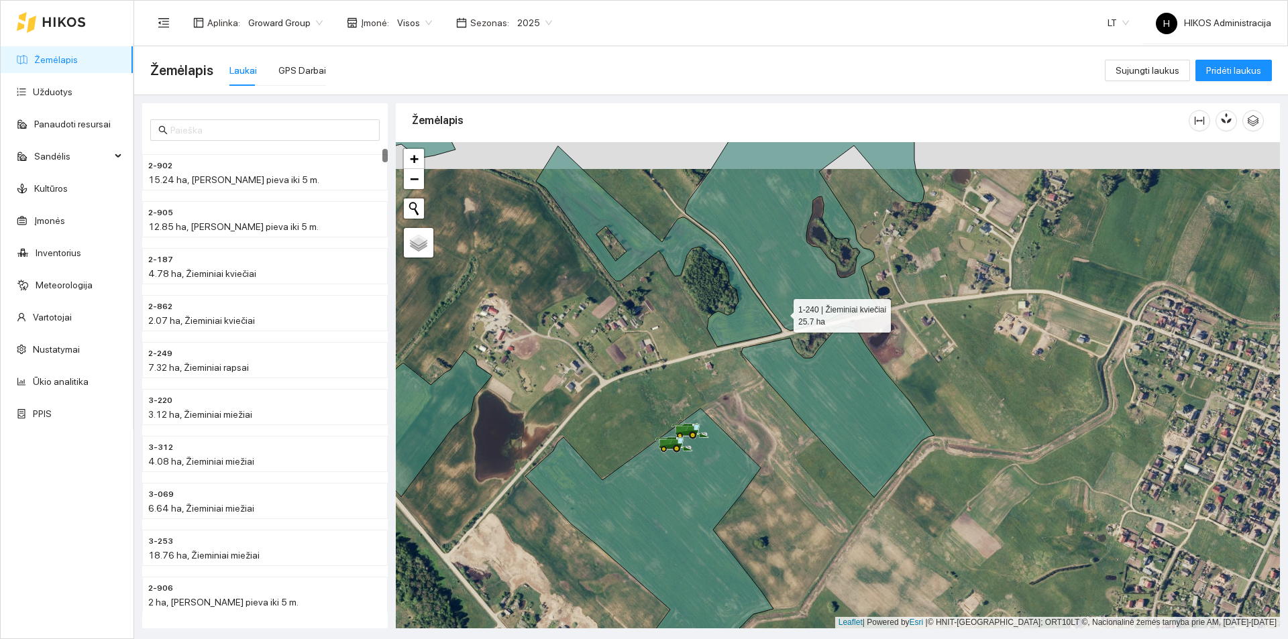
drag, startPoint x: 782, startPoint y: 265, endPoint x: 782, endPoint y: 360, distance: 95.3
click at [782, 331] on icon at bounding box center [805, 225] width 240 height 212
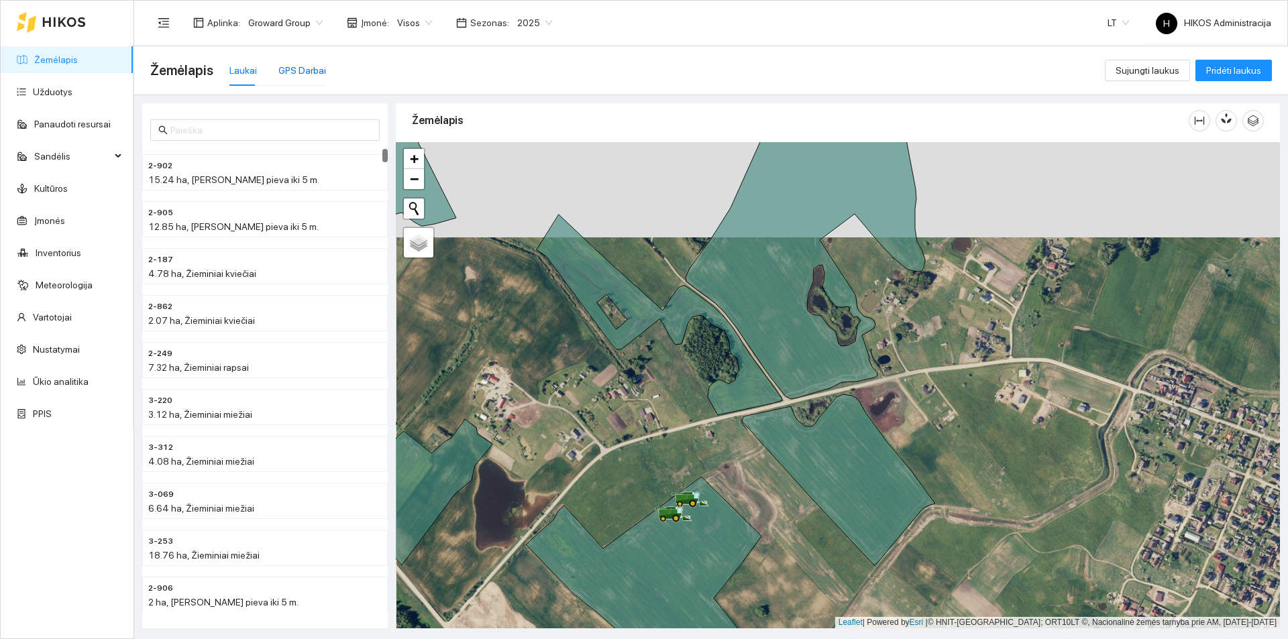
click at [302, 66] on div "GPS Darbai" at bounding box center [302, 70] width 48 height 15
